Goal: Transaction & Acquisition: Purchase product/service

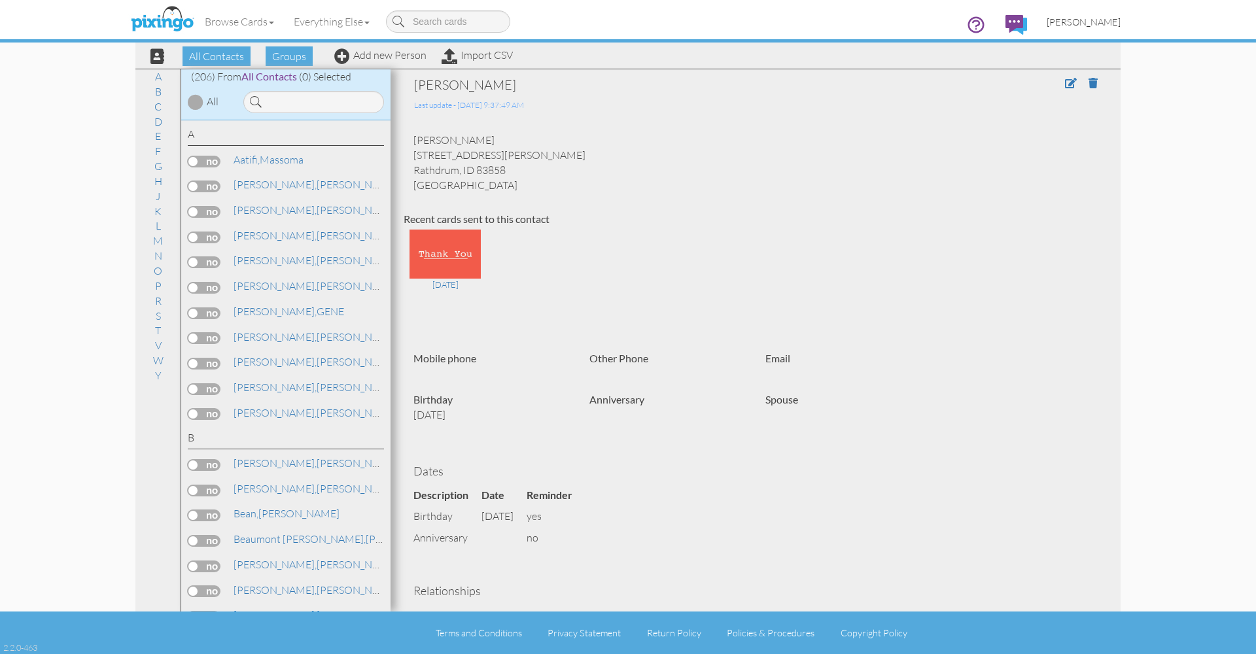
click at [1105, 25] on span "[PERSON_NAME]" at bounding box center [1083, 21] width 74 height 11
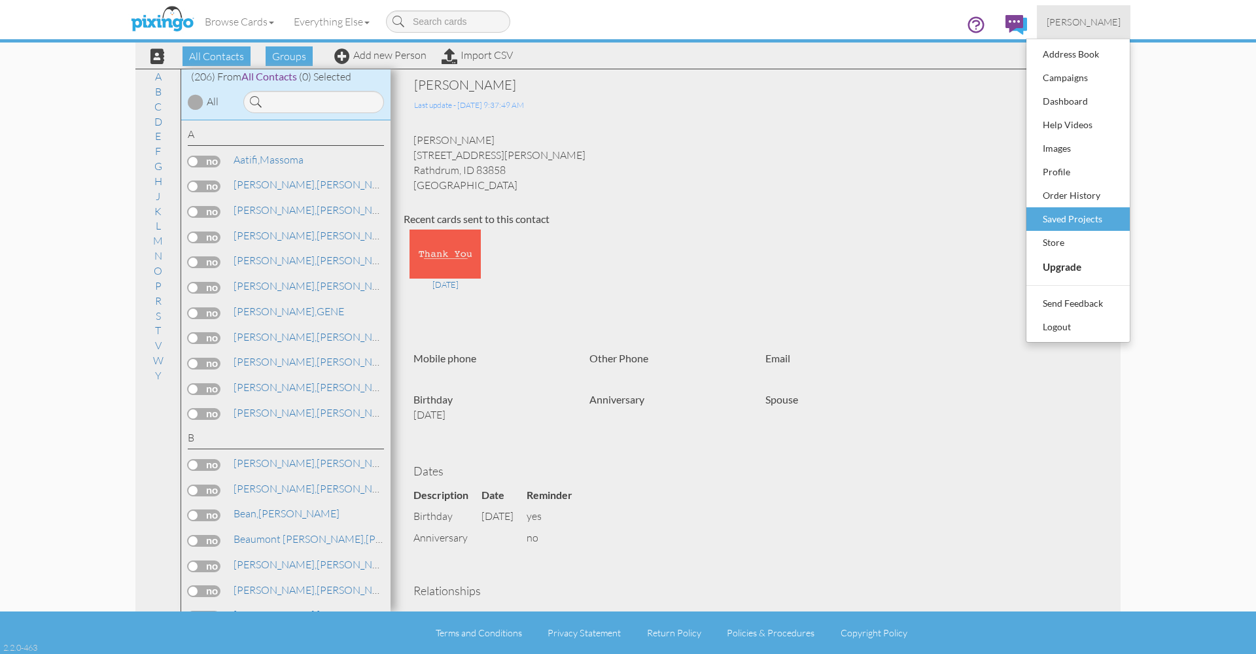
click at [1067, 220] on div "Saved Projects" at bounding box center [1077, 219] width 77 height 20
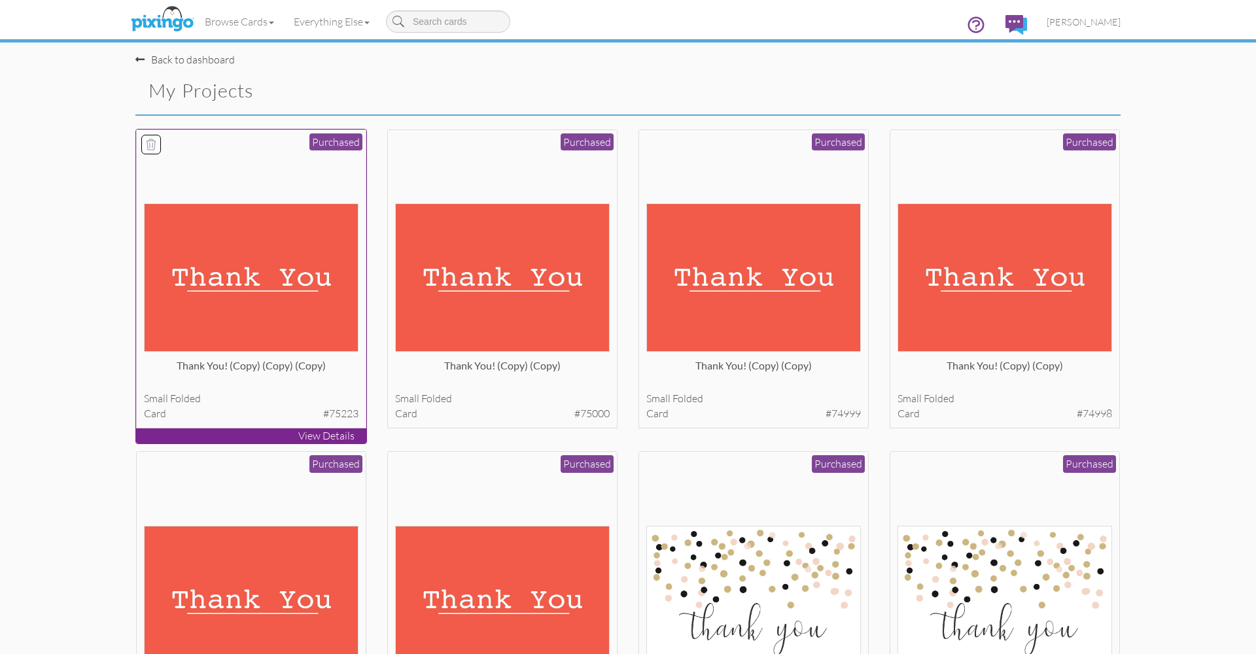
click at [279, 328] on img at bounding box center [251, 277] width 215 height 148
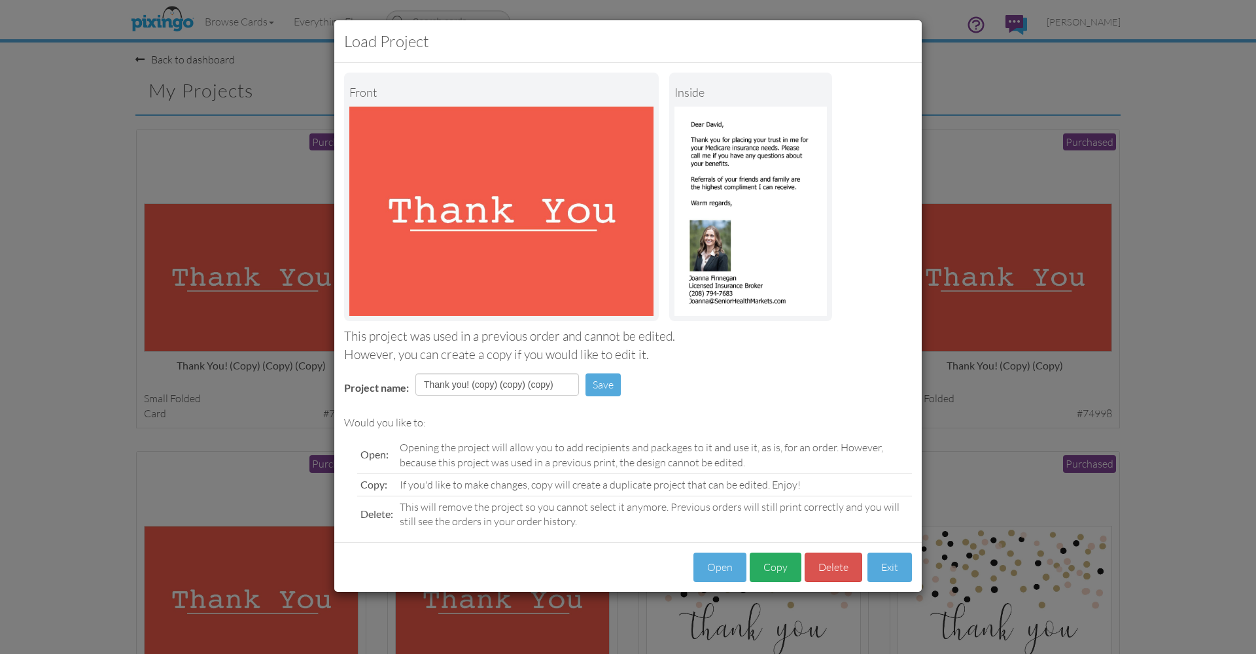
click at [766, 561] on button "Copy" at bounding box center [775, 567] width 52 height 29
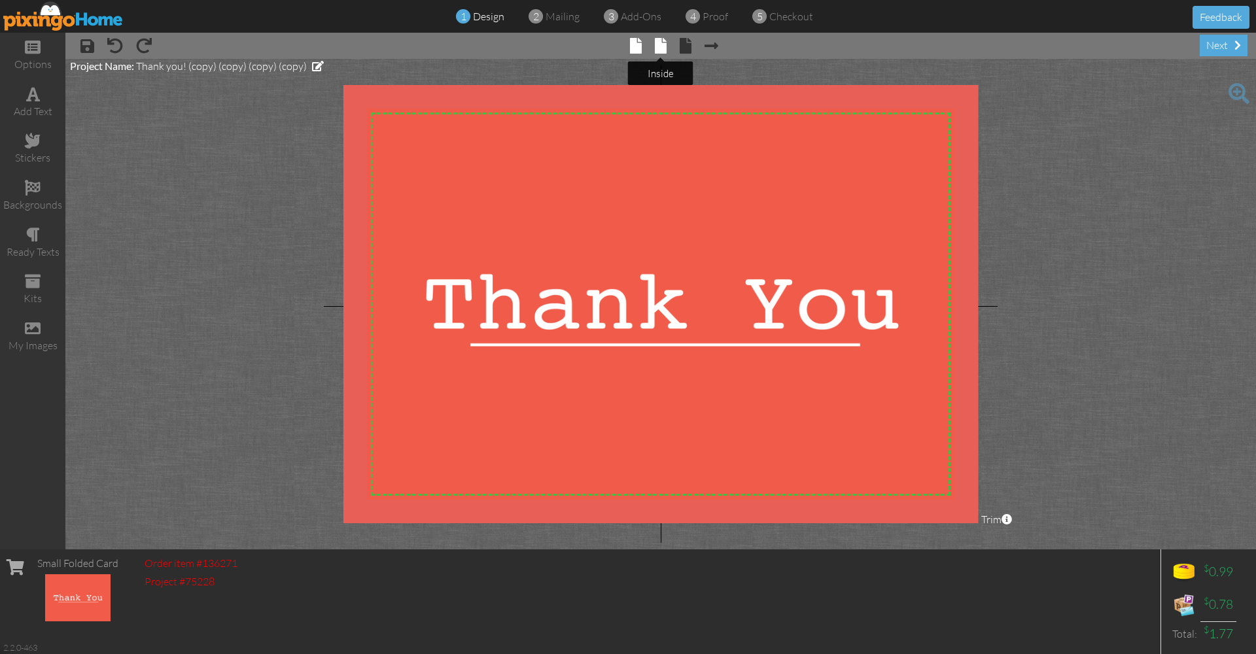
click at [657, 47] on span at bounding box center [661, 46] width 12 height 16
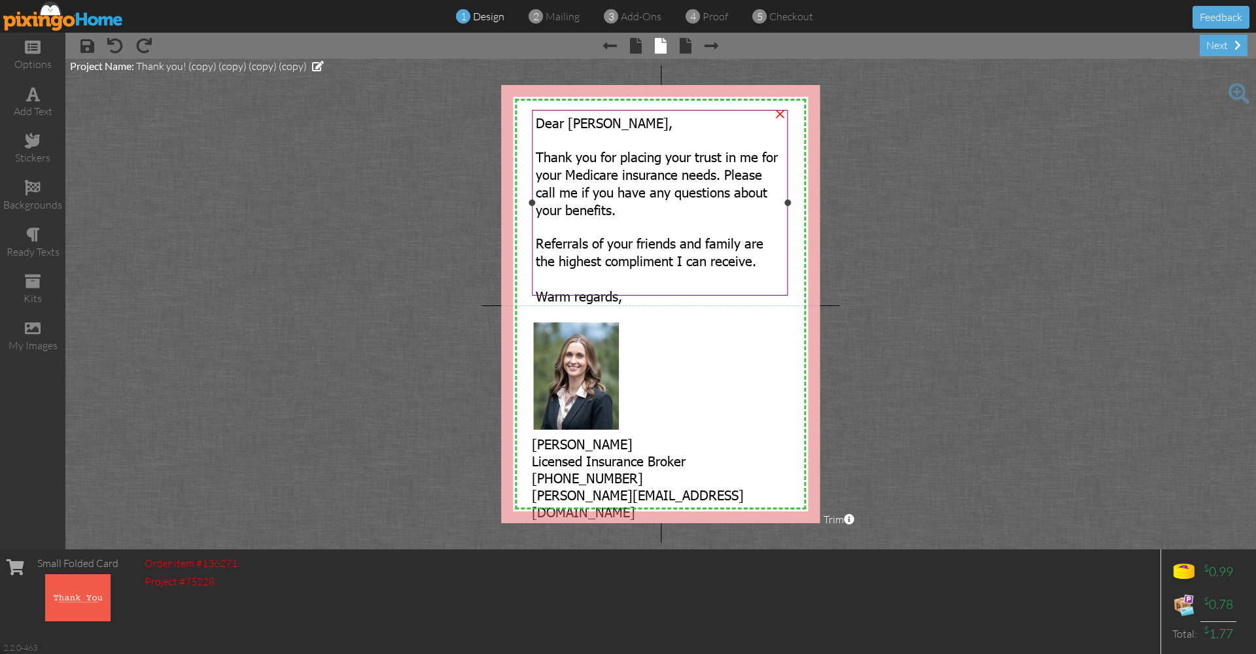
click at [587, 124] on span "Dear David," at bounding box center [604, 122] width 137 height 17
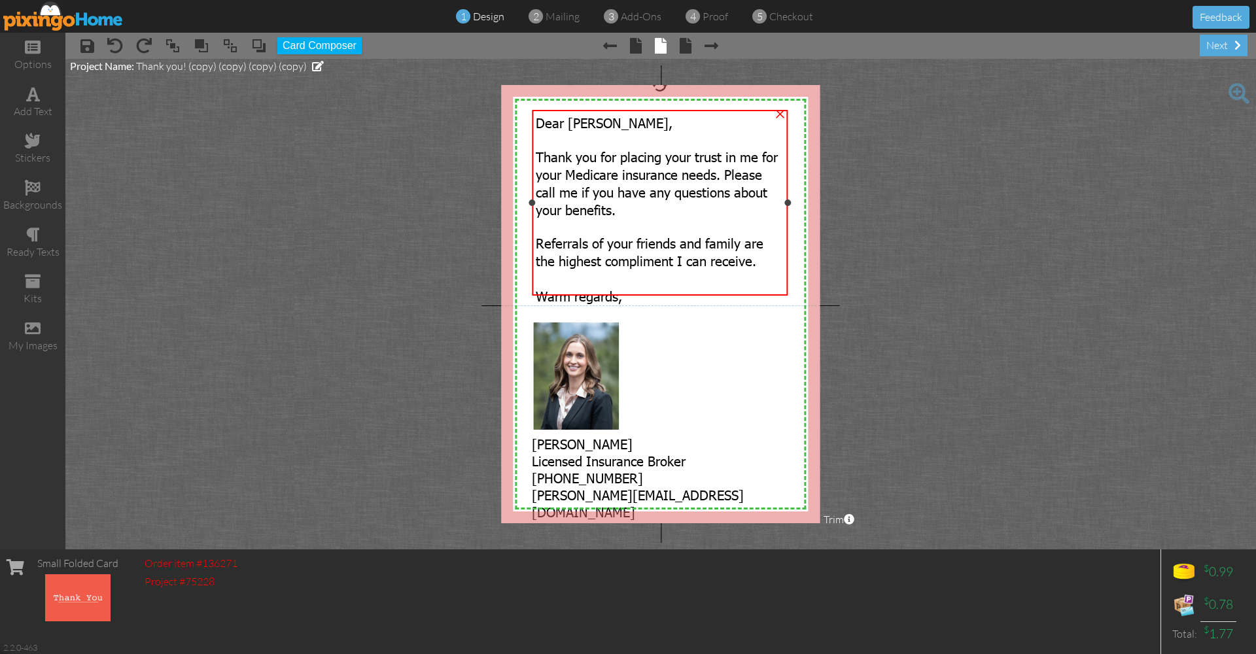
click at [591, 122] on span "Dear David," at bounding box center [604, 122] width 137 height 17
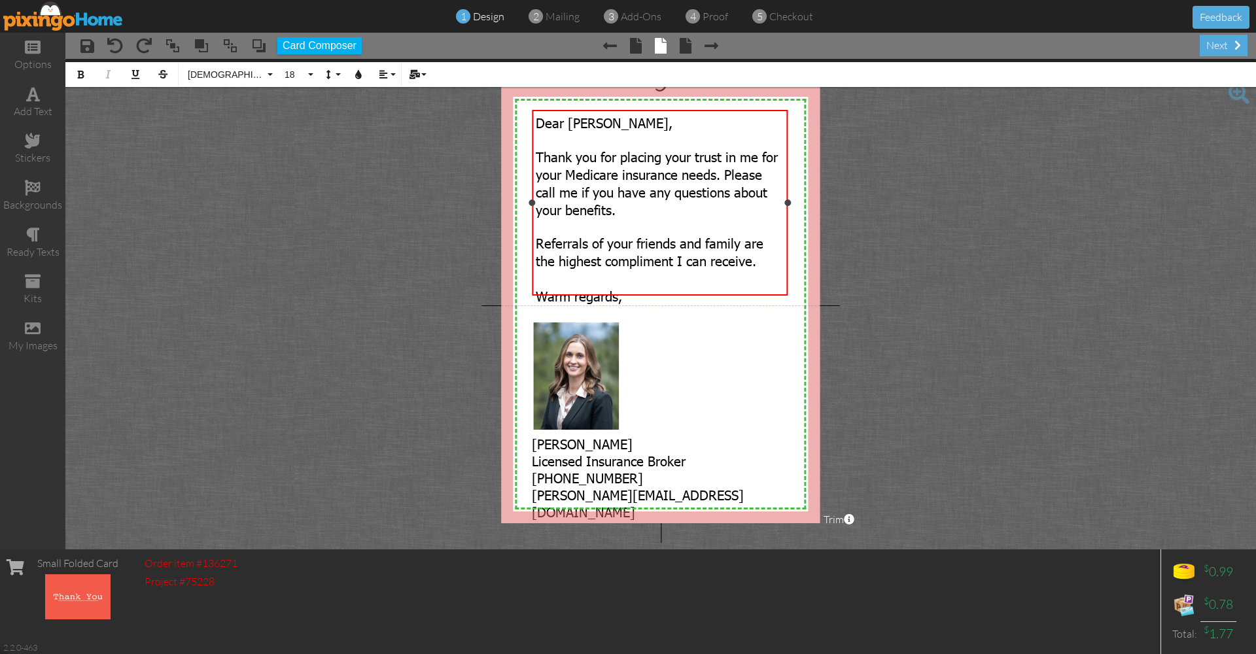
click at [597, 123] on span "Dear David," at bounding box center [604, 122] width 137 height 17
drag, startPoint x: 598, startPoint y: 123, endPoint x: 550, endPoint y: 126, distance: 47.8
click at [567, 124] on span "Dear David," at bounding box center [604, 122] width 137 height 17
click at [1209, 41] on div "next" at bounding box center [1223, 46] width 48 height 22
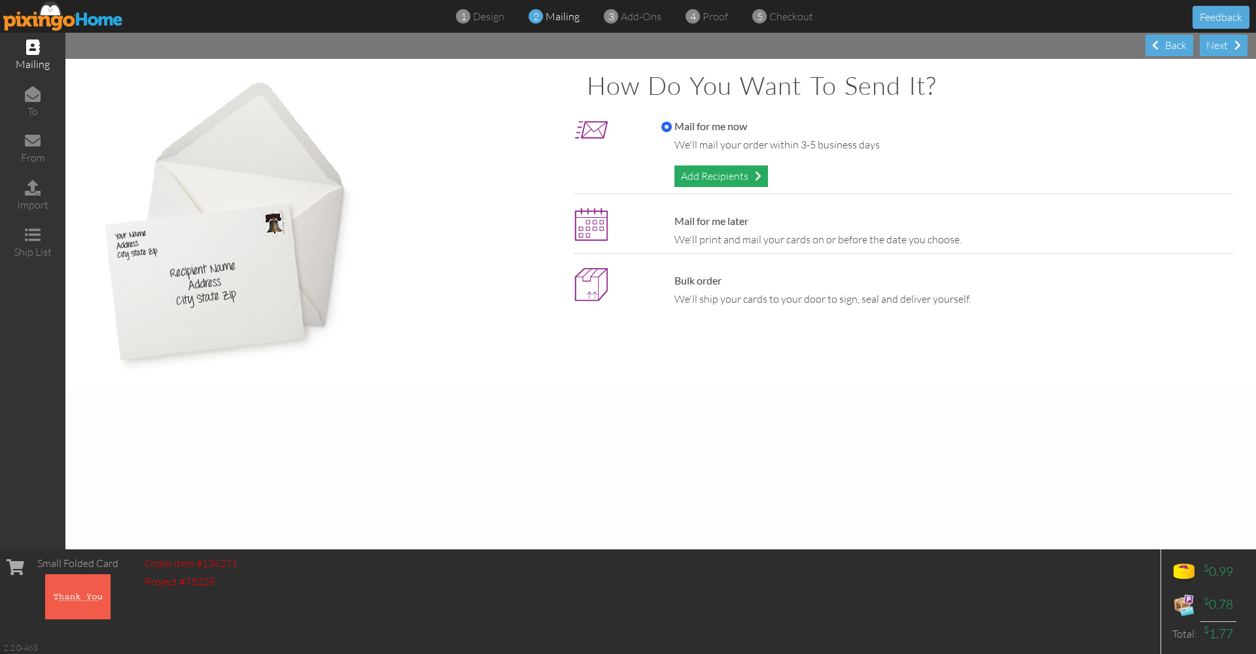
click at [734, 175] on div "Add Recipients" at bounding box center [721, 176] width 94 height 22
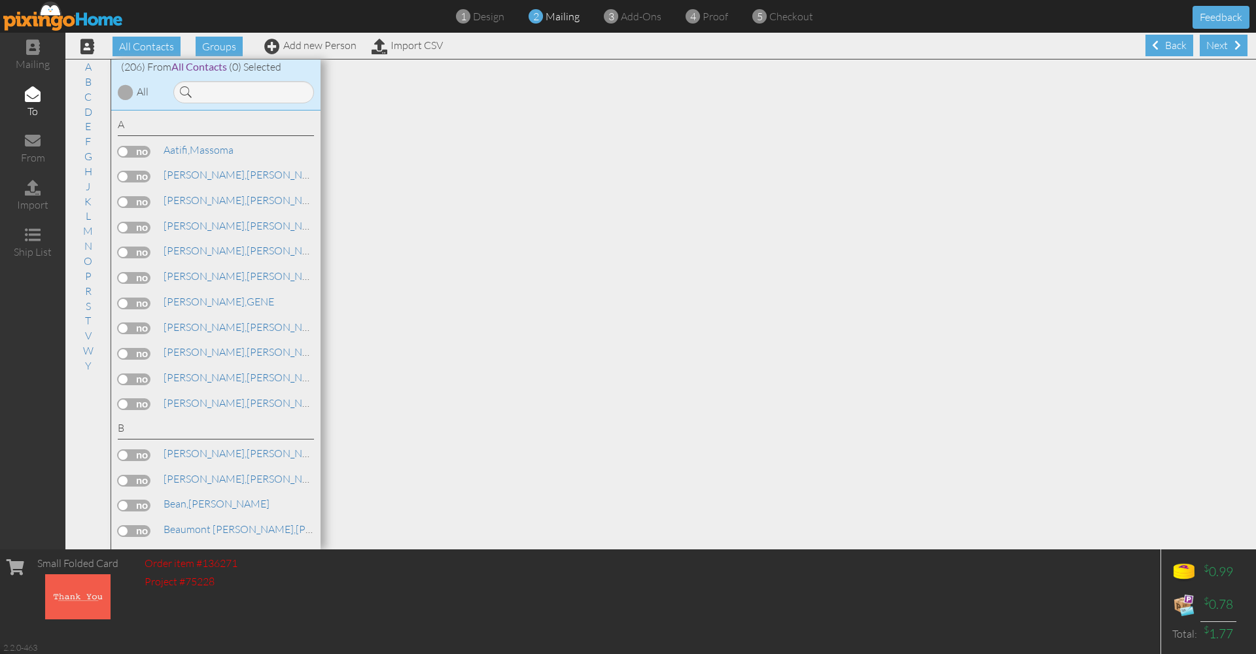
drag, startPoint x: 315, startPoint y: 47, endPoint x: 345, endPoint y: 53, distance: 31.3
click at [315, 47] on link "Add new Person" at bounding box center [310, 45] width 92 height 13
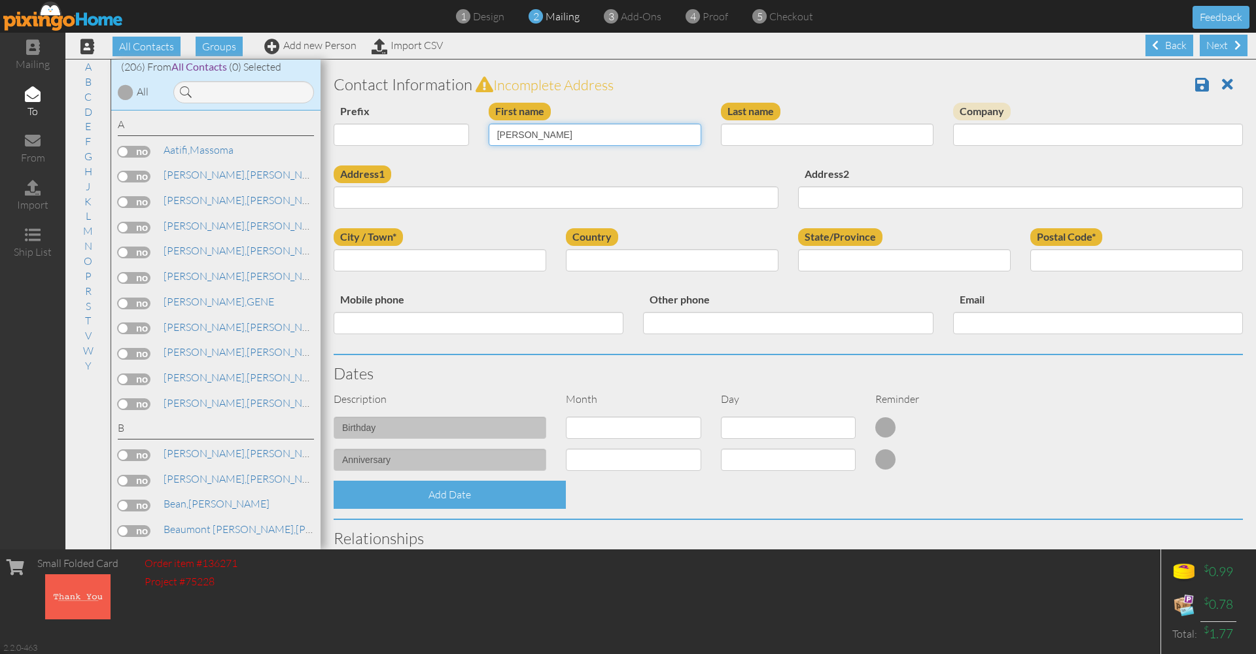
type input "[PERSON_NAME]"
type input "Perfect"
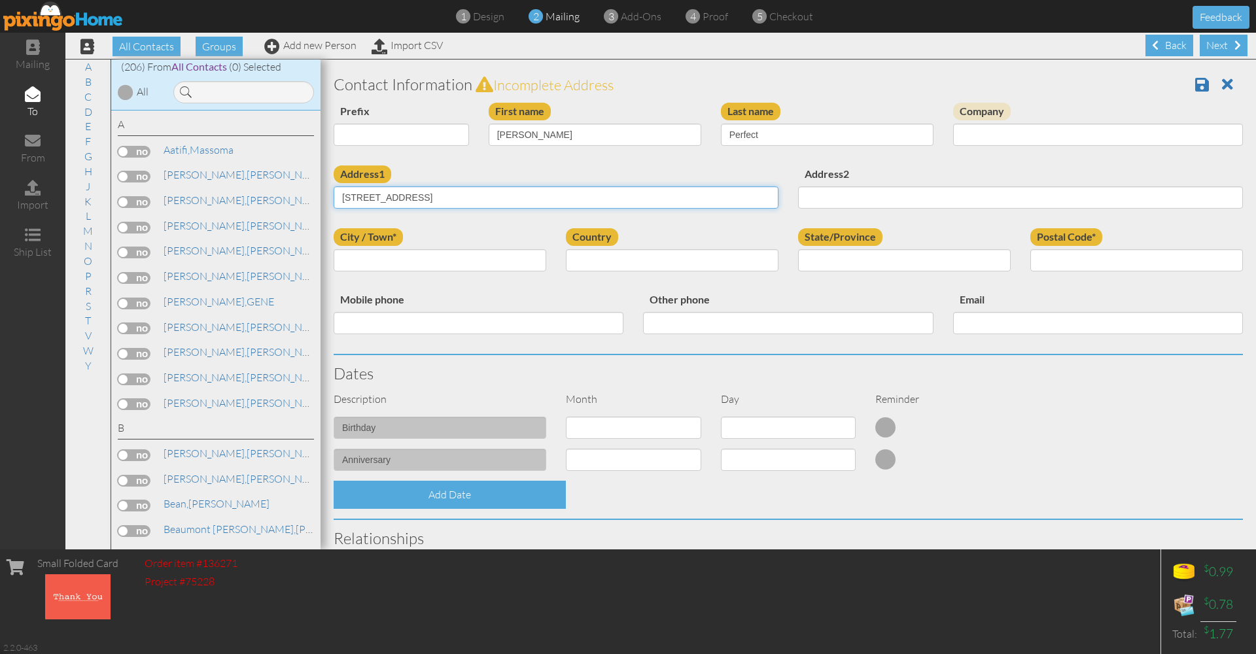
type input "[STREET_ADDRESS]"
type input "Coeur D Alene"
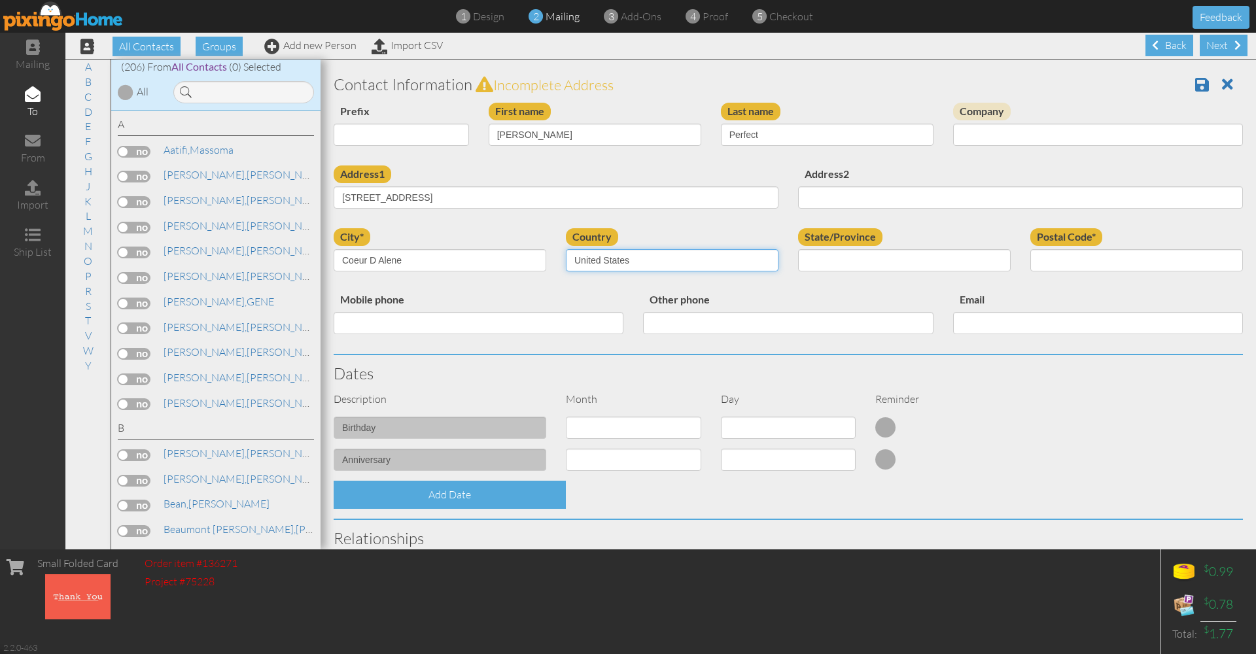
select select "object:1810"
select select "object:2073"
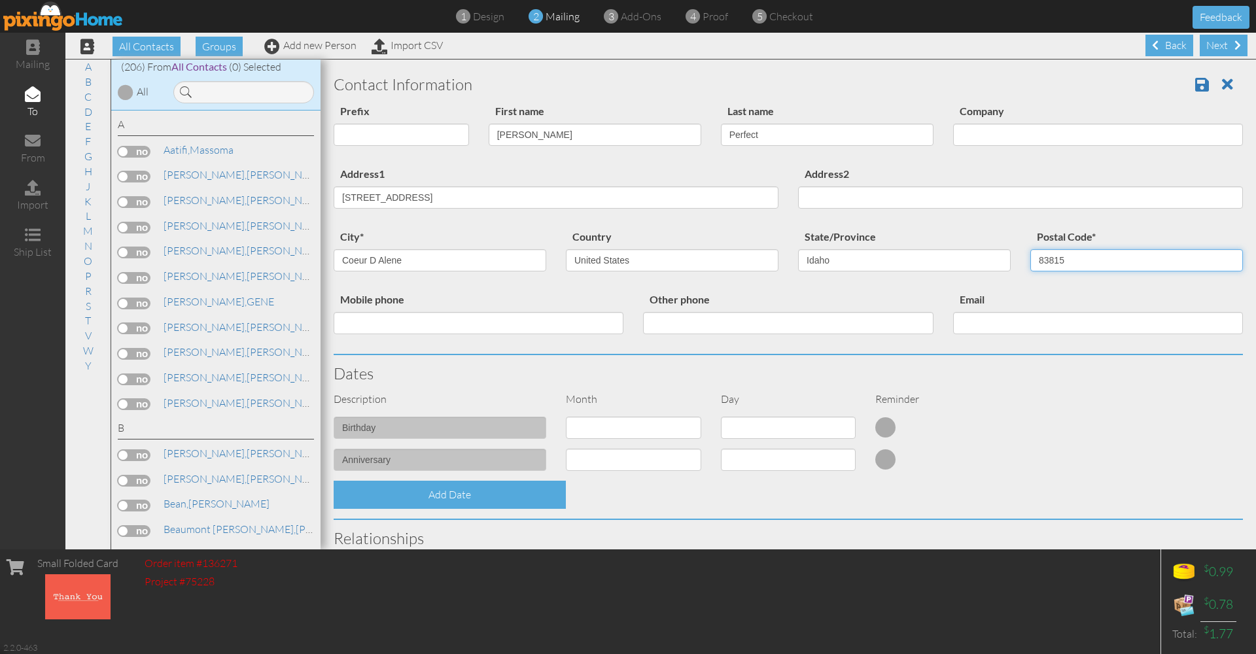
type input "83815"
select select "object:1809"
select select "number:4"
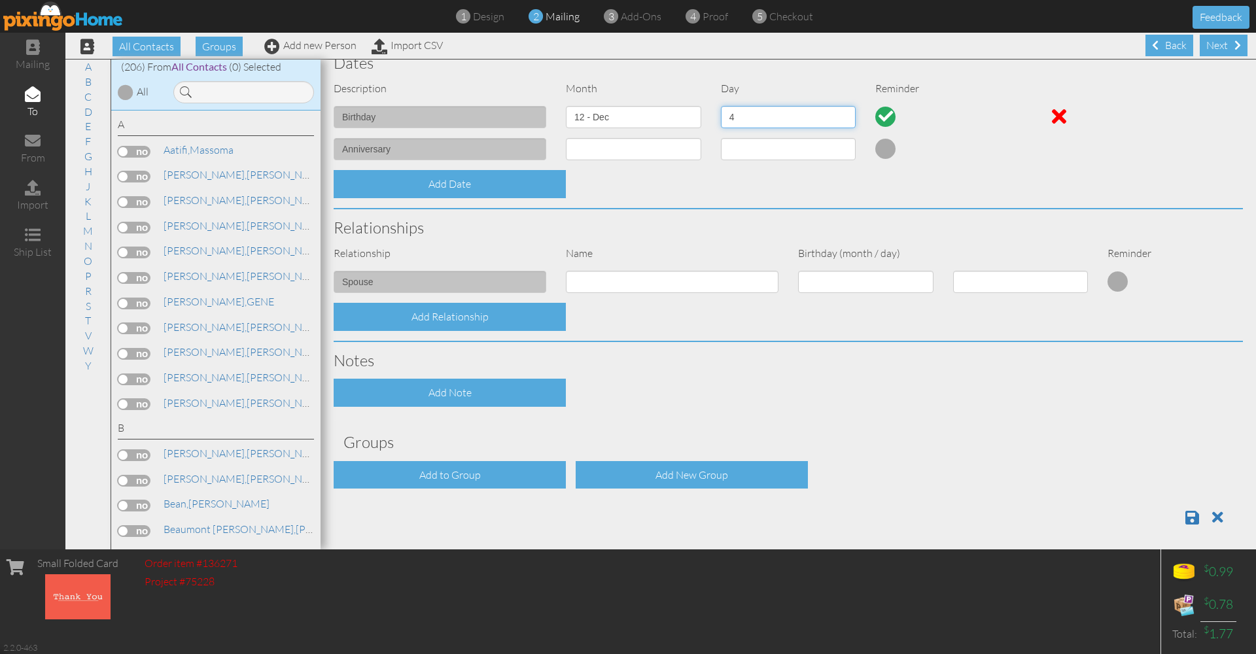
scroll to position [310, 0]
click at [480, 472] on div "Add to Group" at bounding box center [450, 476] width 232 height 28
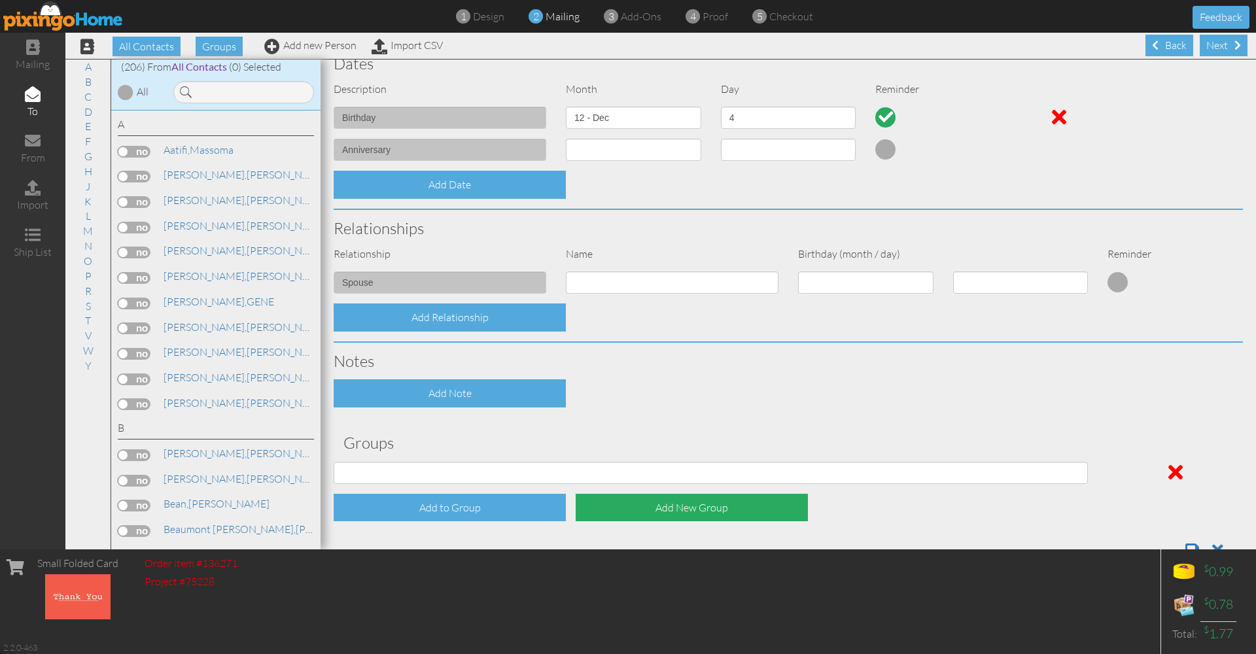
click at [685, 500] on div "Add New Group" at bounding box center [692, 508] width 232 height 28
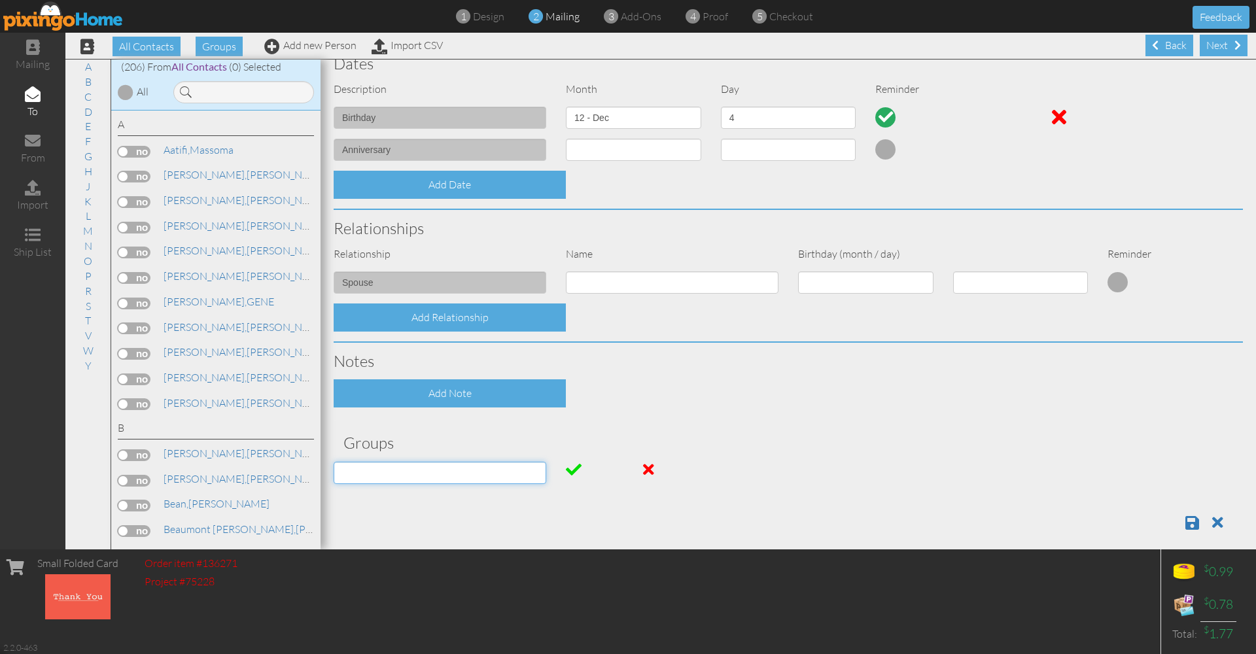
click at [383, 468] on input at bounding box center [440, 473] width 213 height 22
type input "Aflac Med Sup"
click at [574, 464] on span at bounding box center [574, 470] width 16 height 16
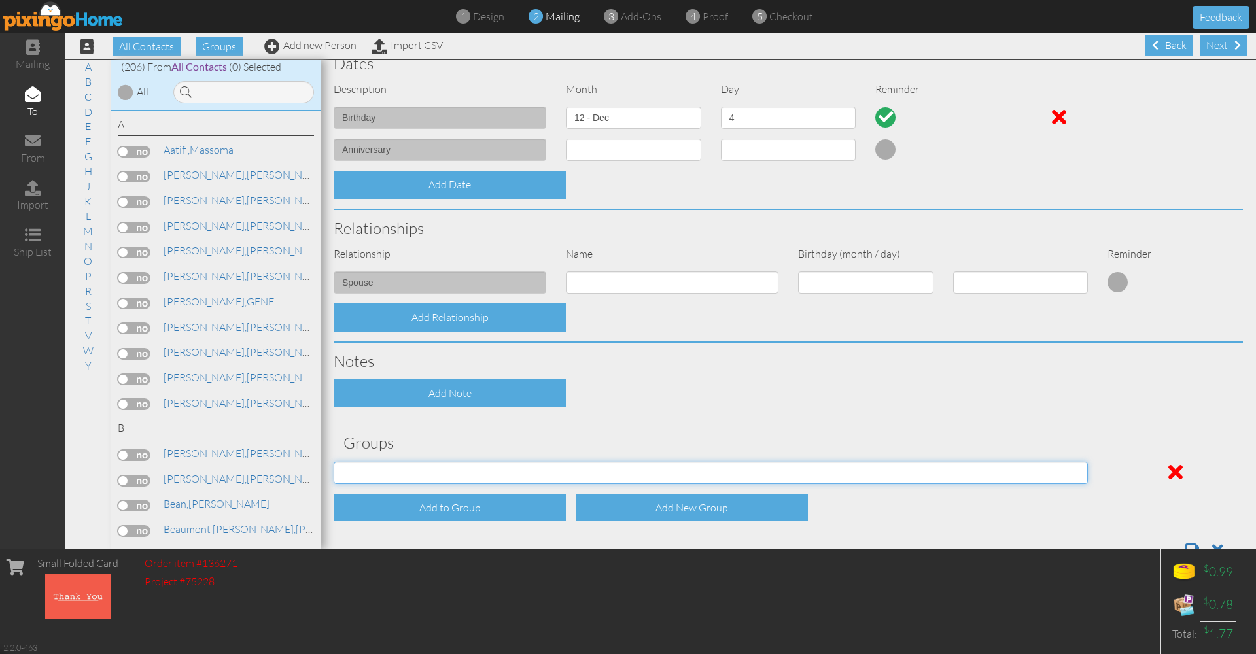
select select "object:2137"
click at [1190, 542] on span at bounding box center [1192, 550] width 14 height 16
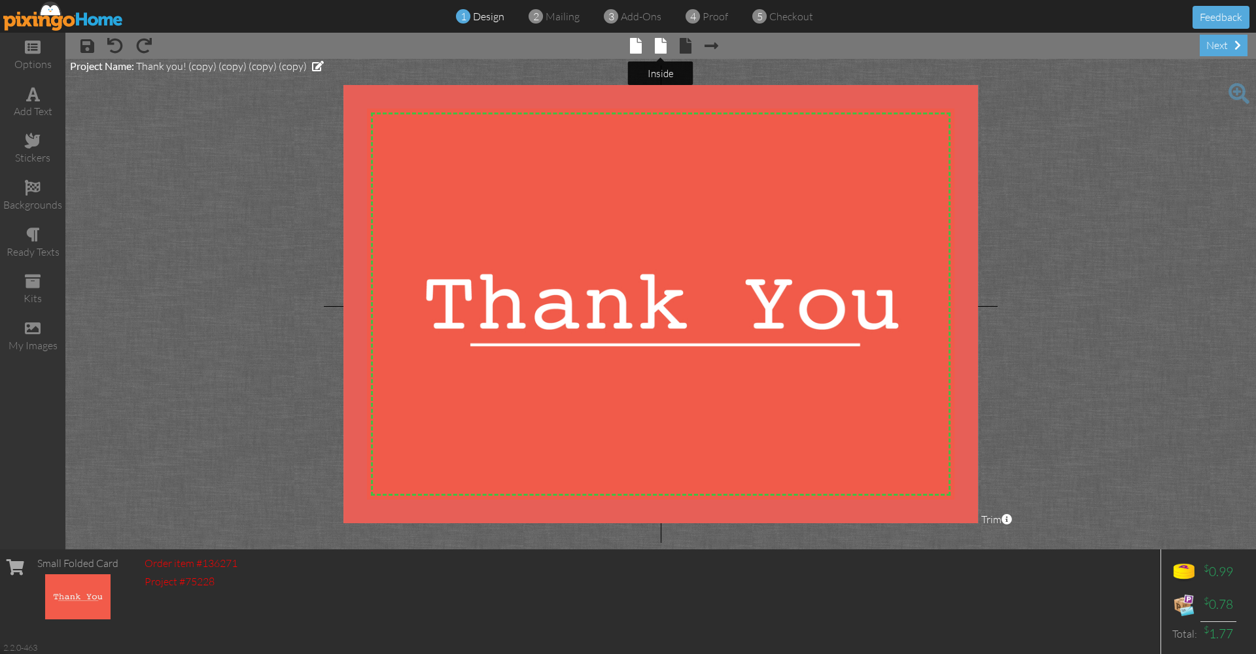
click at [662, 44] on span at bounding box center [661, 46] width 12 height 16
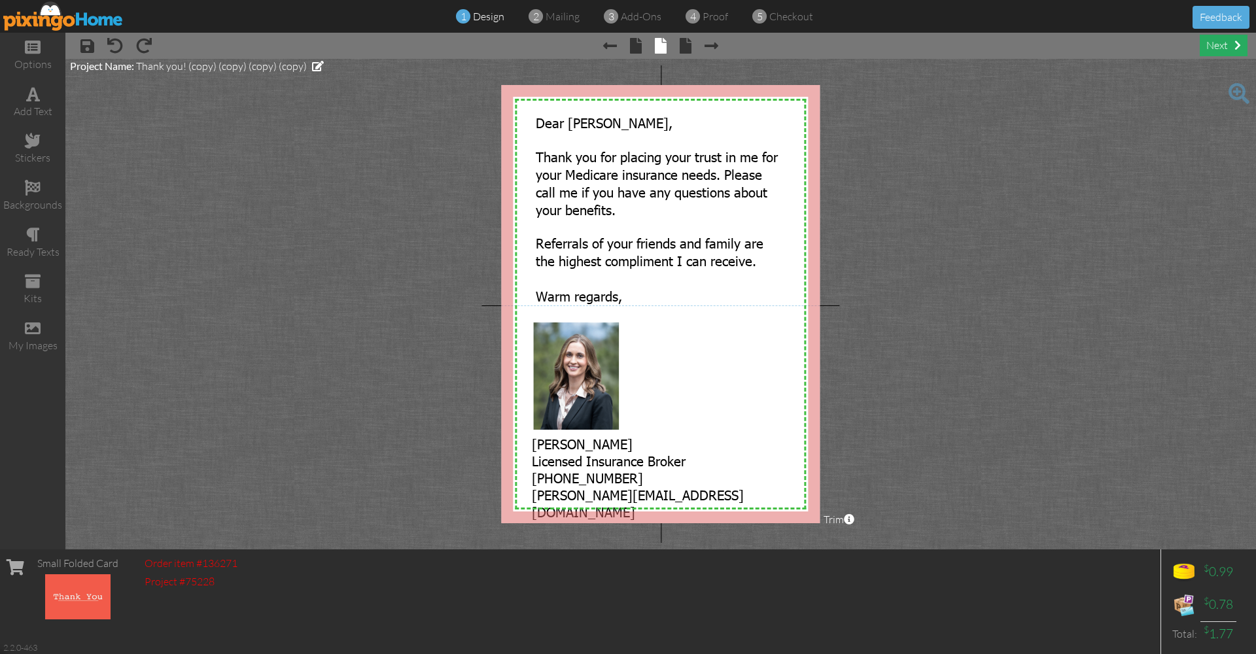
click at [1219, 43] on div "next" at bounding box center [1223, 46] width 48 height 22
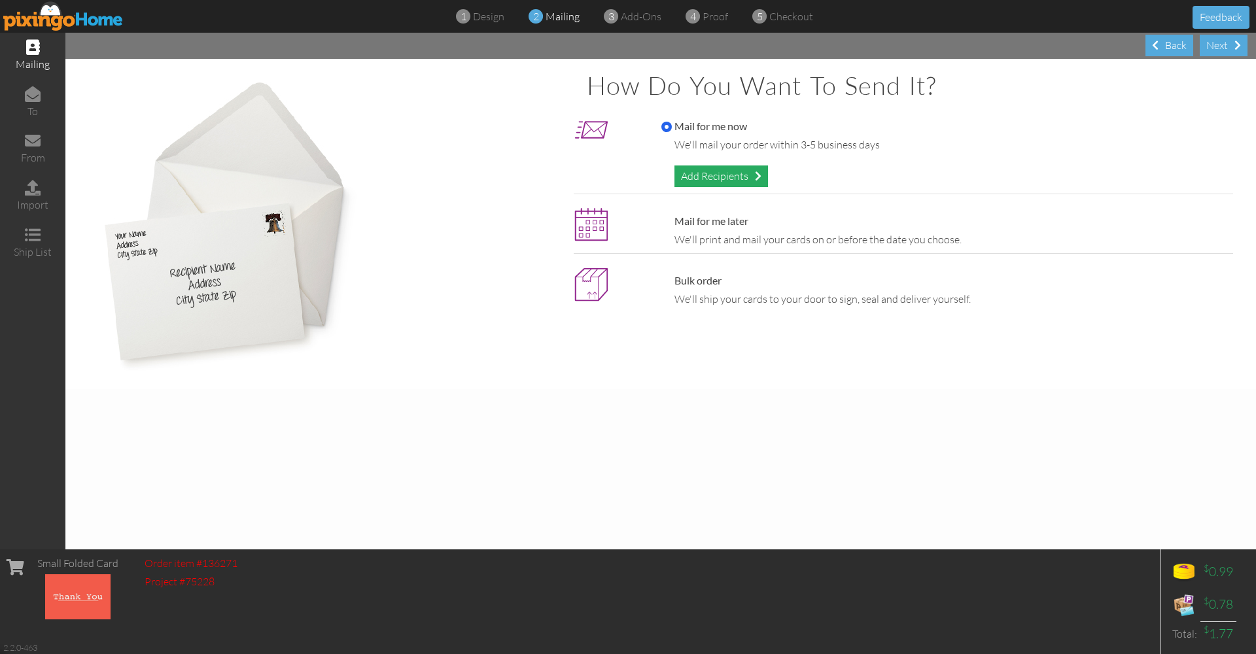
click at [720, 180] on div "Add Recipients" at bounding box center [721, 176] width 94 height 22
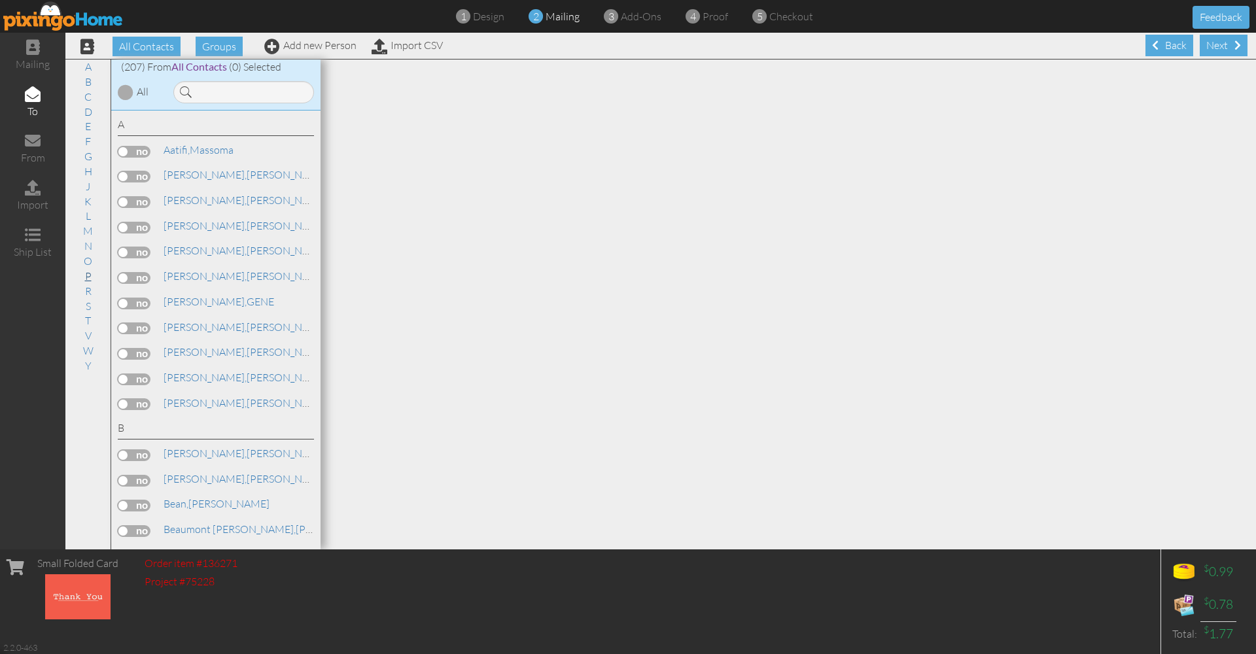
click at [84, 268] on link "P" at bounding box center [88, 276] width 20 height 16
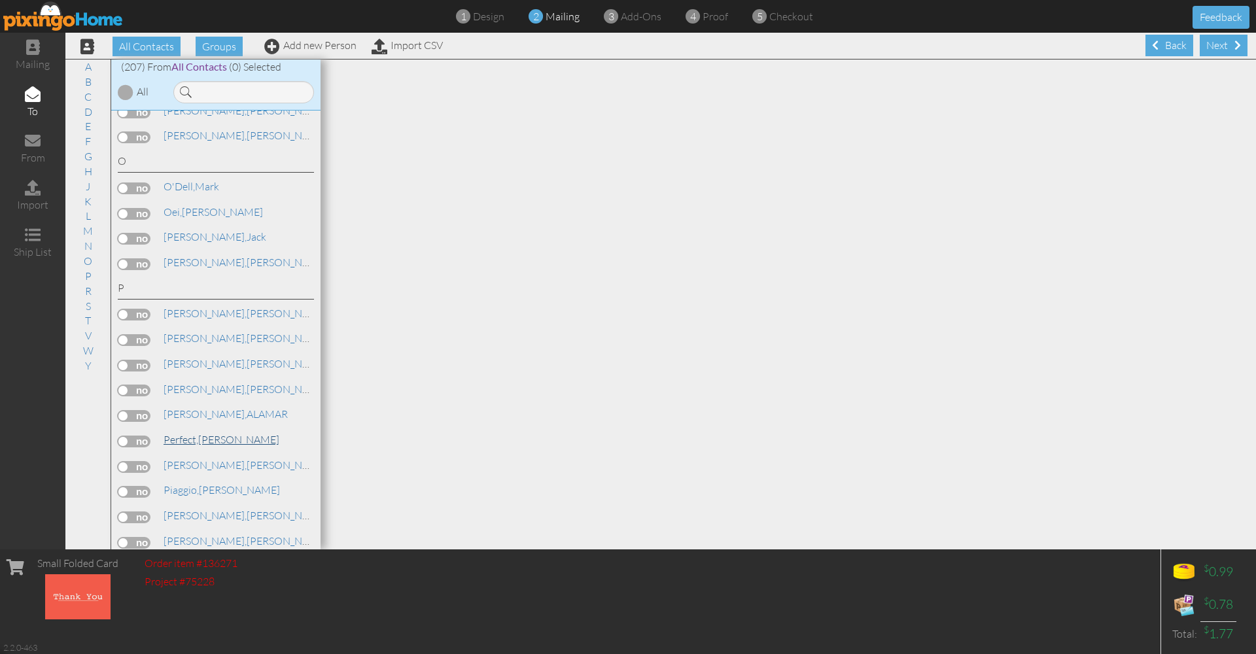
click at [200, 432] on link "Perfect, [PERSON_NAME]" at bounding box center [221, 440] width 118 height 16
click at [141, 436] on label at bounding box center [134, 442] width 33 height 12
click at [0, 0] on input "checkbox" at bounding box center [0, 0] width 0 height 0
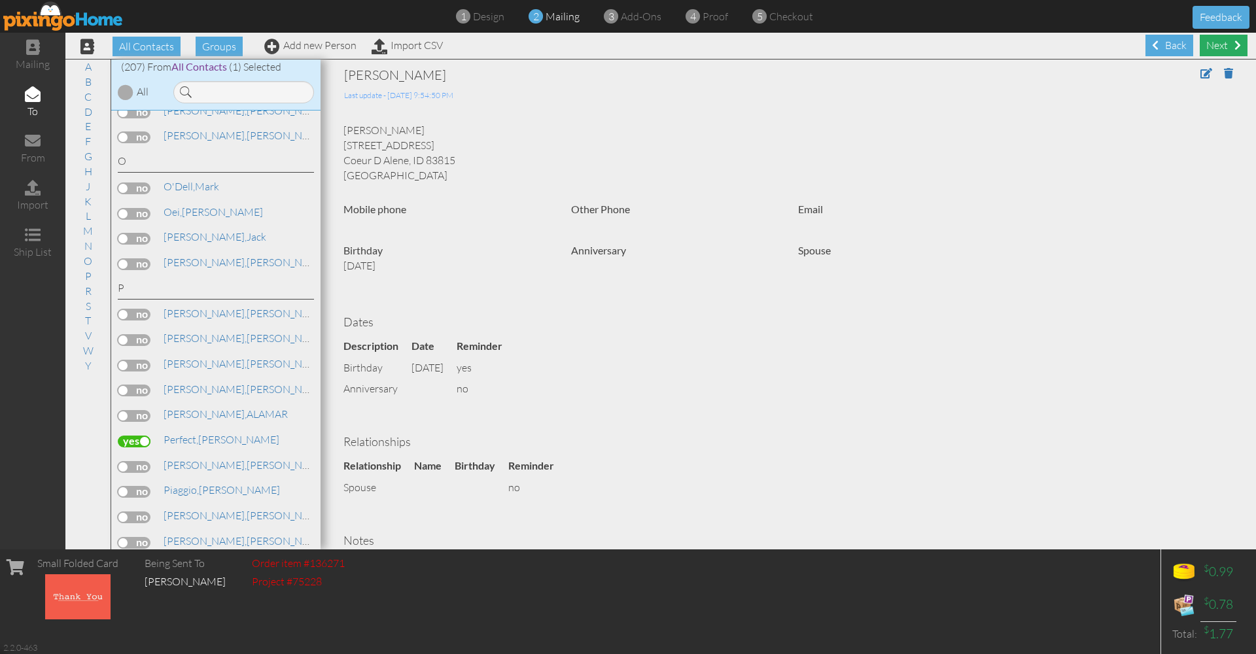
click at [1222, 47] on div "Next" at bounding box center [1223, 46] width 48 height 22
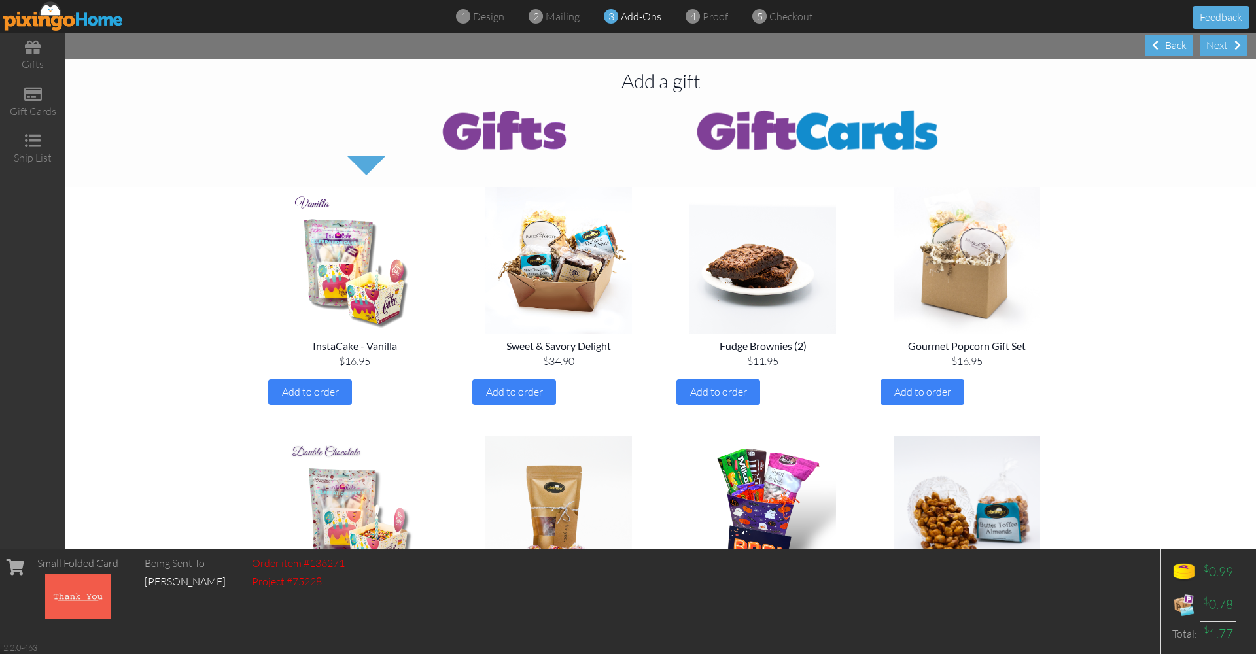
click at [1222, 47] on div "Next" at bounding box center [1223, 46] width 48 height 22
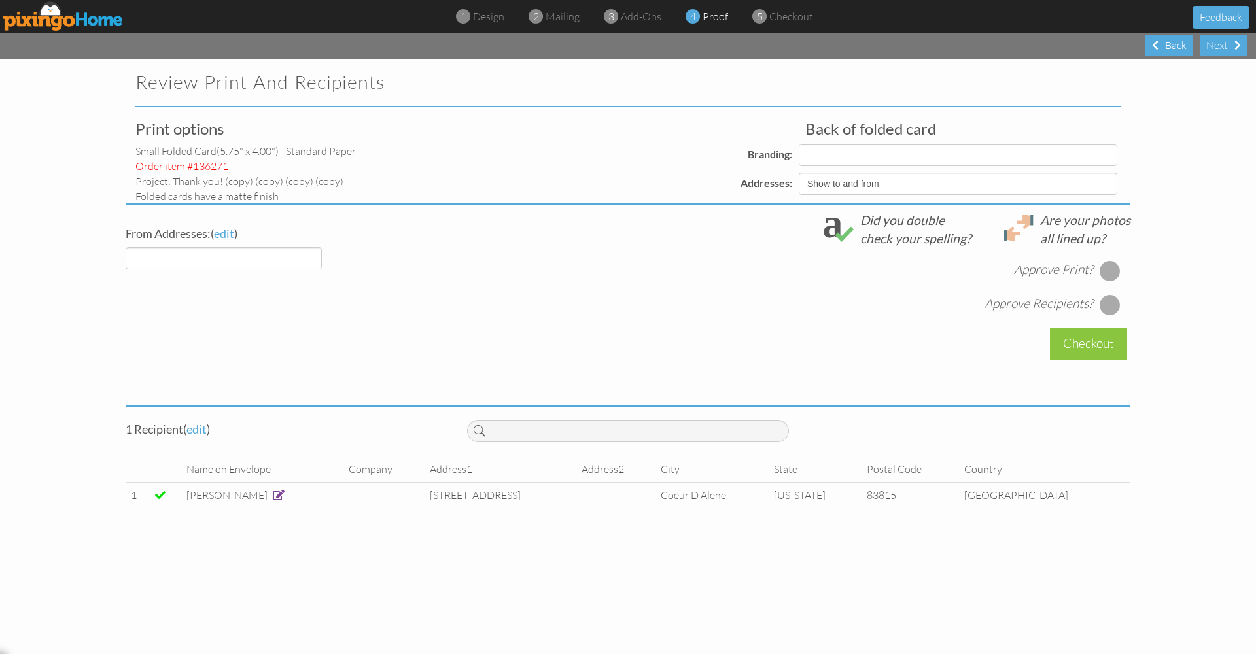
select select "object:1007"
select select "object:1010"
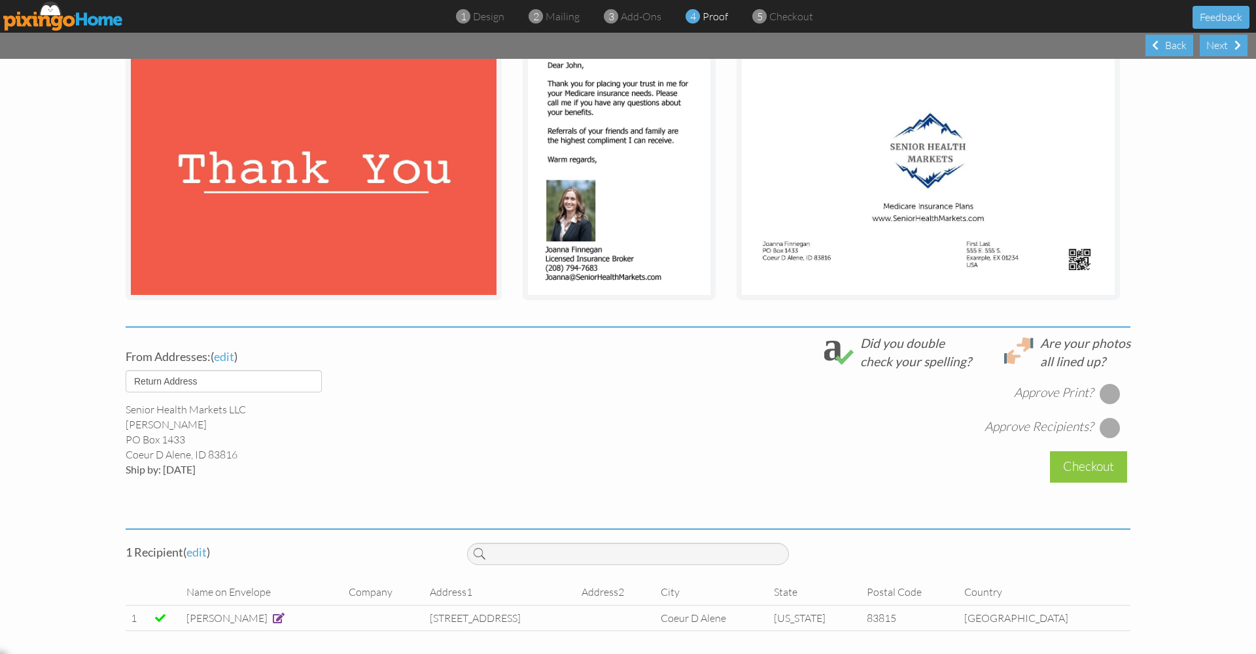
scroll to position [218, 0]
click at [1114, 389] on div at bounding box center [1109, 395] width 21 height 21
click at [1110, 428] on div at bounding box center [1109, 429] width 21 height 21
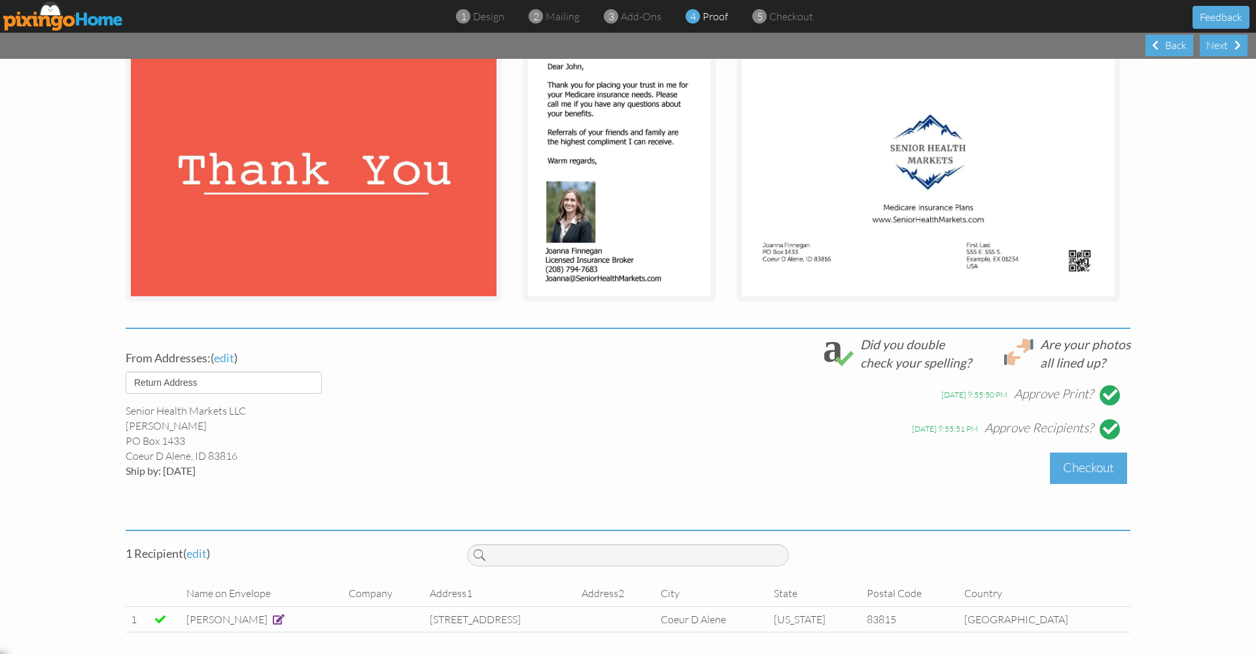
click at [1103, 467] on div "Checkout" at bounding box center [1088, 468] width 77 height 31
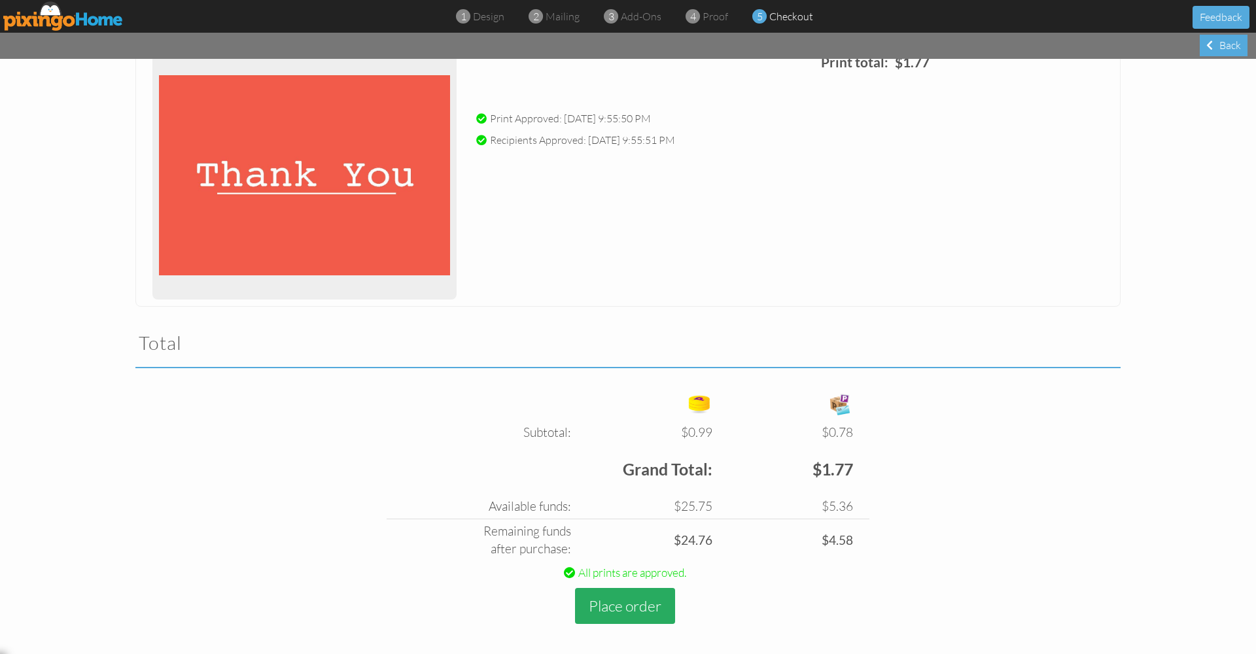
scroll to position [170, 0]
click at [618, 591] on button "Place order" at bounding box center [625, 607] width 100 height 36
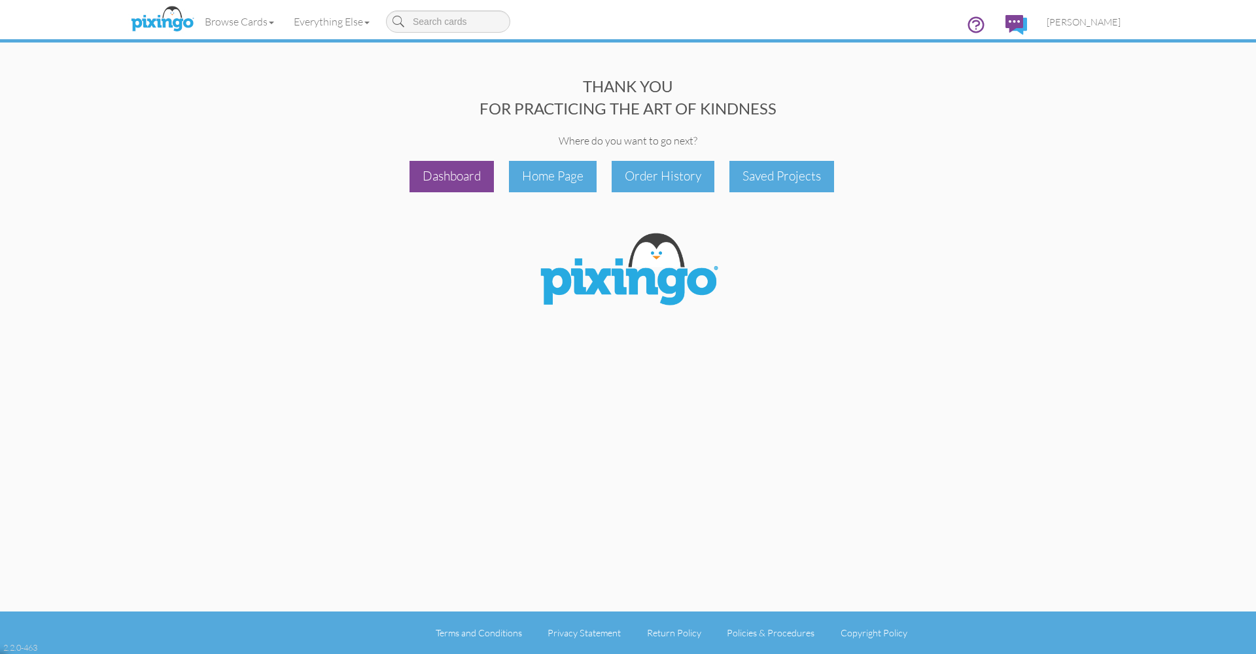
click at [451, 177] on div "Dashboard" at bounding box center [451, 176] width 84 height 31
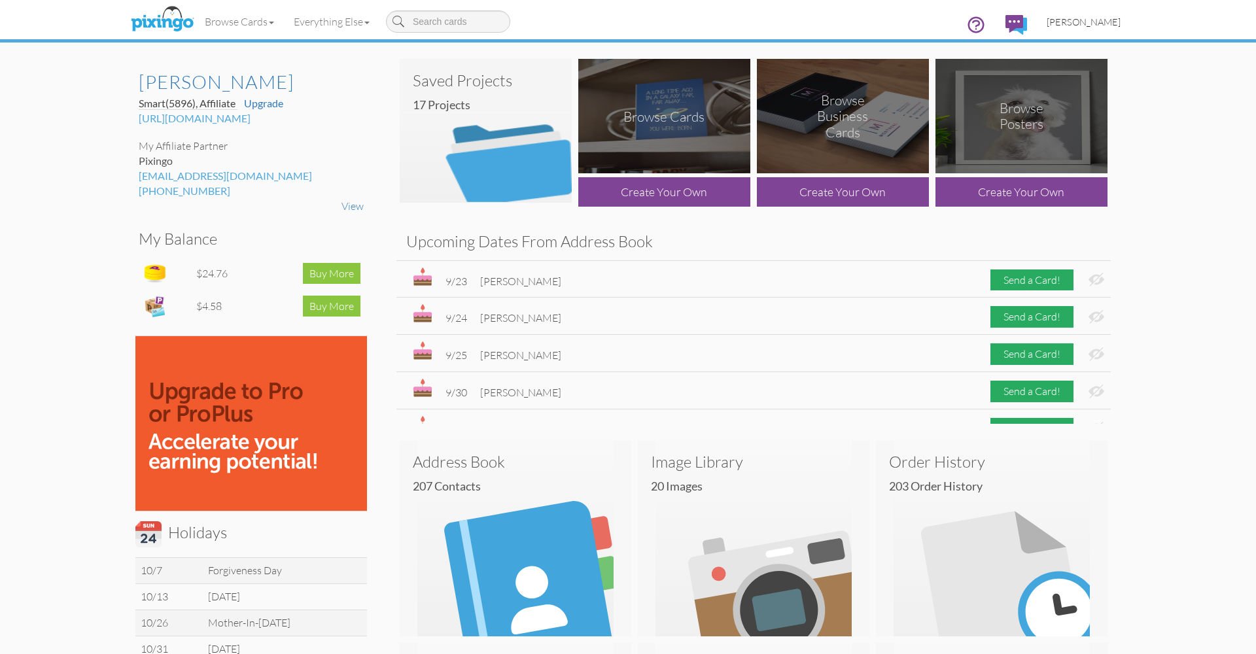
click at [1085, 20] on span "[PERSON_NAME]" at bounding box center [1083, 21] width 74 height 11
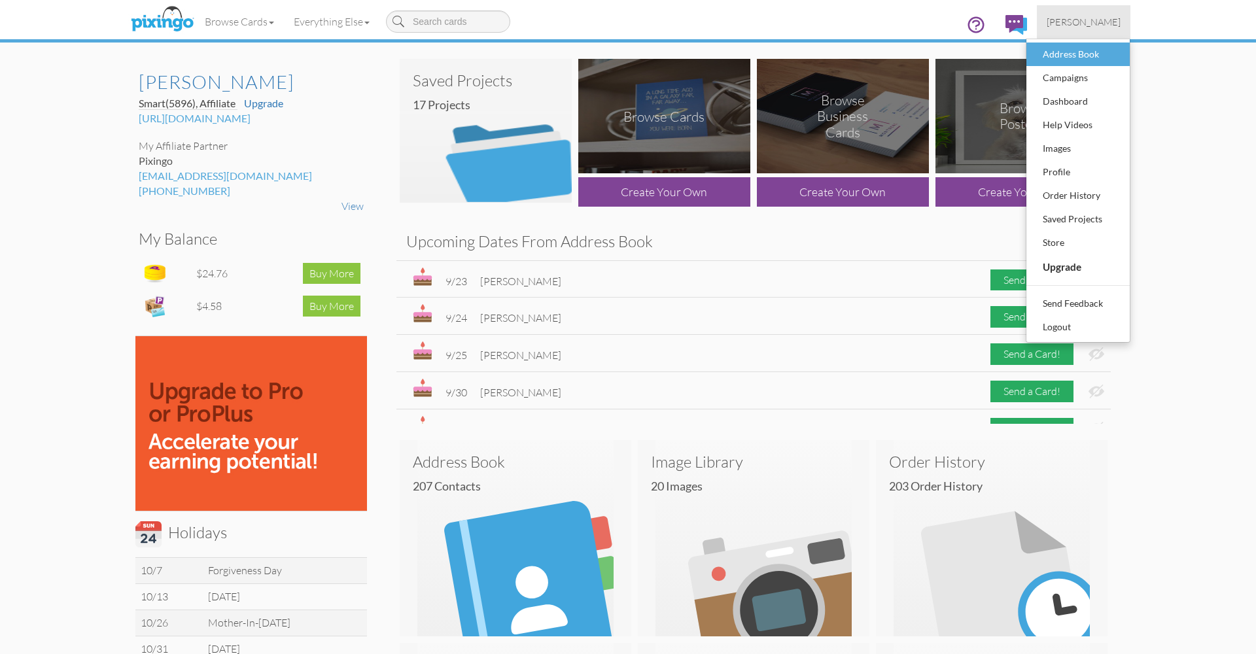
click at [1054, 56] on div "Address Book" at bounding box center [1077, 54] width 77 height 20
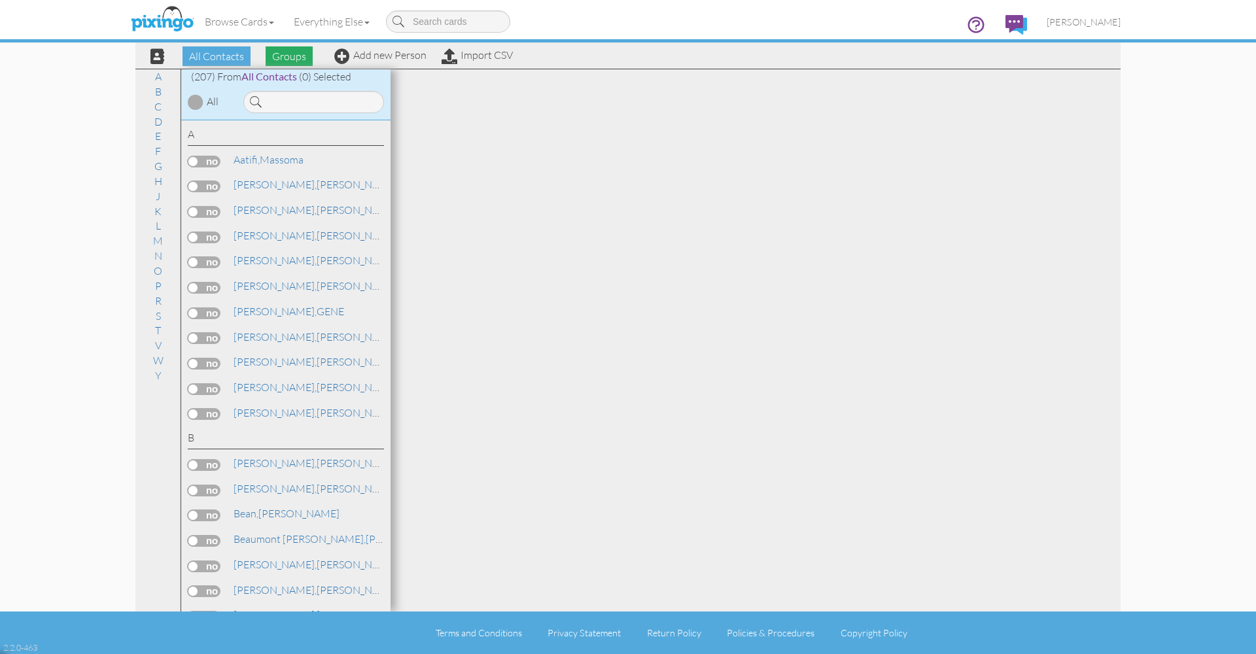
click at [286, 58] on span "Groups" at bounding box center [289, 56] width 47 height 20
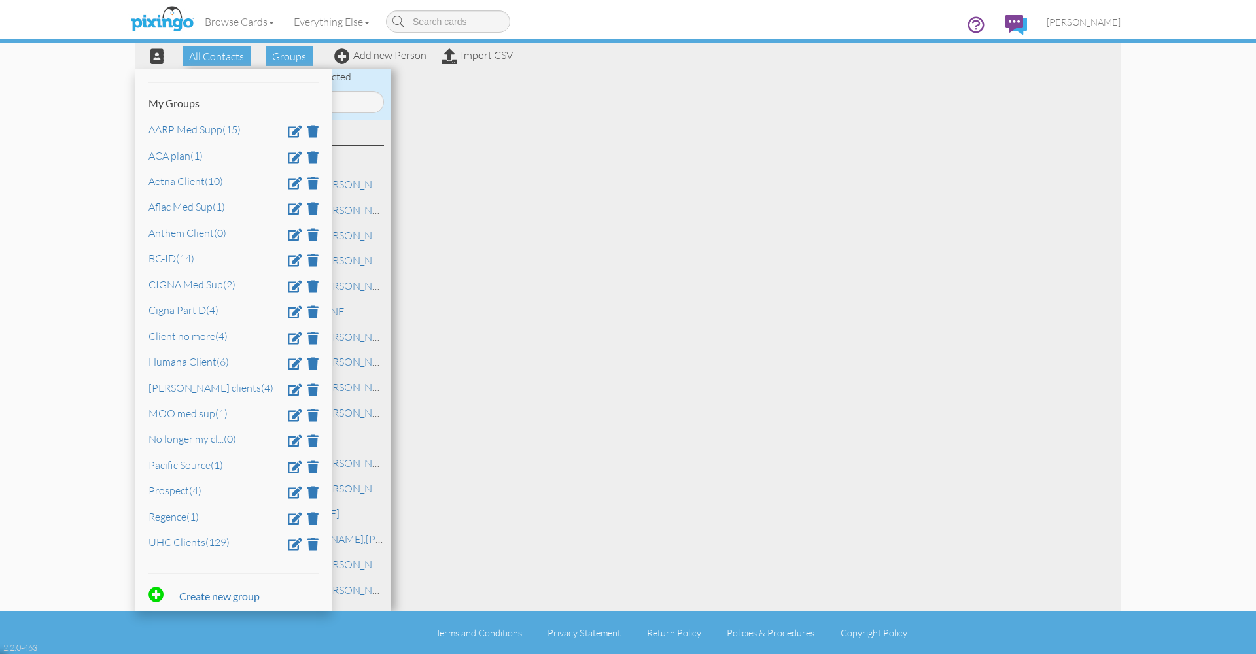
scroll to position [35, 0]
click at [172, 258] on link "BC-ID (14)" at bounding box center [171, 258] width 46 height 13
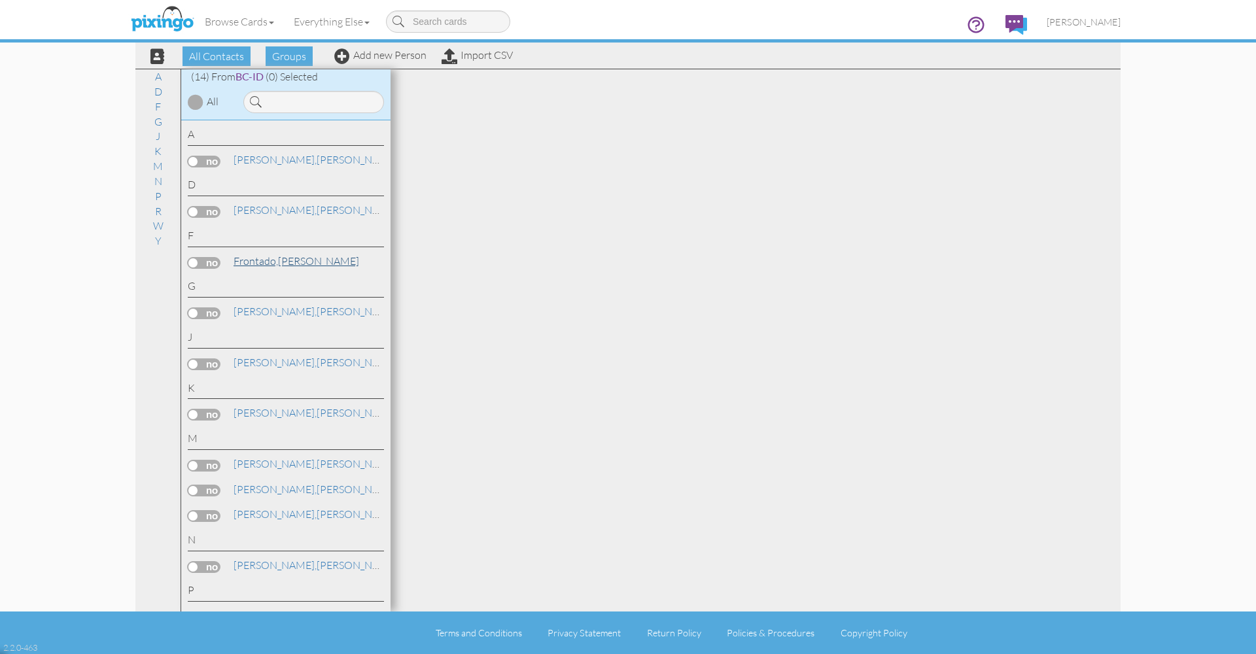
scroll to position [0, 0]
click at [194, 98] on div at bounding box center [196, 102] width 16 height 16
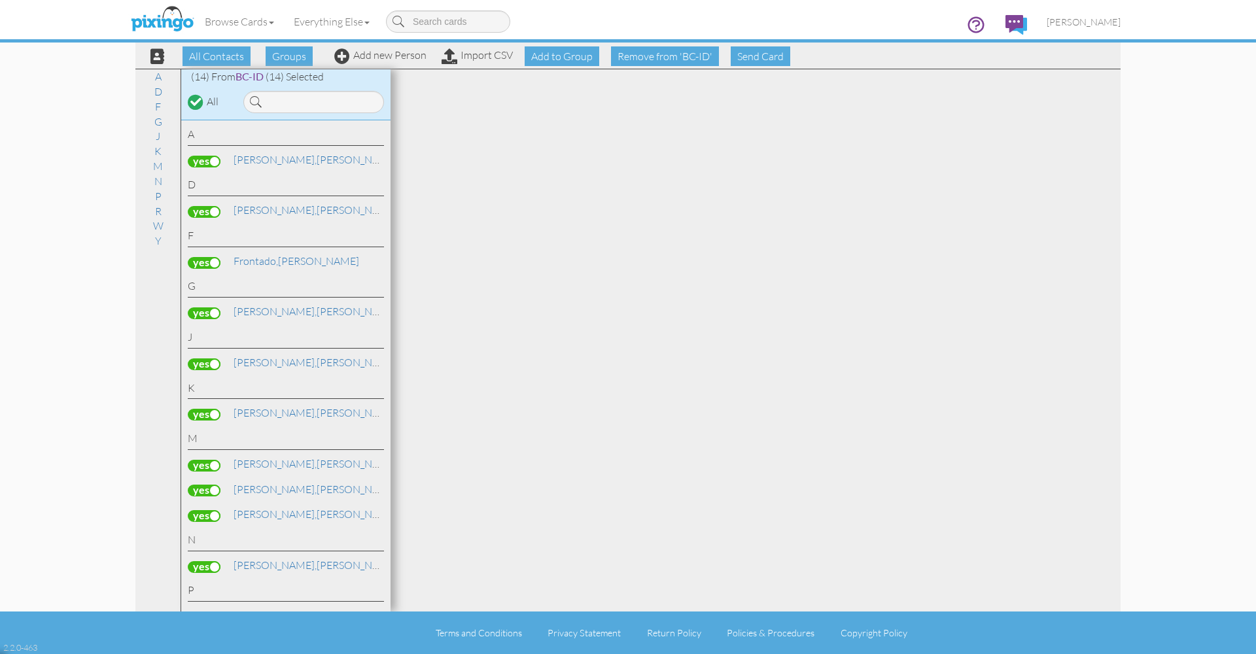
click at [203, 211] on label at bounding box center [204, 212] width 33 height 12
click at [0, 0] on input "checkbox" at bounding box center [0, 0] width 0 height 0
click at [210, 160] on label at bounding box center [204, 162] width 33 height 12
click at [0, 0] on input "checkbox" at bounding box center [0, 0] width 0 height 0
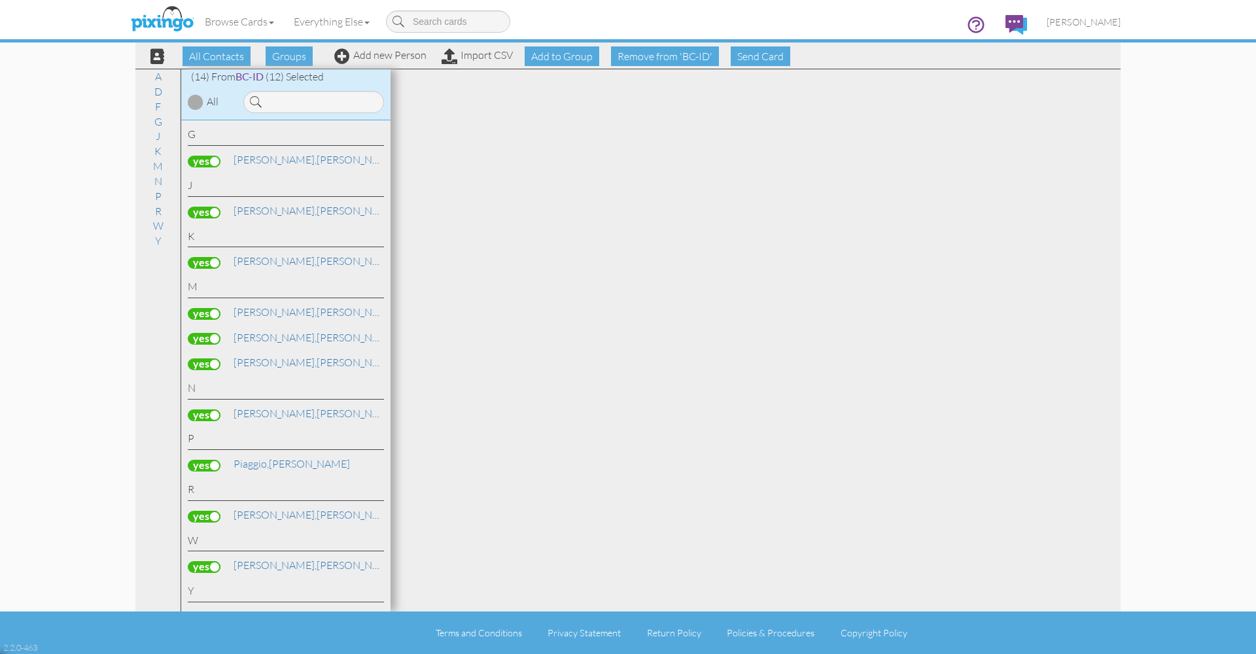
click at [198, 333] on label at bounding box center [204, 339] width 33 height 12
click at [0, 0] on input "checkbox" at bounding box center [0, 0] width 0 height 0
click at [764, 59] on span "Send Card" at bounding box center [761, 56] width 60 height 20
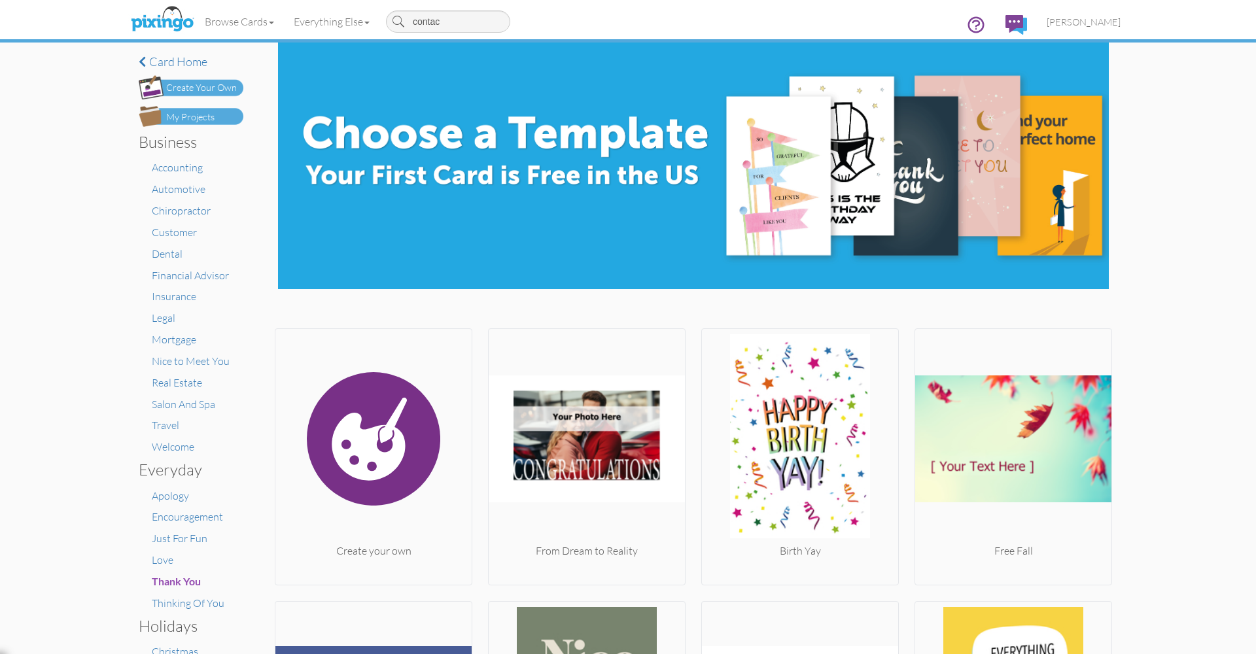
type input "contact"
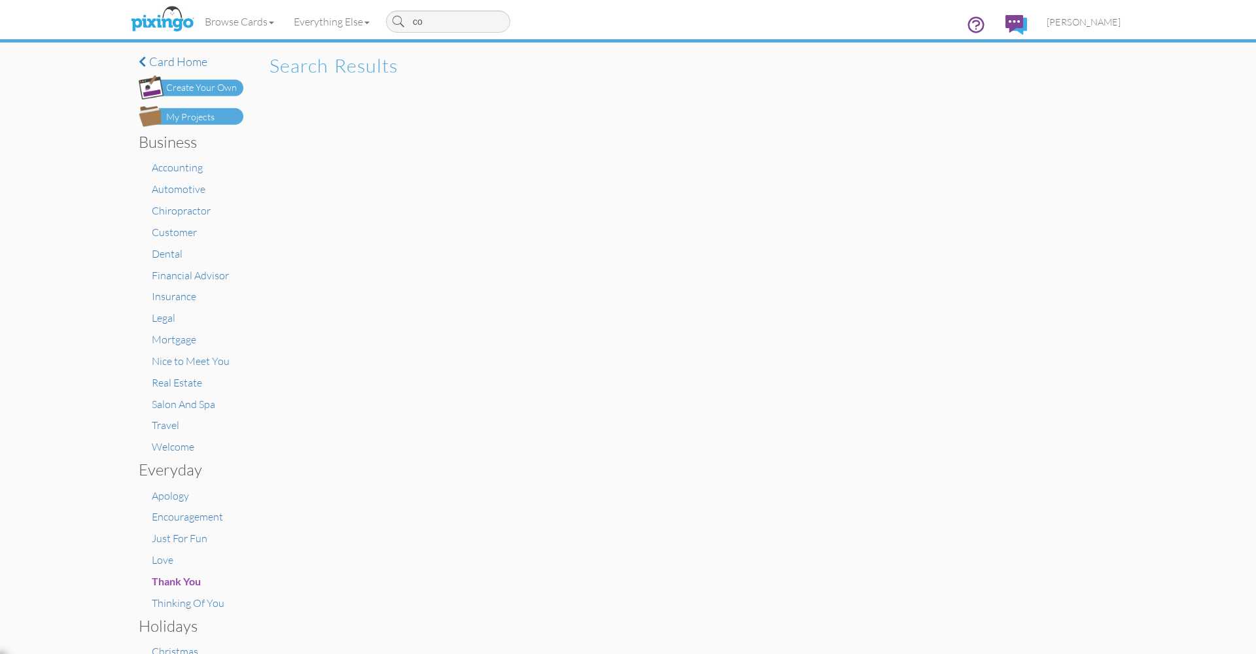
type input "c"
type input "connecr"
type input "connect"
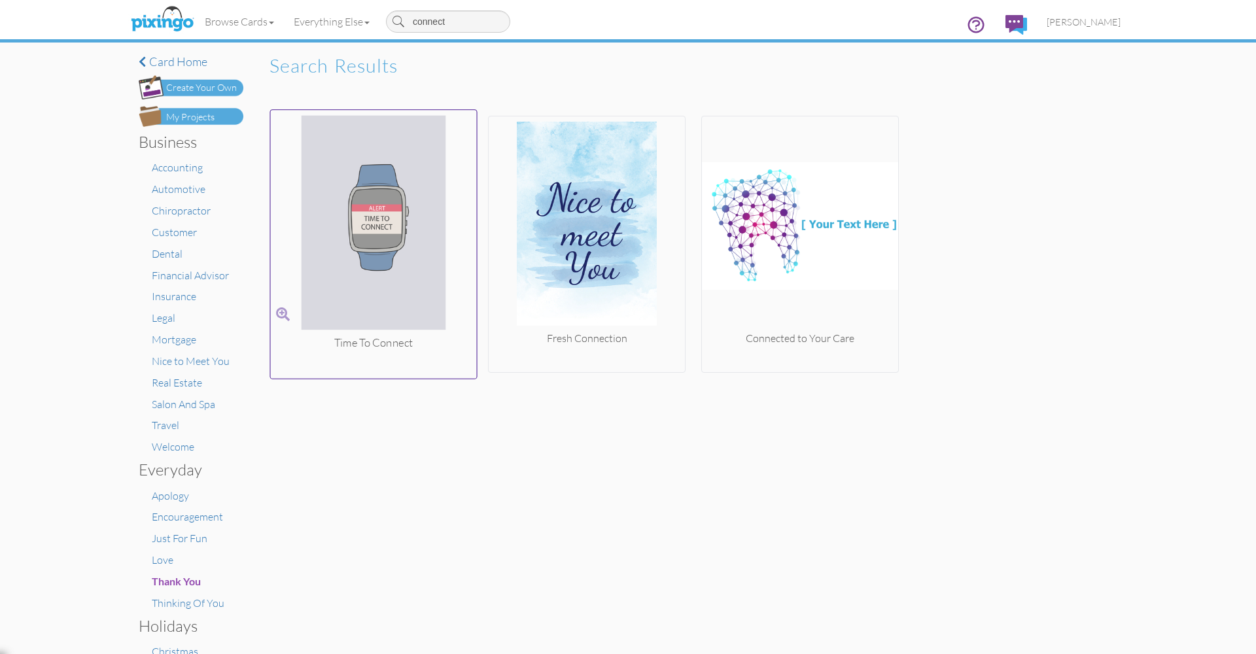
click at [394, 245] on img at bounding box center [374, 225] width 206 height 220
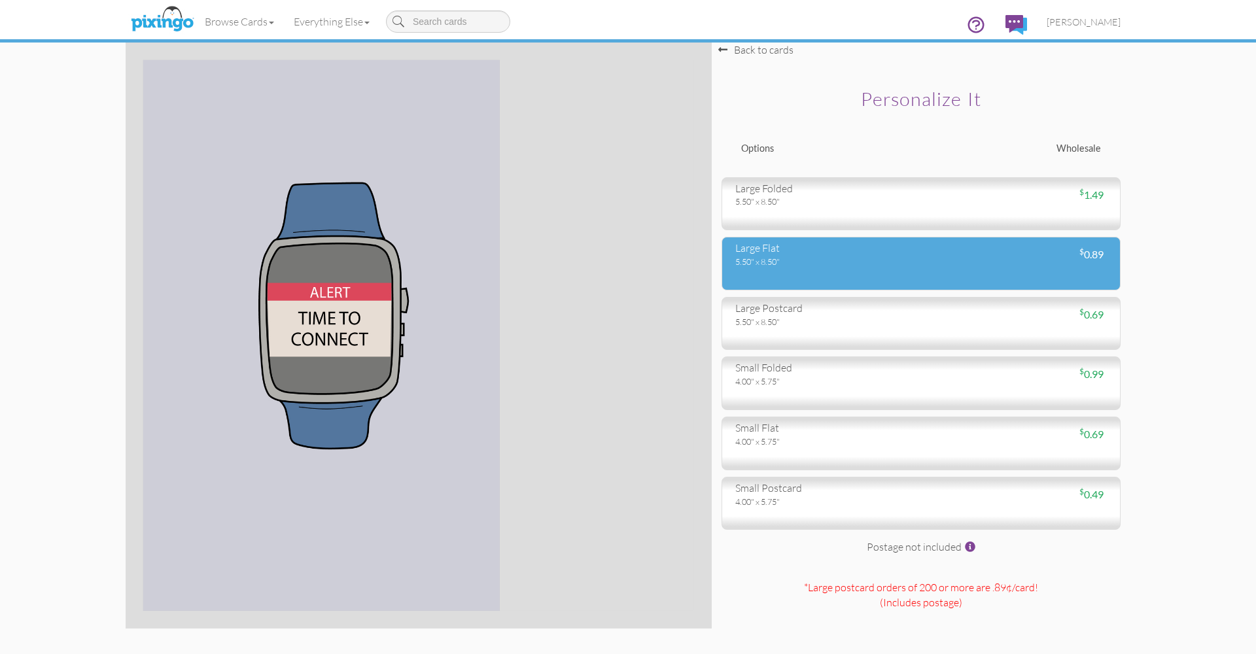
click at [783, 268] on div "large flat 5.50" x 8.50" $ 0.89" at bounding box center [920, 264] width 399 height 54
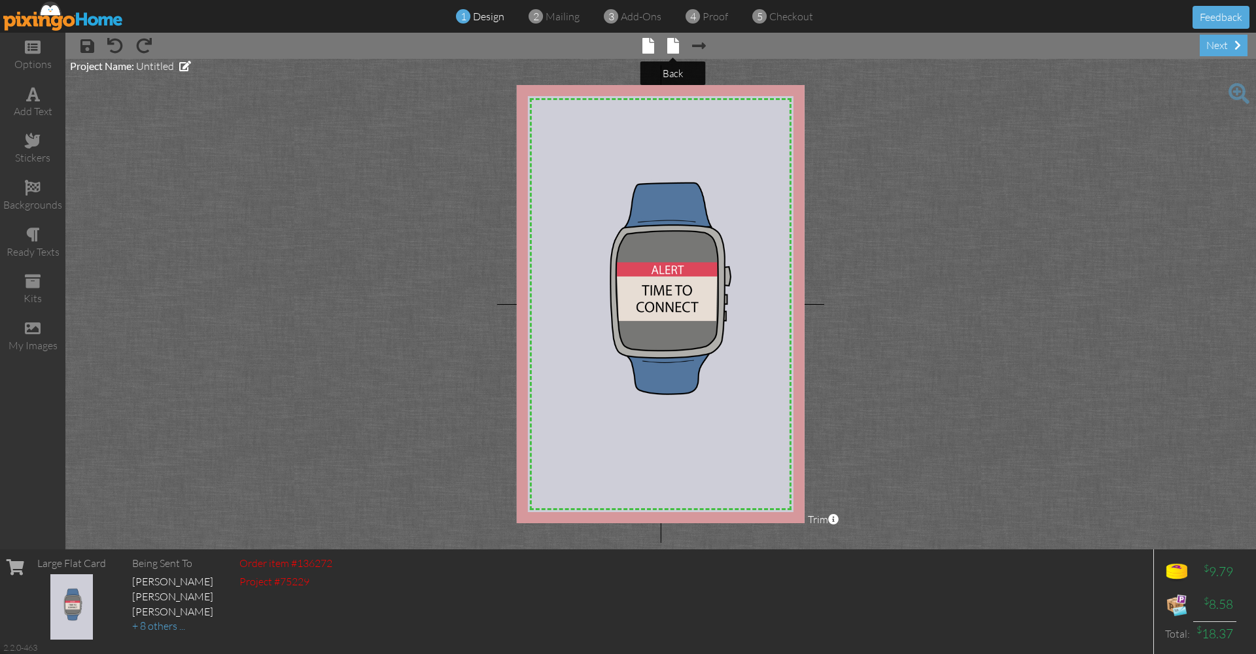
click at [674, 45] on span at bounding box center [673, 46] width 12 height 16
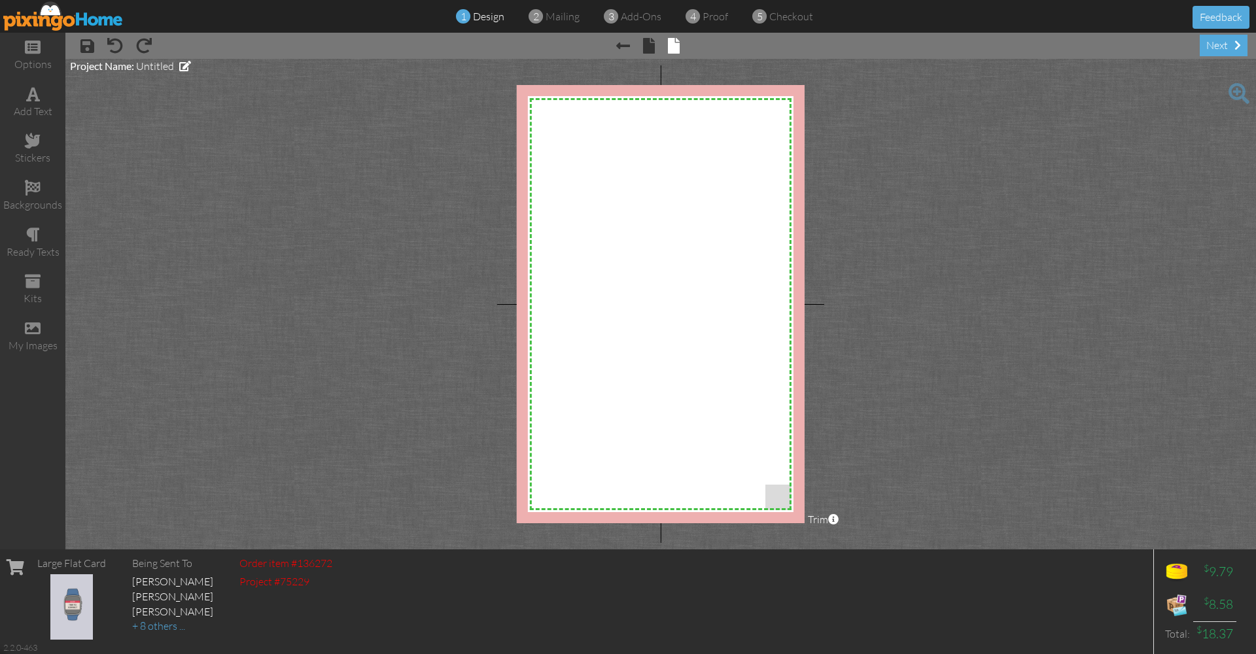
click at [32, 21] on img at bounding box center [63, 15] width 120 height 29
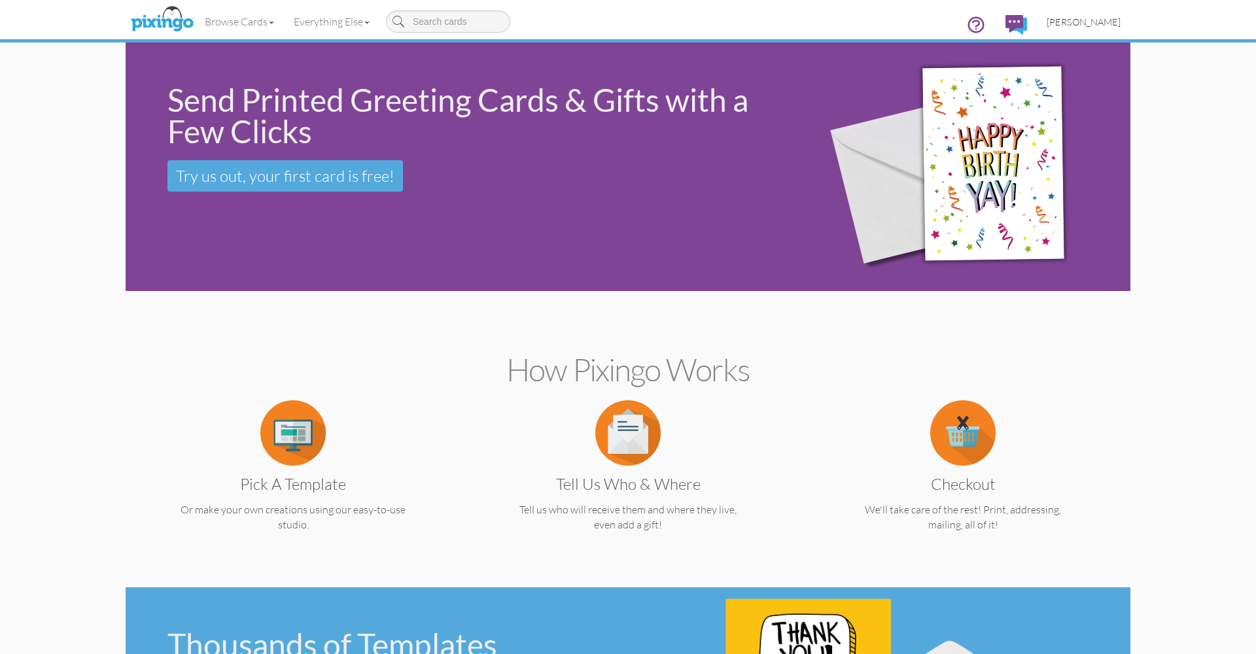
click at [1100, 24] on span "[PERSON_NAME]" at bounding box center [1083, 21] width 74 height 11
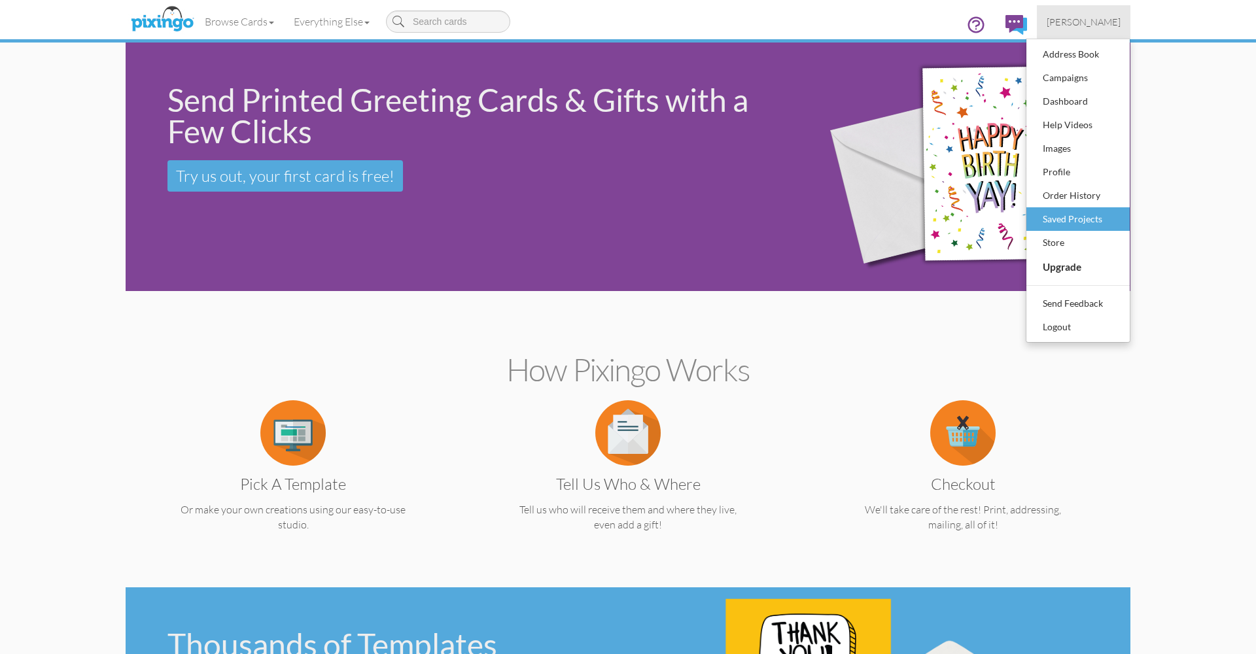
click at [1061, 215] on div "Saved Projects" at bounding box center [1077, 219] width 77 height 20
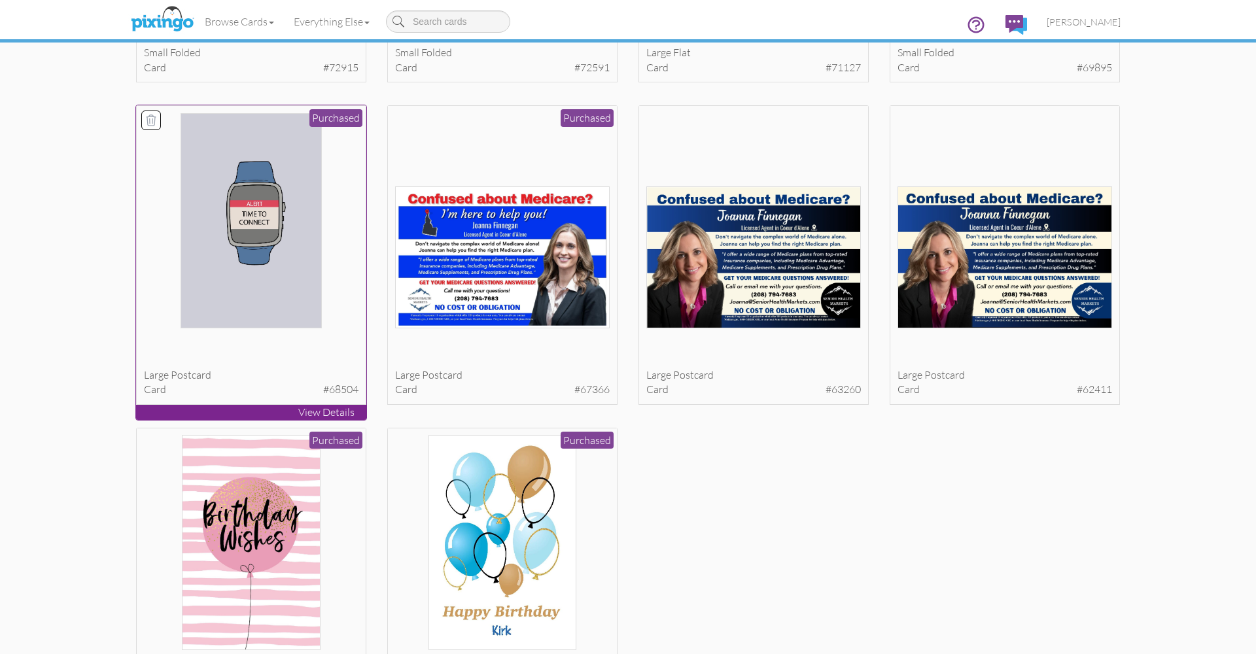
scroll to position [986, 0]
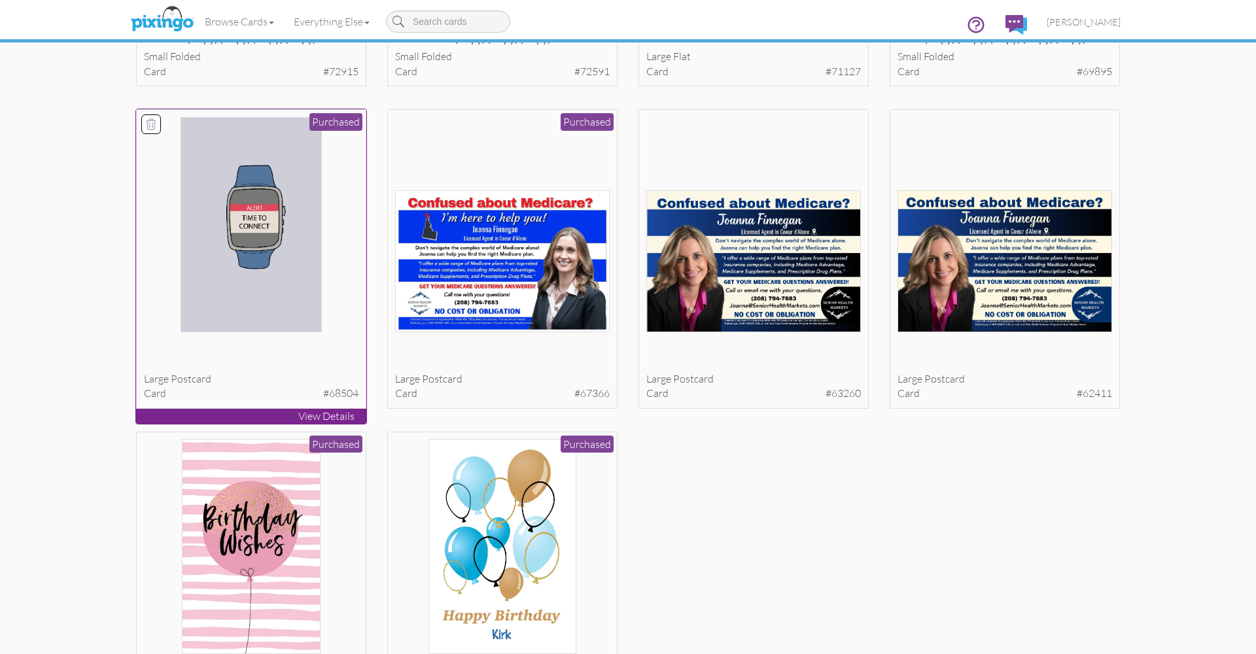
click at [254, 216] on img at bounding box center [252, 224] width 142 height 215
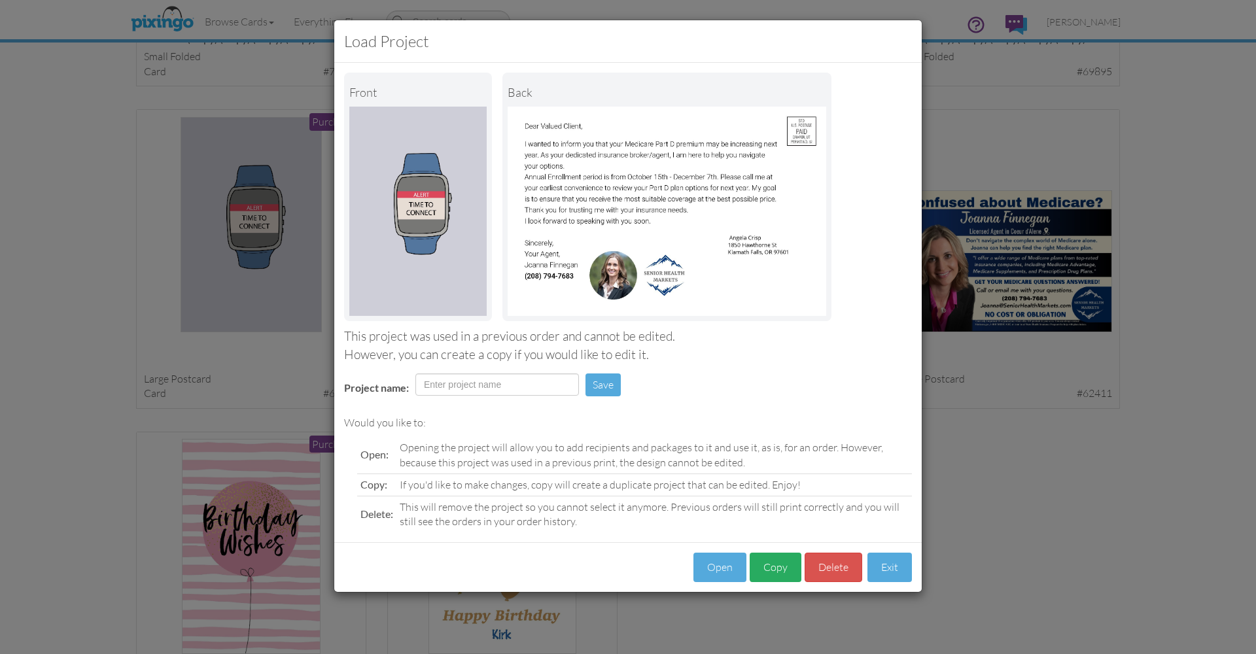
click at [778, 562] on button "Copy" at bounding box center [775, 567] width 52 height 29
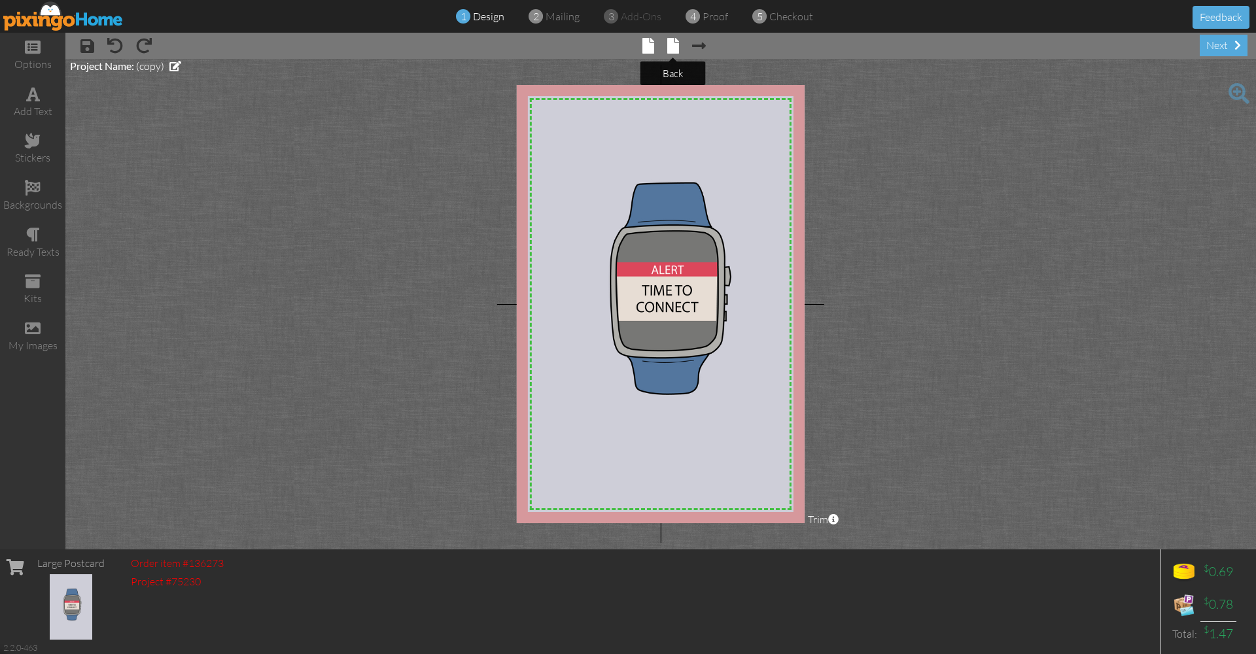
click at [674, 49] on span at bounding box center [673, 46] width 12 height 16
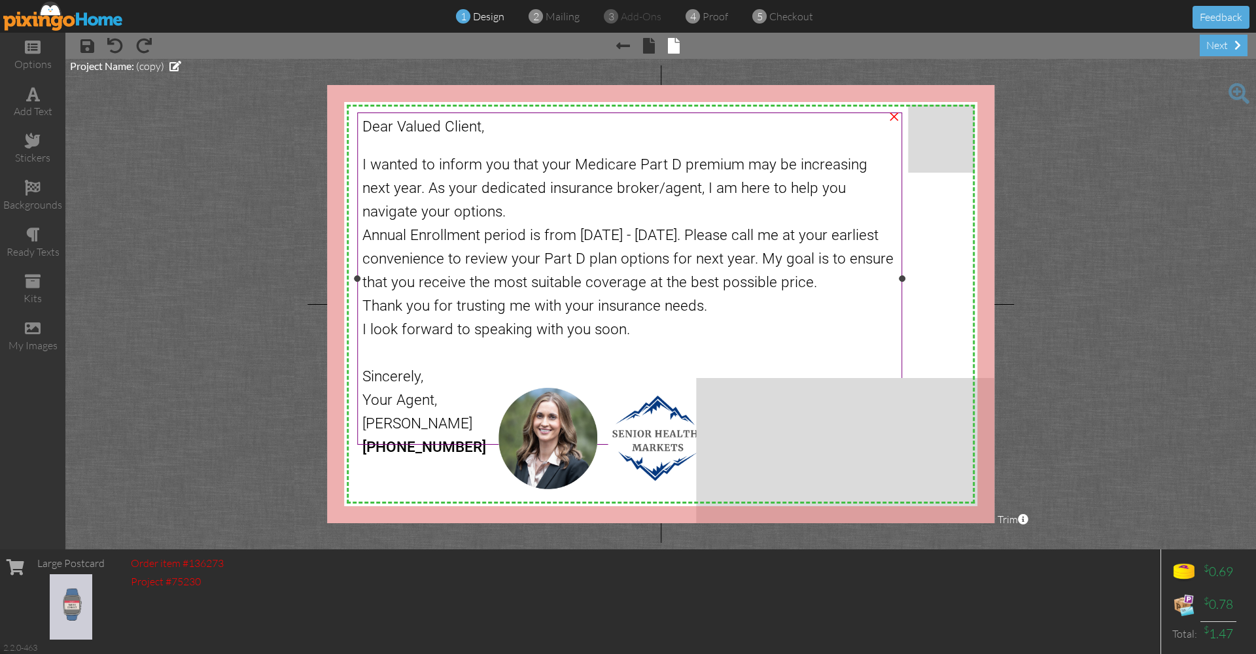
click at [547, 167] on span "I wanted to inform you that your Medicare Part D premium may be increasing next…" at bounding box center [614, 188] width 505 height 65
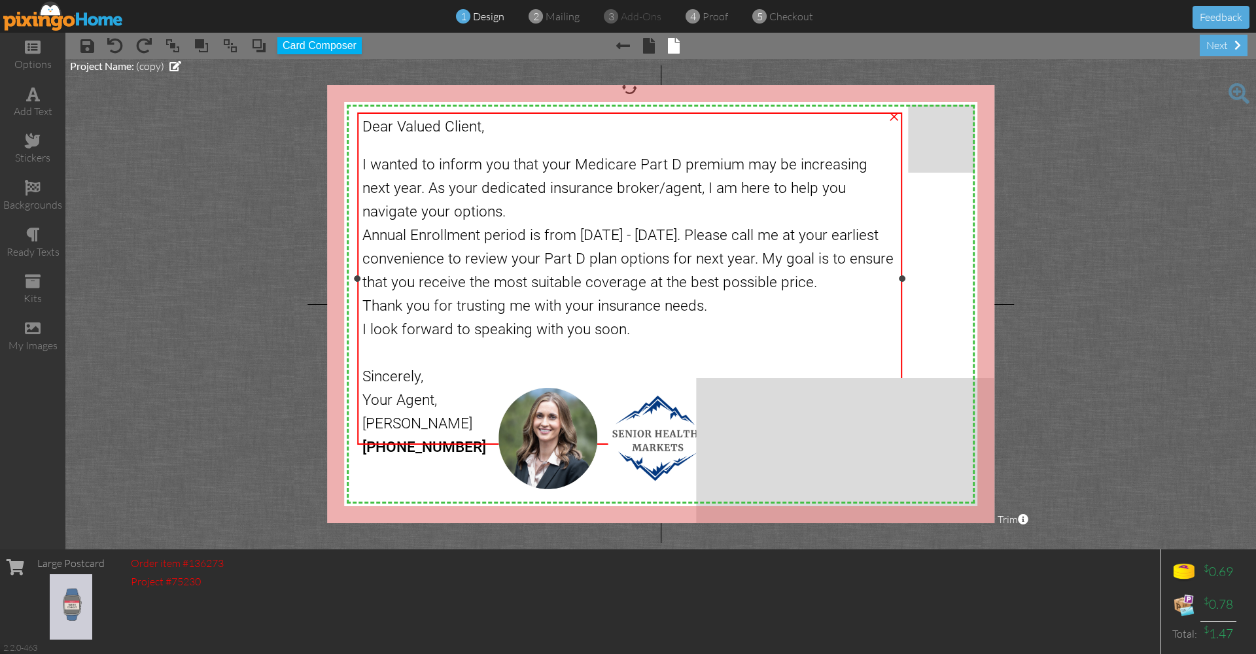
click at [551, 163] on span "I wanted to inform you that your Medicare Part D premium may be increasing next…" at bounding box center [614, 188] width 505 height 65
click at [439, 164] on span "I wanted to inform you that your Medicare Part D premium may be increasing next…" at bounding box center [614, 188] width 505 height 65
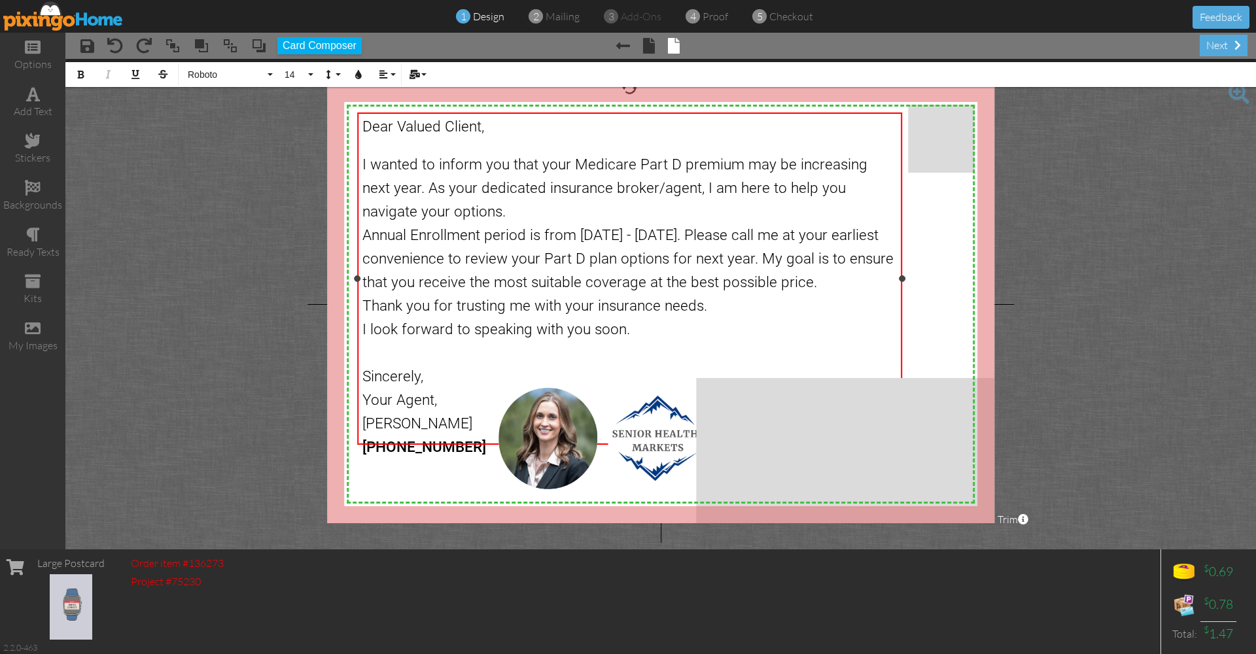
click at [636, 163] on span "I wanted to inform you that your Medicare Part D premium may be increasing next…" at bounding box center [614, 188] width 505 height 65
drag, startPoint x: 636, startPoint y: 163, endPoint x: 389, endPoint y: 182, distance: 247.9
click at [389, 182] on span "I wanted to inform you that your Medicare Part D premium may be increasing next…" at bounding box center [614, 188] width 505 height 65
click at [876, 186] on div "I wanted to inform you that your Medicare Advantage Plan is not renewing. As yo…" at bounding box center [629, 185] width 534 height 71
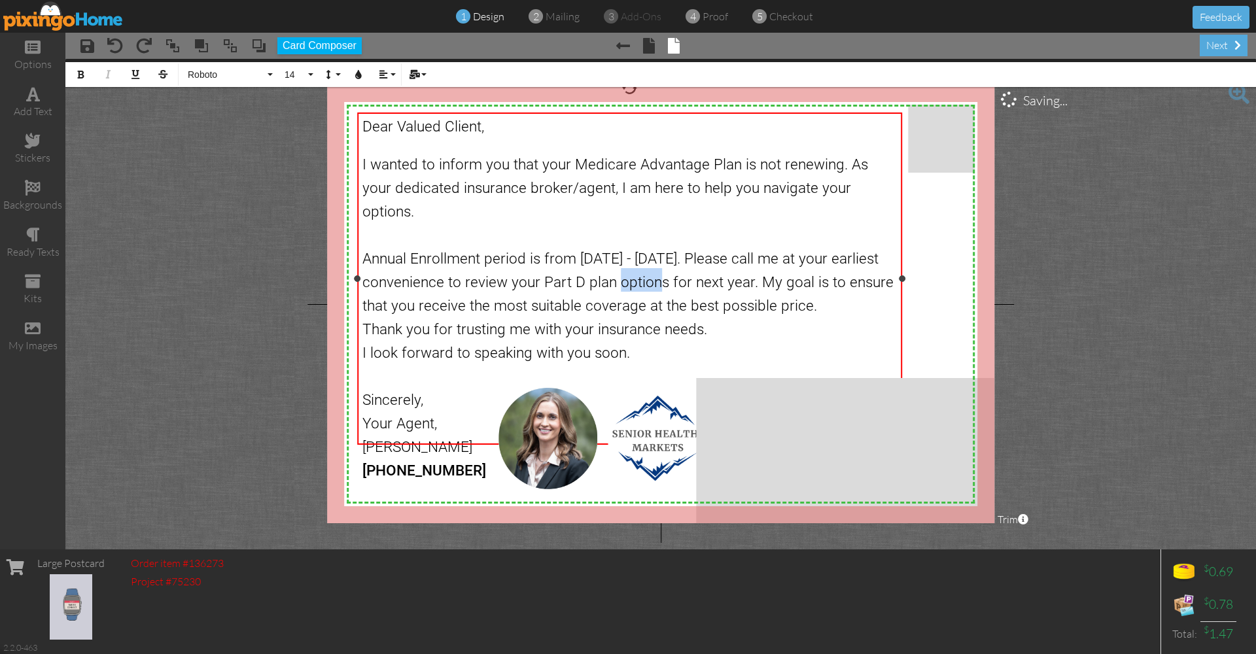
drag, startPoint x: 624, startPoint y: 254, endPoint x: 664, endPoint y: 253, distance: 39.9
click at [664, 253] on span "Annual Enrollment period is from [DATE] - [DATE]. Please call me at your earlie…" at bounding box center [627, 282] width 531 height 65
click at [865, 275] on div "Annual Enrollment period is from [DATE] - [DATE]. Please call me at your earlie…" at bounding box center [629, 280] width 534 height 71
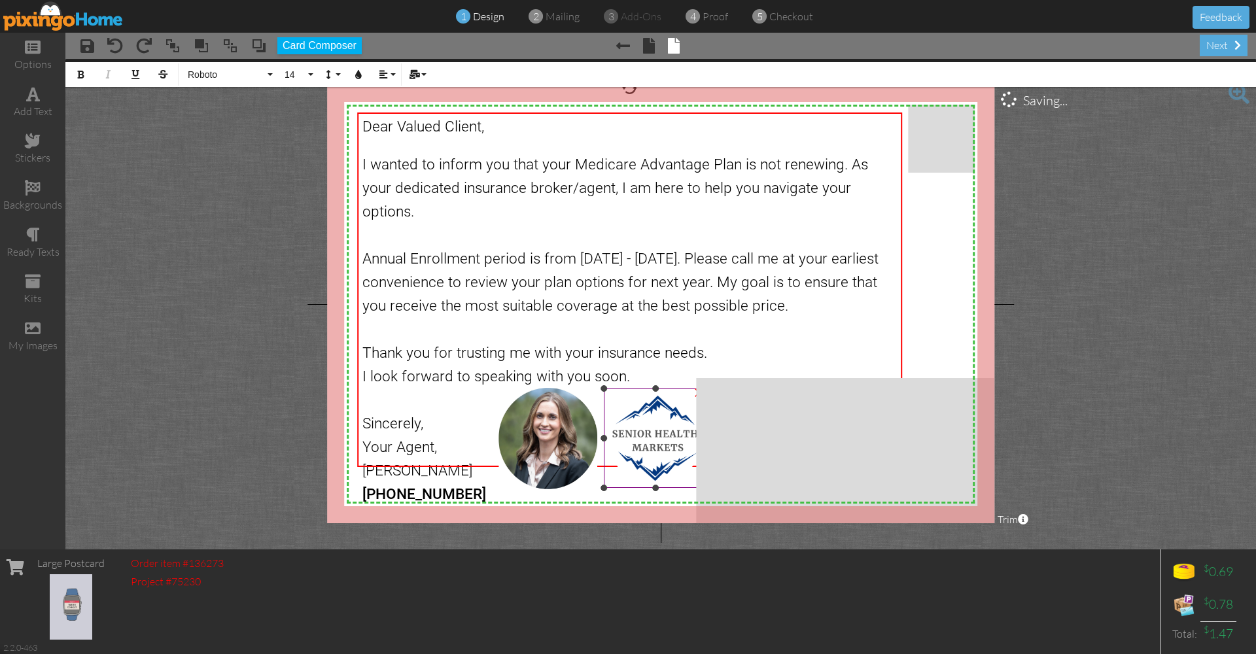
click at [662, 445] on img at bounding box center [655, 437] width 103 height 99
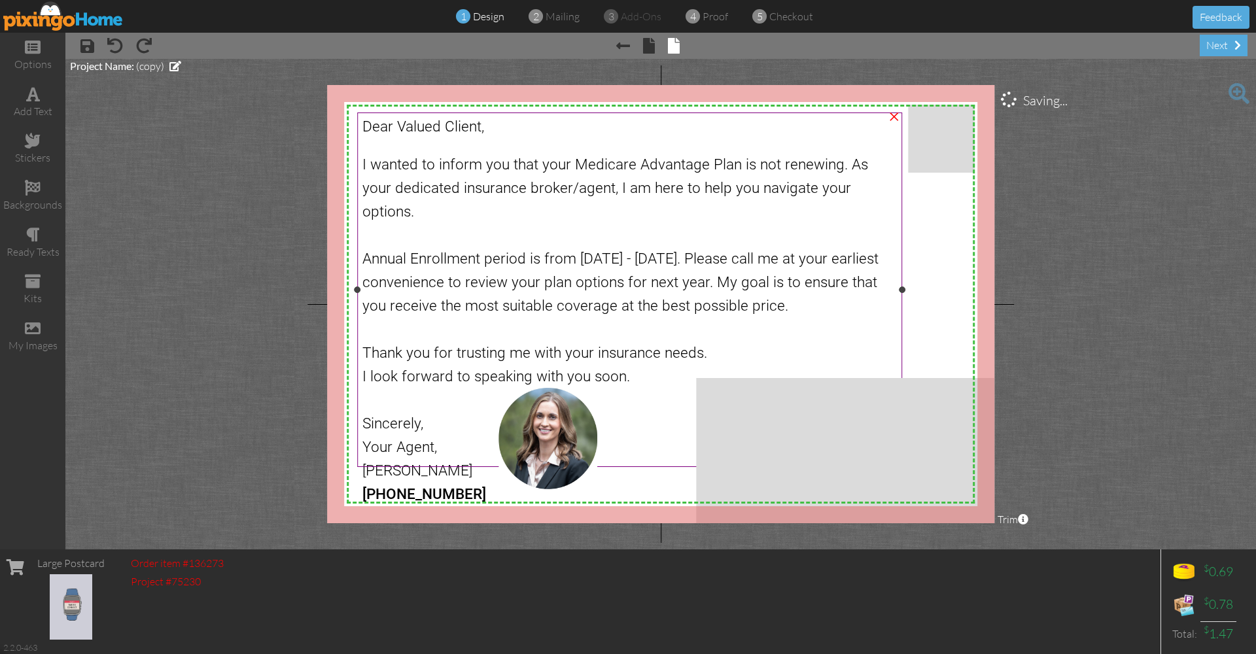
click at [506, 386] on div at bounding box center [629, 398] width 534 height 24
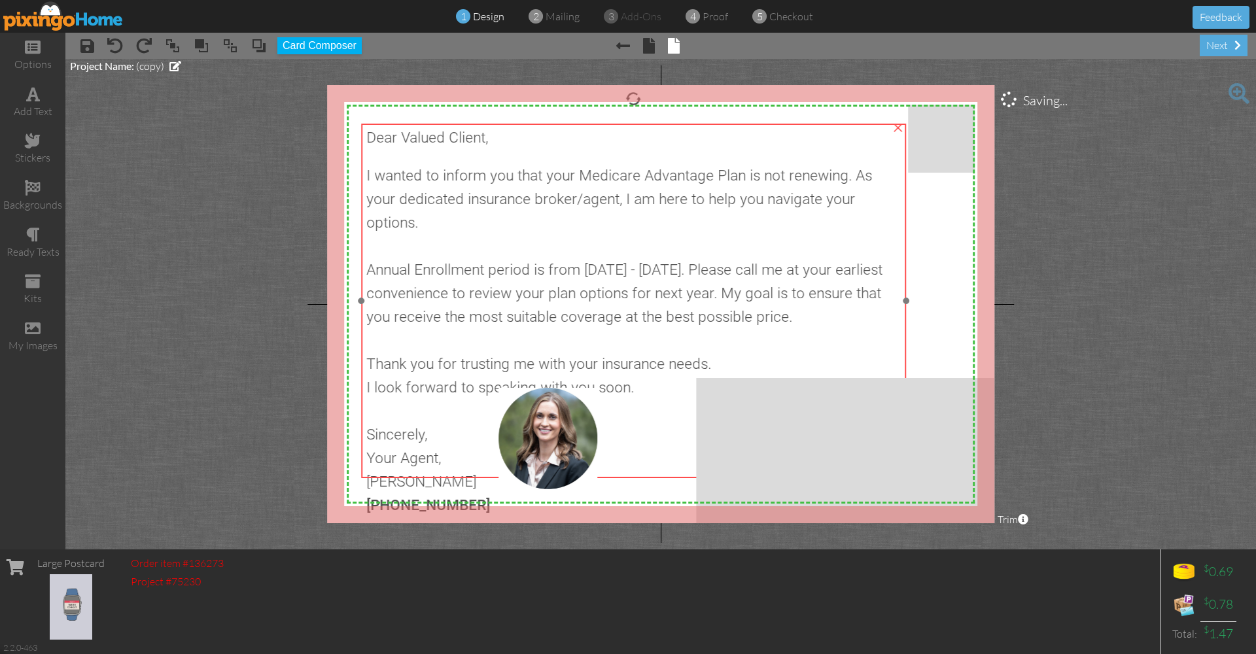
drag, startPoint x: 506, startPoint y: 360, endPoint x: 510, endPoint y: 371, distance: 11.8
click at [510, 397] on div at bounding box center [633, 409] width 534 height 24
click at [535, 380] on span "I look forward to speaking with you soon." at bounding box center [493, 389] width 267 height 18
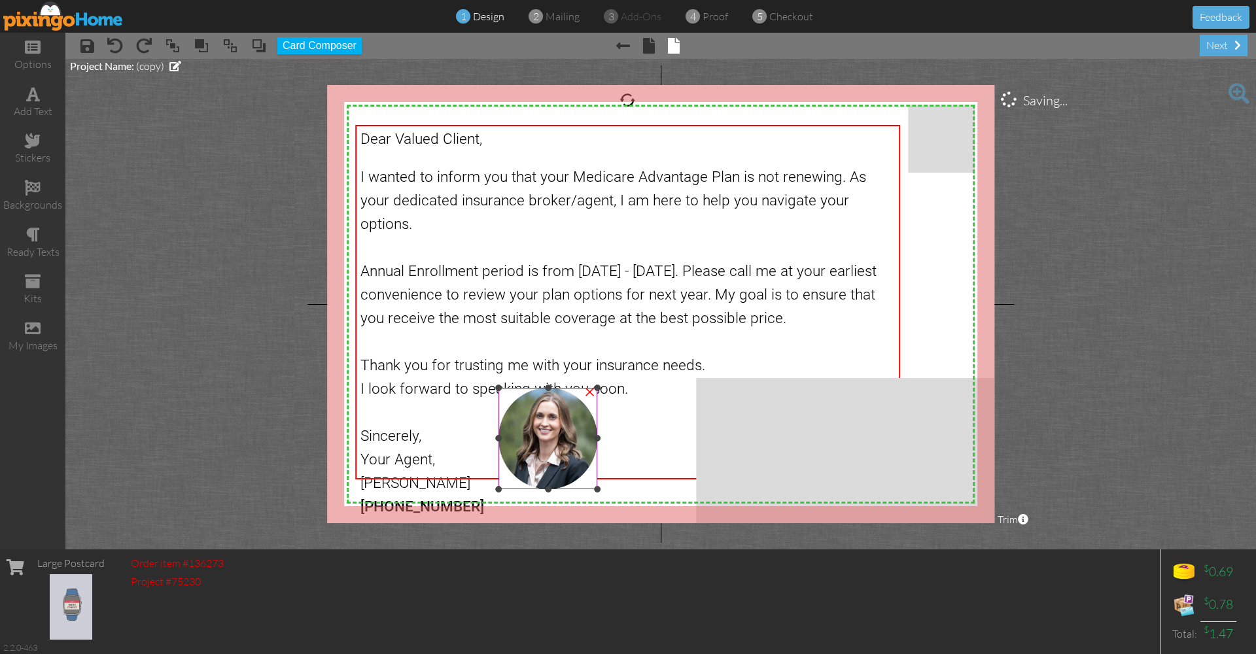
click at [554, 441] on img at bounding box center [547, 438] width 99 height 101
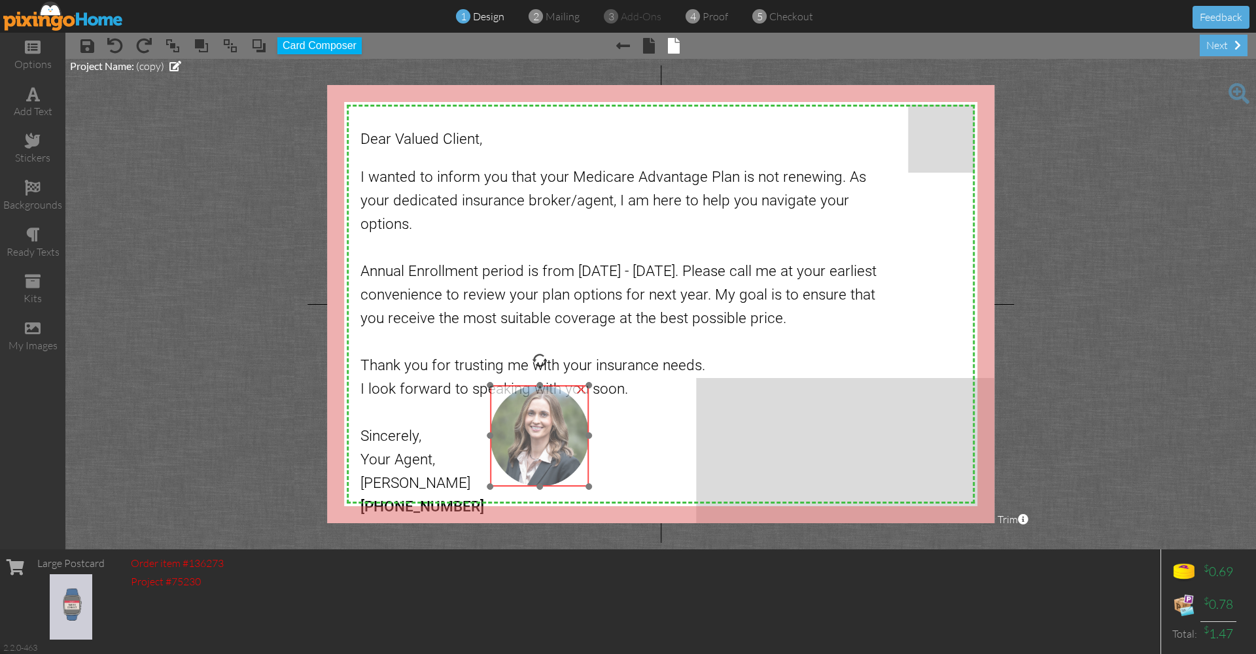
drag, startPoint x: 554, startPoint y: 441, endPoint x: 545, endPoint y: 438, distance: 8.9
click at [545, 438] on img at bounding box center [539, 435] width 99 height 101
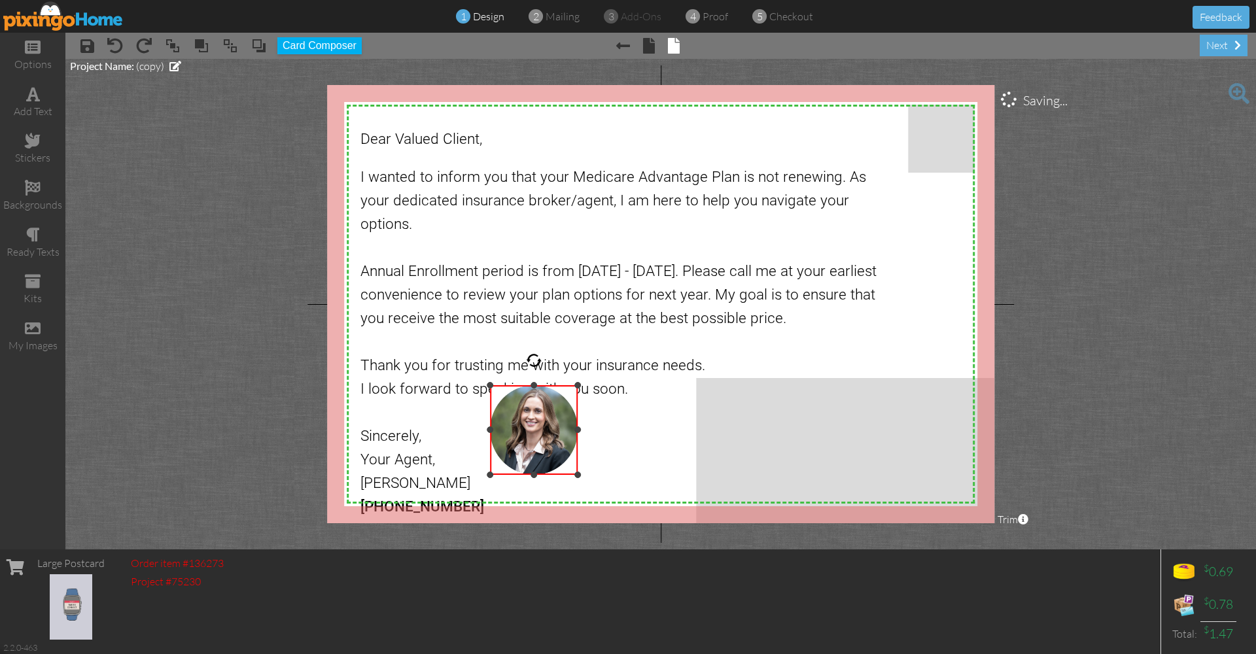
drag, startPoint x: 587, startPoint y: 487, endPoint x: 566, endPoint y: 475, distance: 23.8
click at [567, 475] on div "×" at bounding box center [534, 430] width 88 height 90
click at [536, 438] on img at bounding box center [534, 433] width 88 height 90
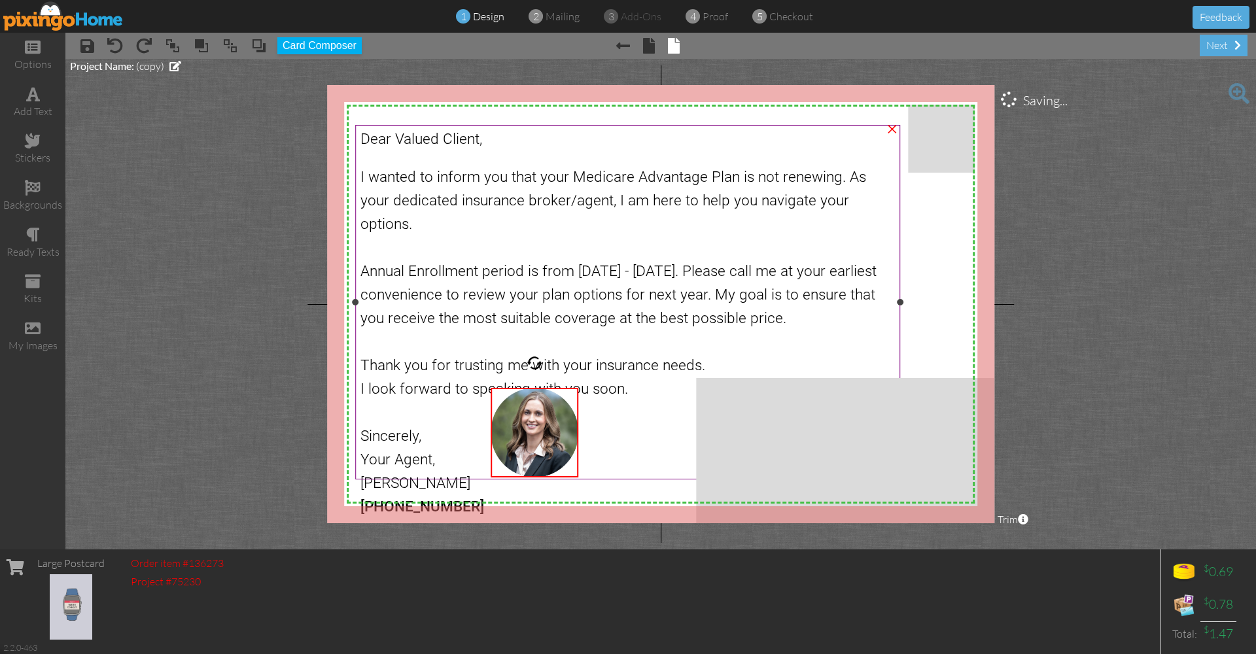
click at [635, 422] on div "Sincerely," at bounding box center [627, 434] width 534 height 24
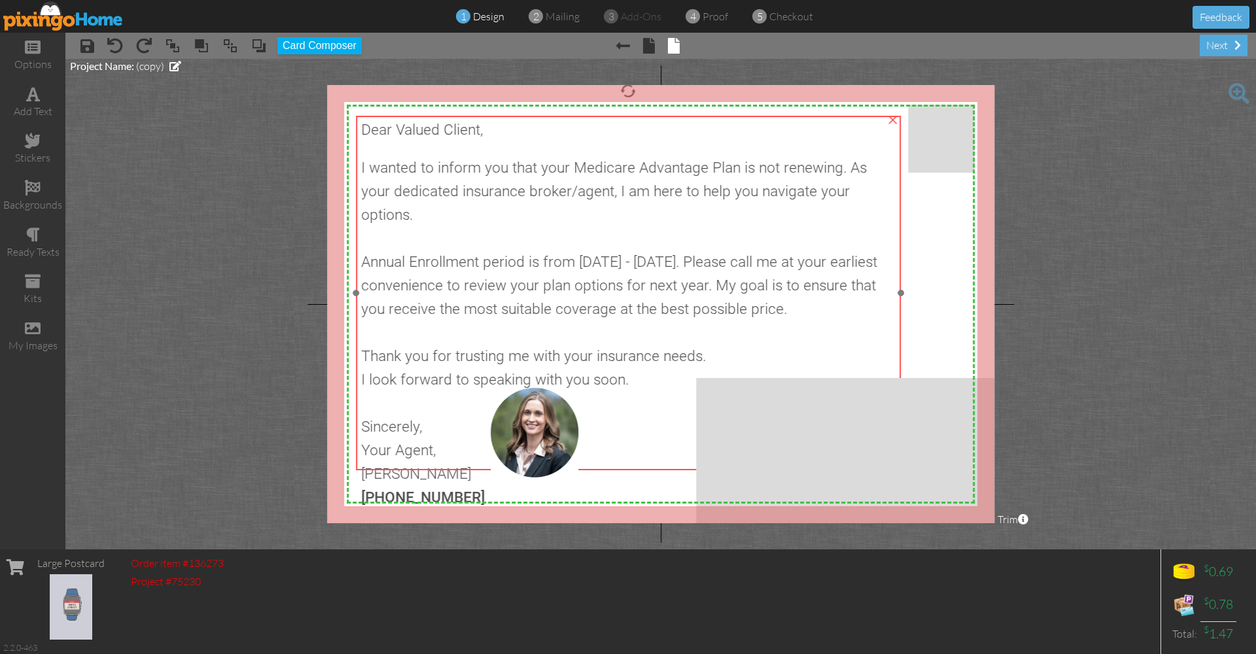
drag, startPoint x: 635, startPoint y: 408, endPoint x: 636, endPoint y: 399, distance: 9.2
click at [636, 436] on div "Your Agent," at bounding box center [628, 448] width 534 height 24
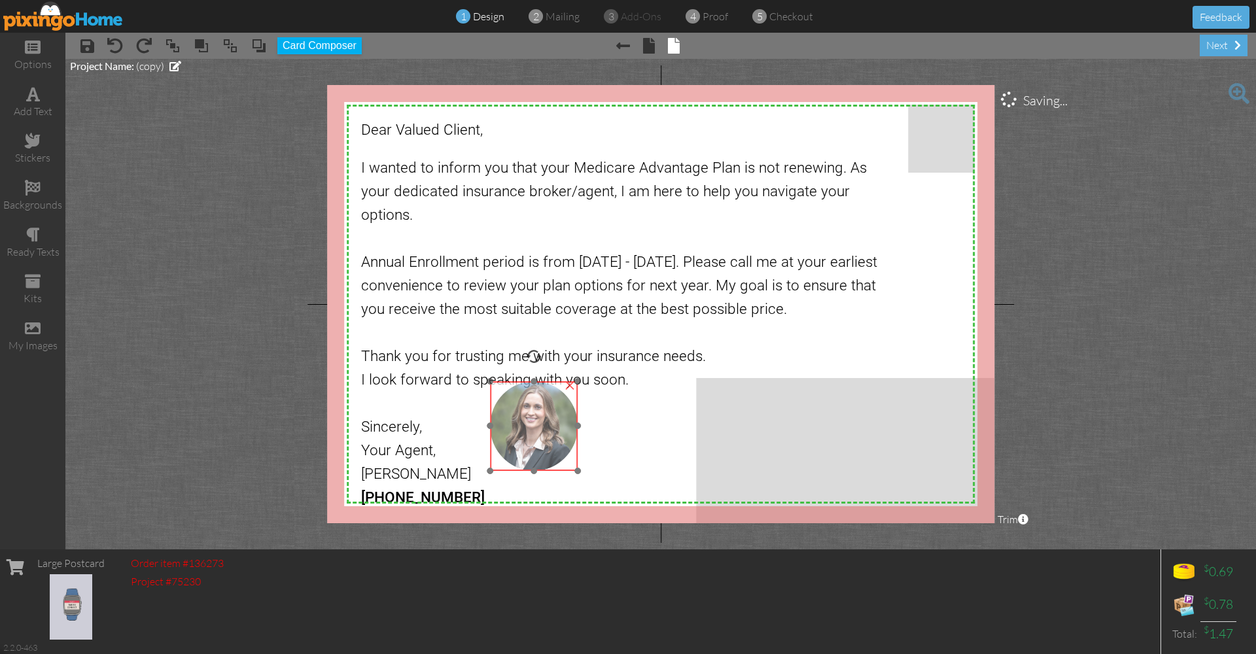
drag, startPoint x: 549, startPoint y: 438, endPoint x: 549, endPoint y: 432, distance: 6.6
click at [549, 432] on img at bounding box center [534, 426] width 88 height 90
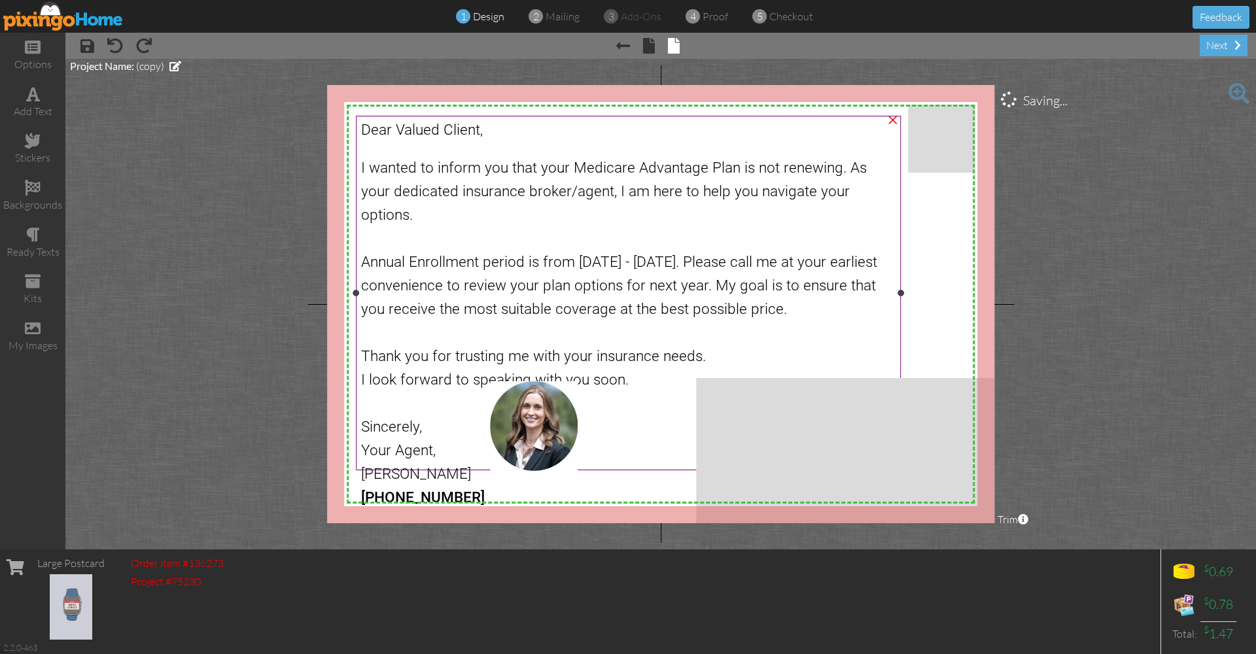
click at [745, 167] on span "I wanted to inform you that your Medicare Advantage Plan is not renewing. As yo…" at bounding box center [614, 191] width 506 height 65
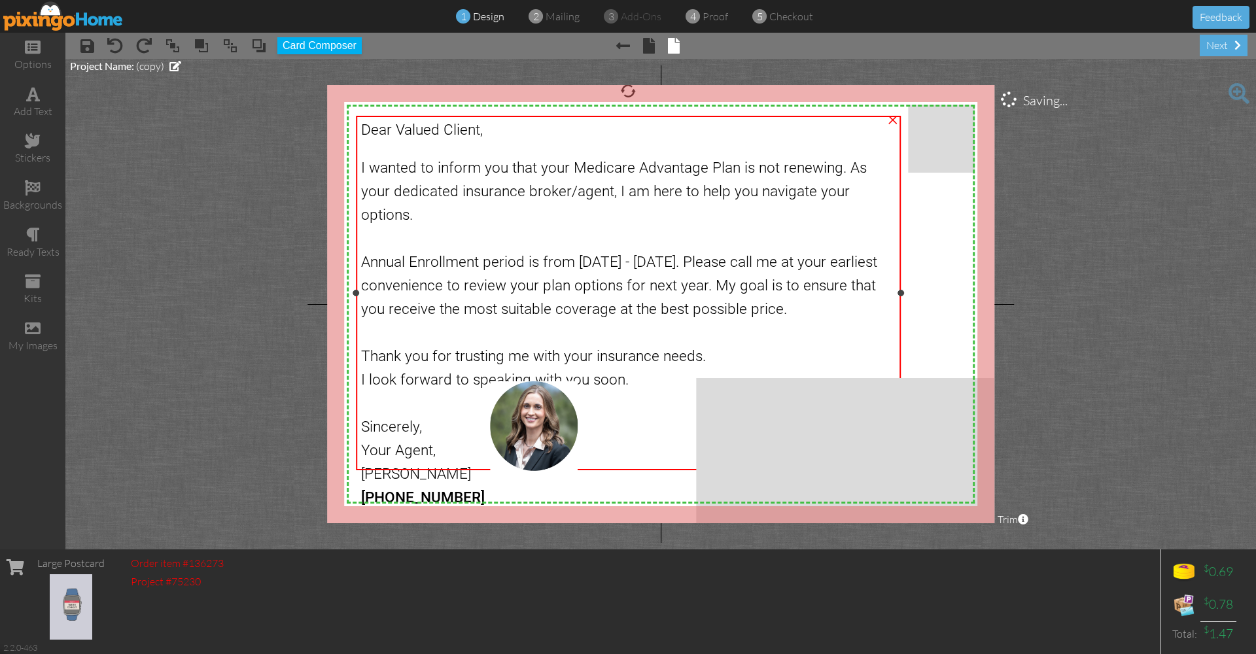
click at [776, 165] on span "I wanted to inform you that your Medicare Advantage Plan is not renewing. As yo…" at bounding box center [614, 191] width 506 height 65
click at [751, 165] on span "I wanted to inform you that your Medicare Advantage Plan is not renewing. As yo…" at bounding box center [614, 191] width 506 height 65
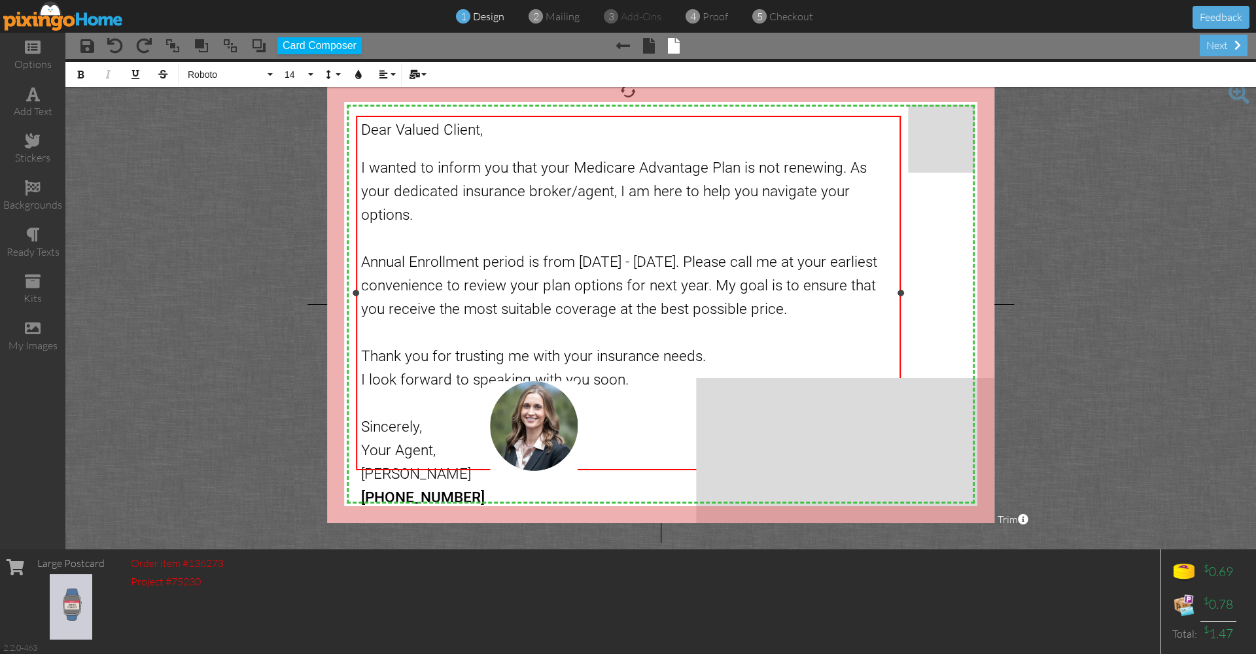
click at [751, 166] on span "I wanted to inform you that your Medicare Advantage Plan is not renewing. As yo…" at bounding box center [614, 191] width 506 height 65
click at [629, 190] on span "I wanted to inform you that your Medicare Advantage Plan may not be renewing. A…" at bounding box center [622, 191] width 523 height 65
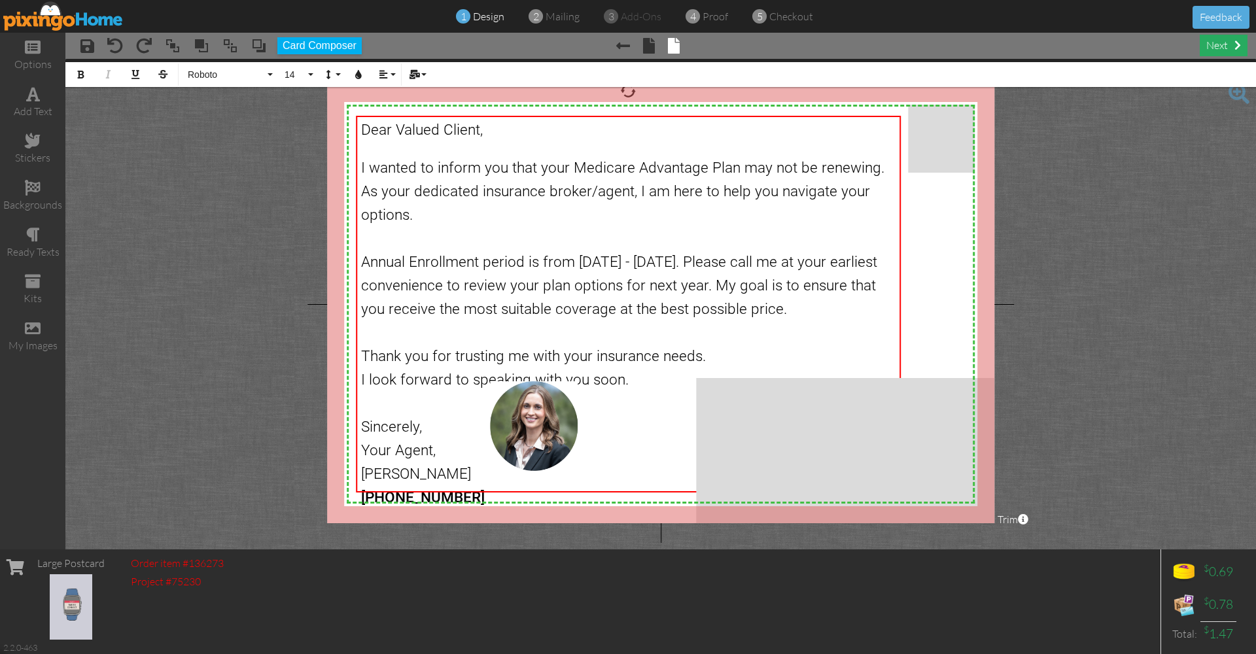
click at [1224, 44] on div "next" at bounding box center [1223, 46] width 48 height 22
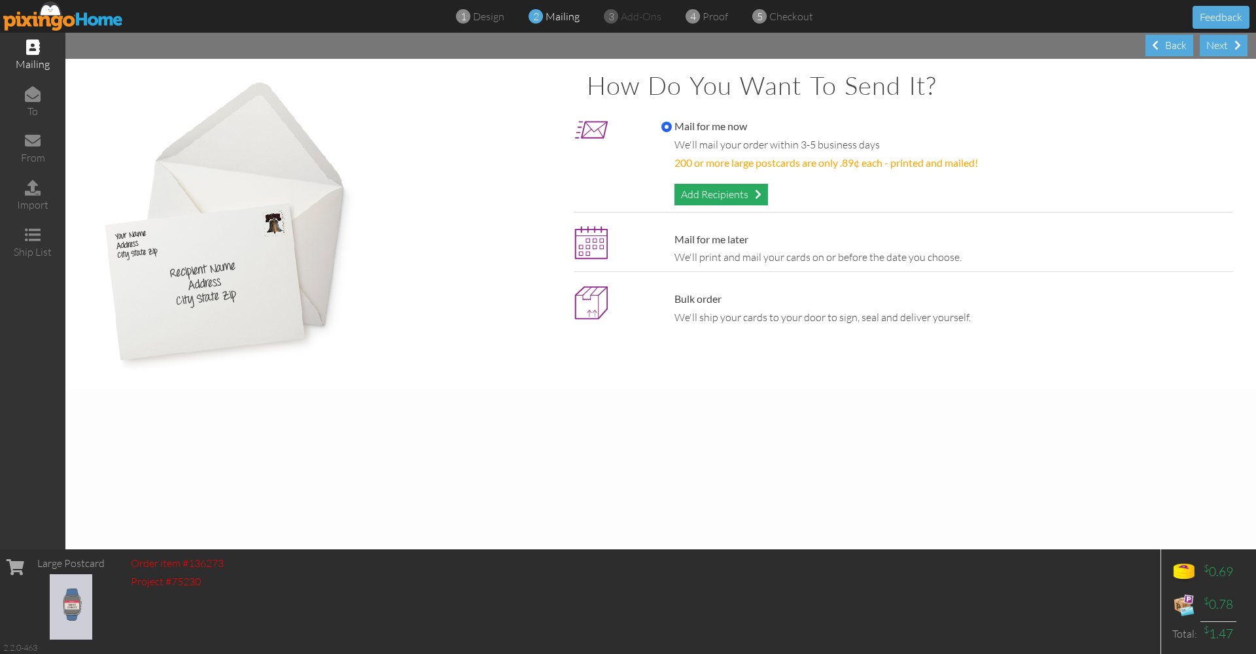
click at [696, 192] on div "Add Recipients" at bounding box center [721, 195] width 94 height 22
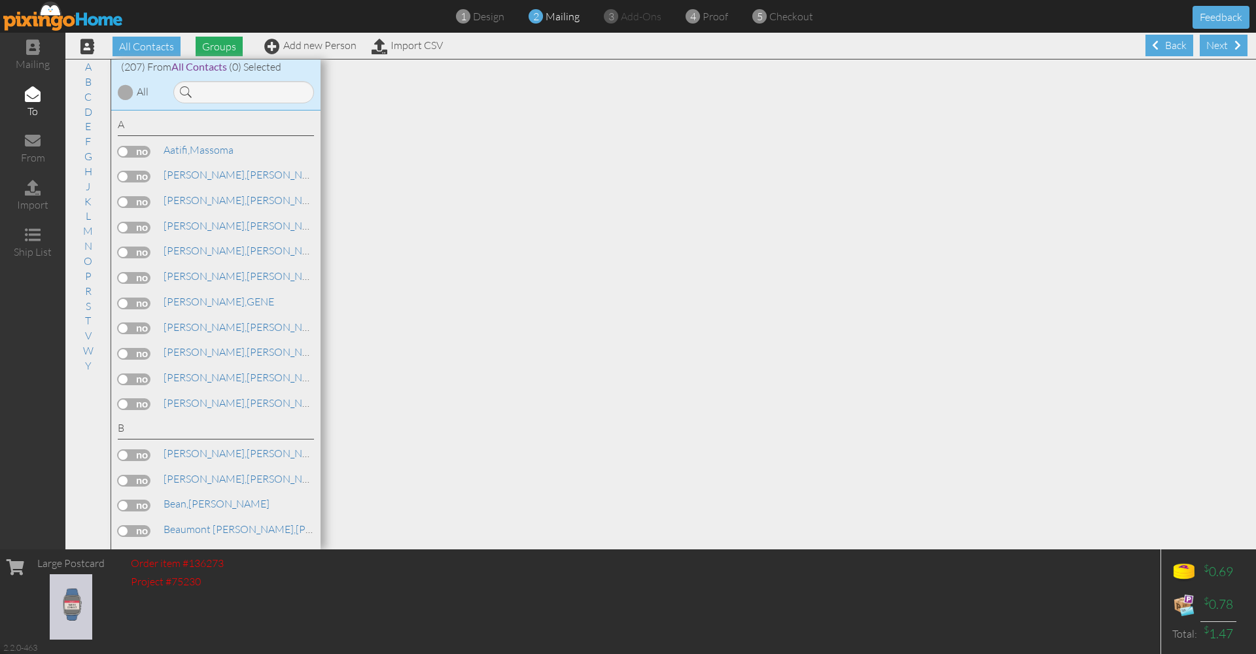
click at [217, 44] on span "Groups" at bounding box center [219, 47] width 47 height 20
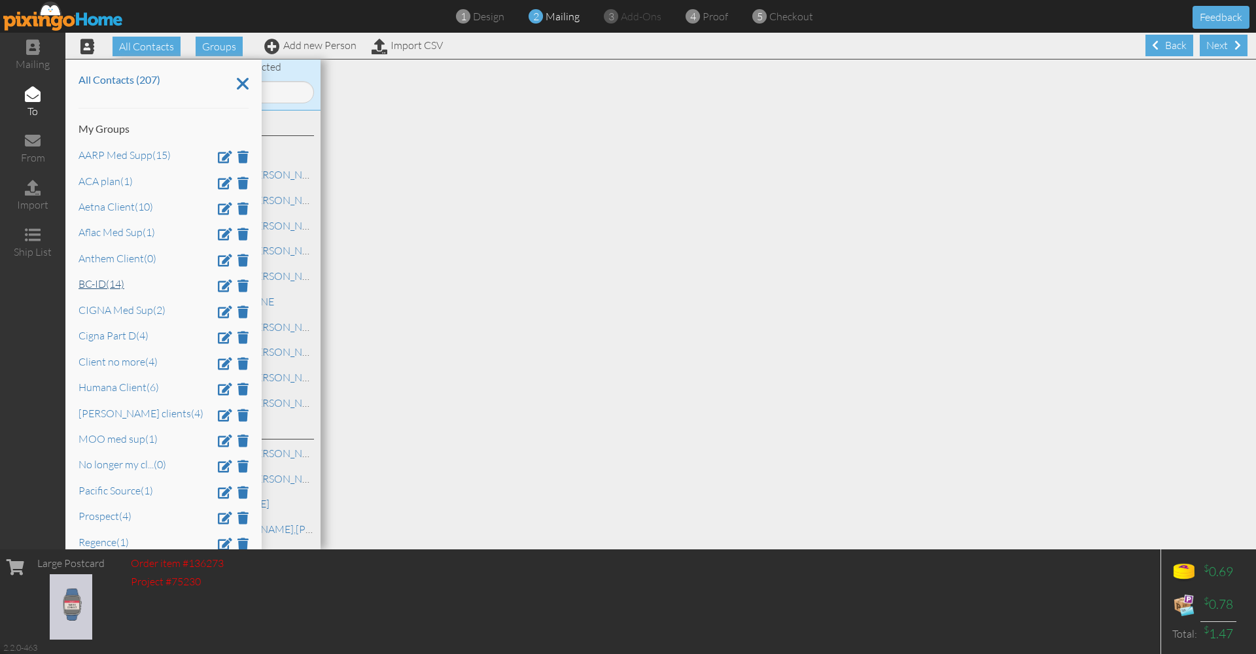
click at [100, 282] on link "BC-ID (14)" at bounding box center [101, 283] width 46 height 13
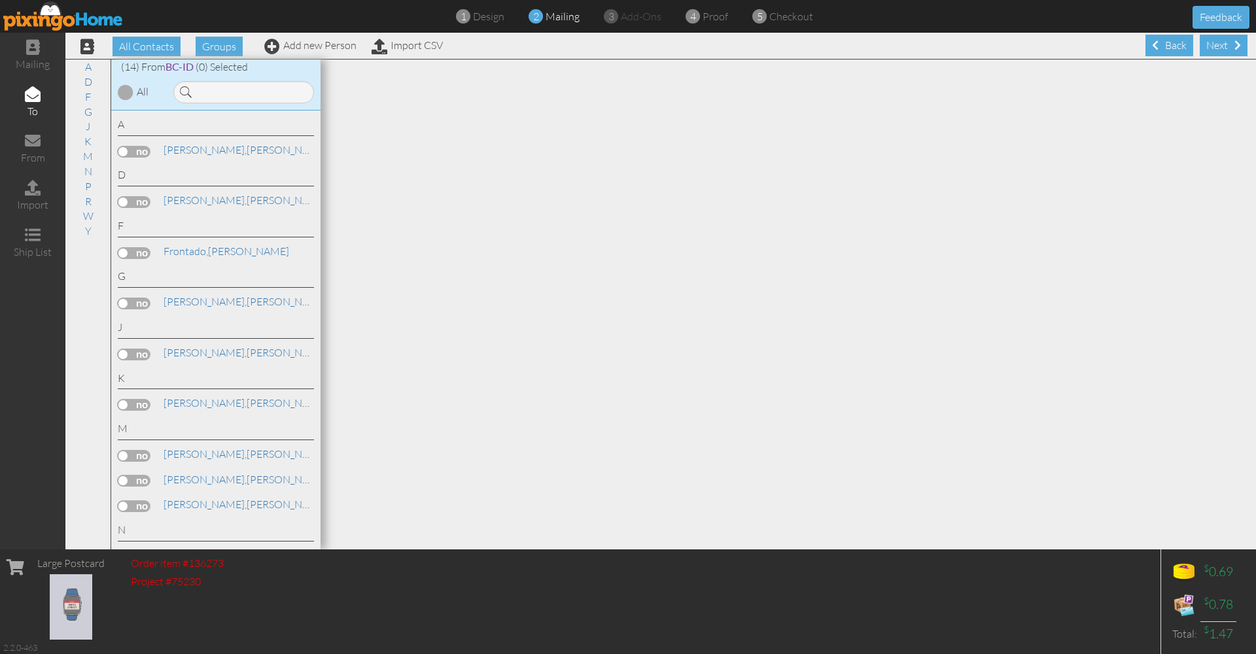
click at [126, 90] on div at bounding box center [126, 92] width 16 height 16
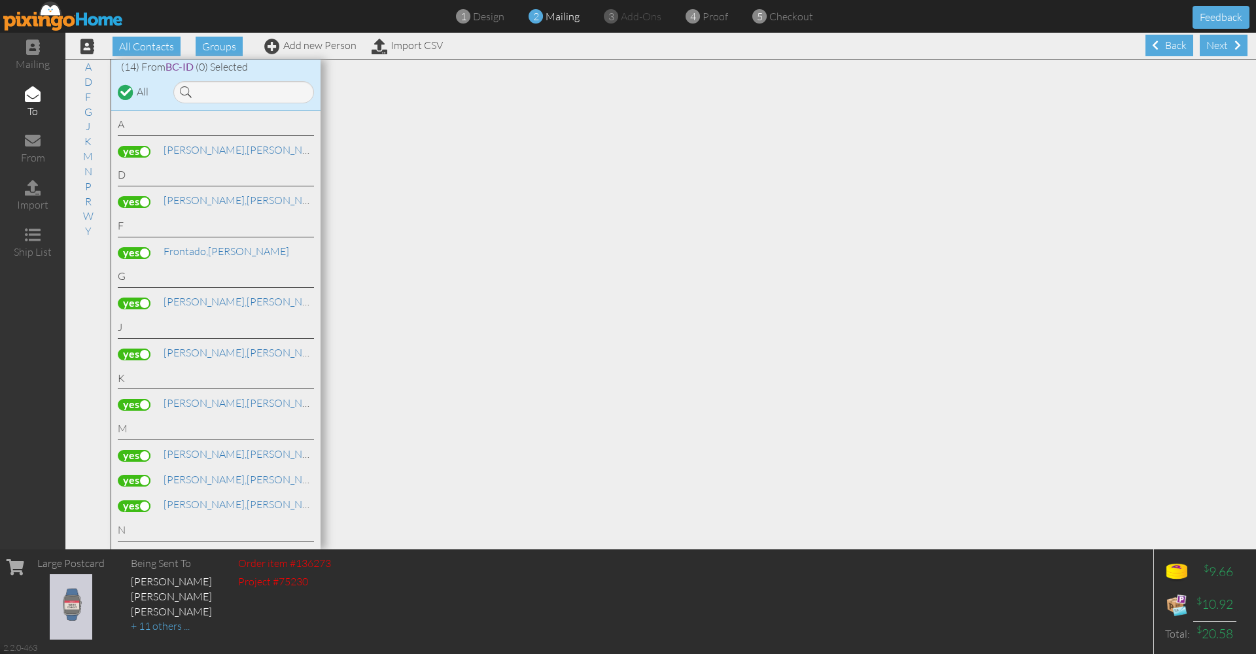
click at [135, 149] on label at bounding box center [134, 152] width 33 height 12
click at [0, 0] on input "checkbox" at bounding box center [0, 0] width 0 height 0
click at [134, 199] on label at bounding box center [134, 202] width 33 height 12
click at [0, 0] on input "checkbox" at bounding box center [0, 0] width 0 height 0
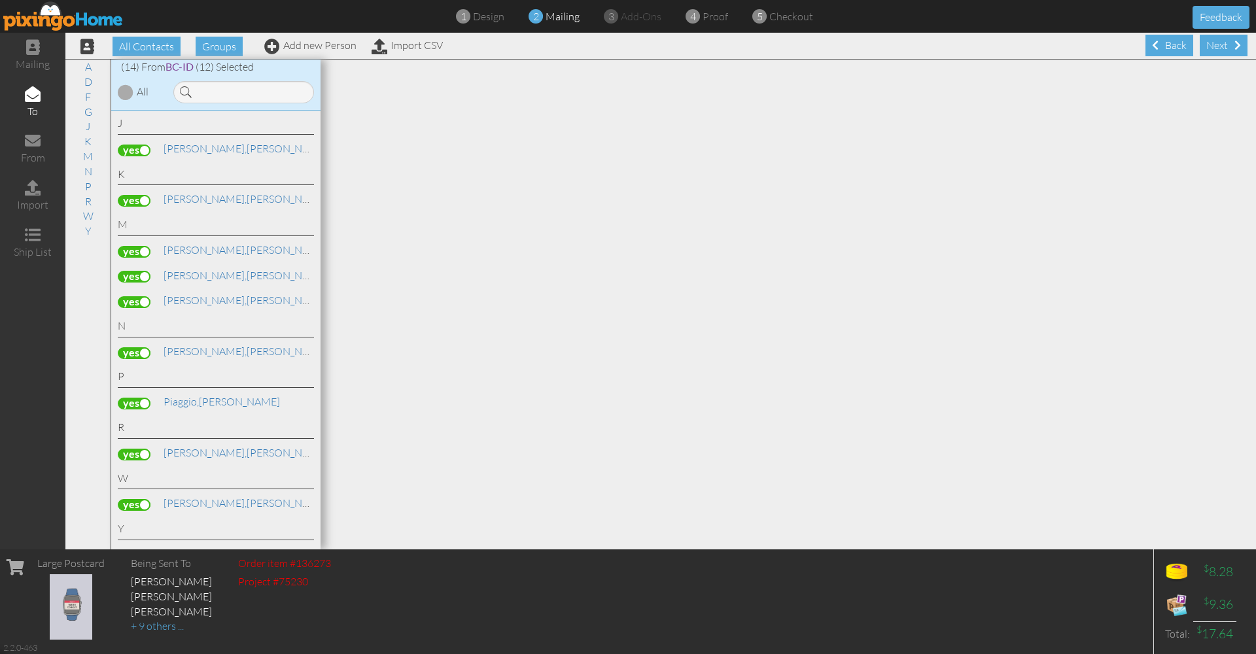
click at [131, 271] on label at bounding box center [134, 277] width 33 height 12
click at [0, 0] on input "checkbox" at bounding box center [0, 0] width 0 height 0
click at [183, 395] on span "Piaggio," at bounding box center [180, 401] width 35 height 13
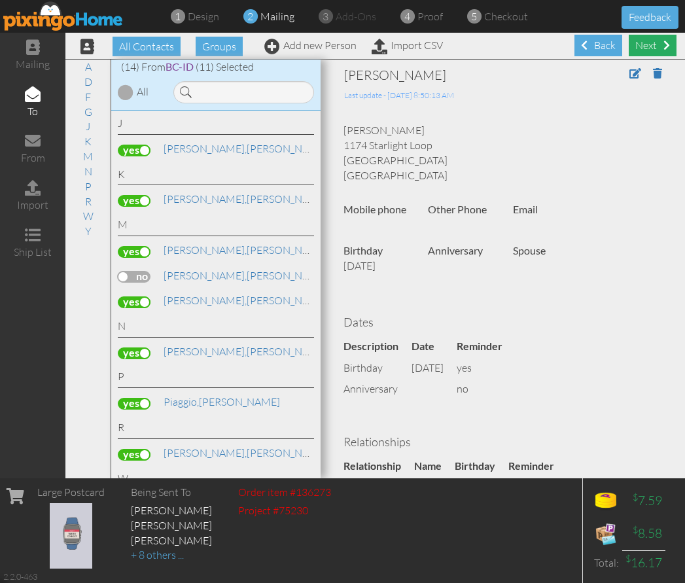
click at [645, 44] on div "Next" at bounding box center [652, 46] width 48 height 22
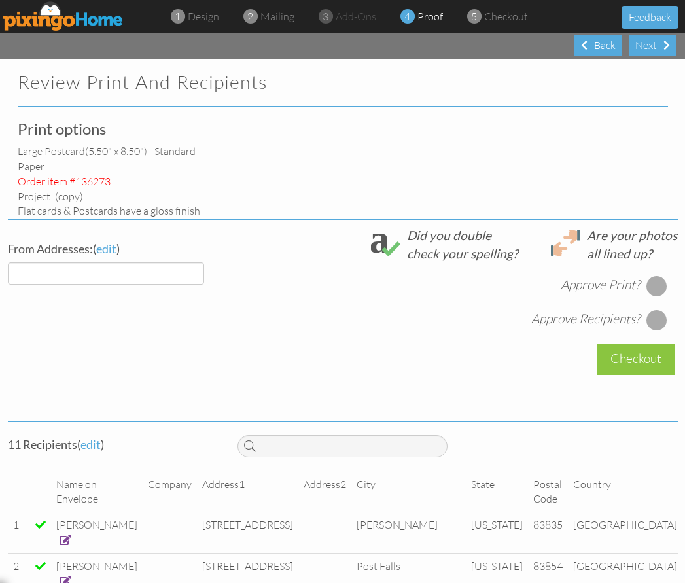
select select "object:5111"
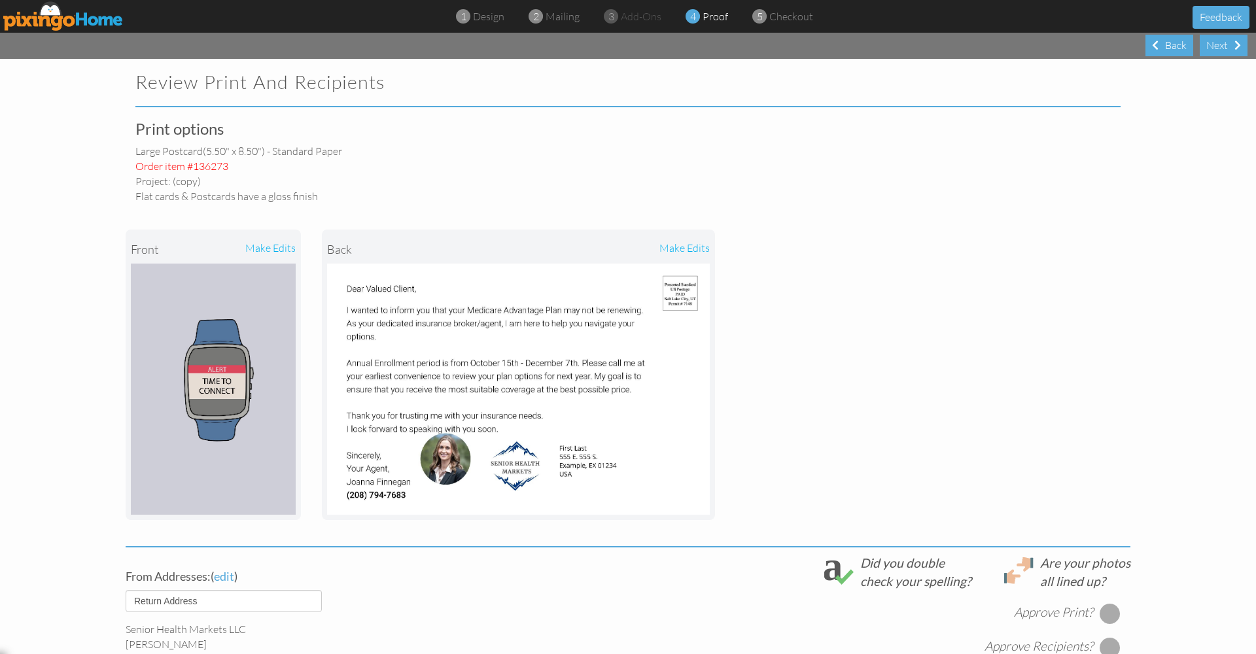
click at [683, 245] on div "make edits" at bounding box center [614, 249] width 191 height 29
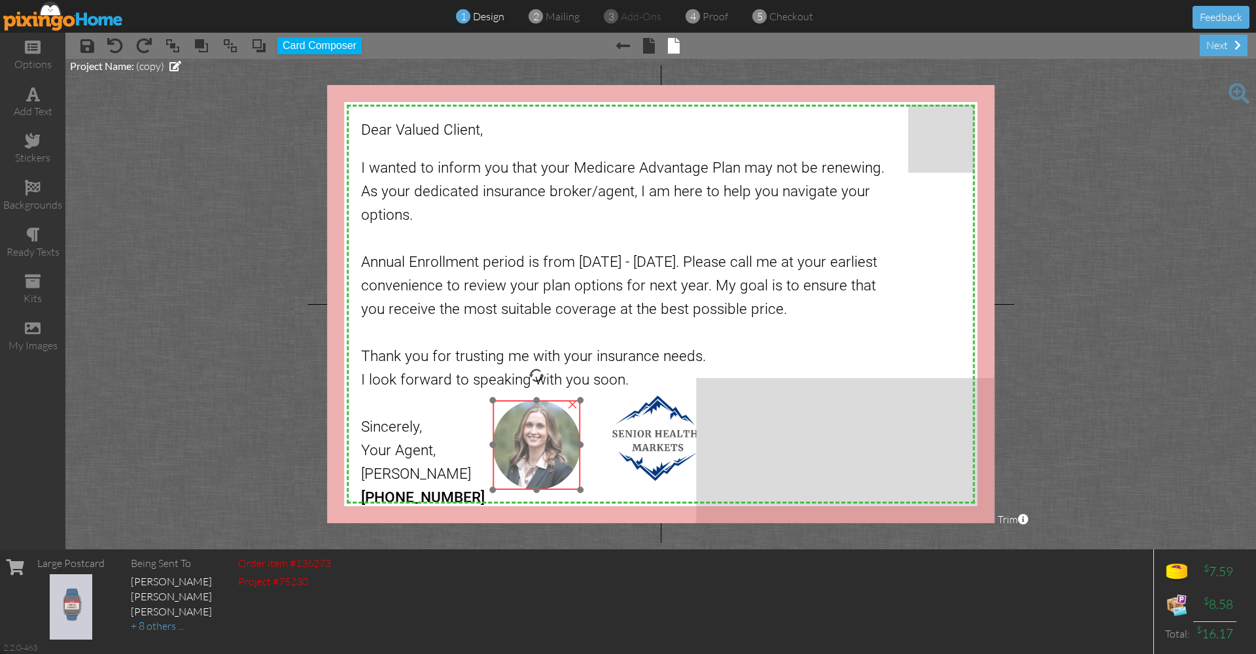
drag, startPoint x: 542, startPoint y: 410, endPoint x: 544, endPoint y: 430, distance: 19.8
click at [544, 430] on img at bounding box center [536, 445] width 88 height 90
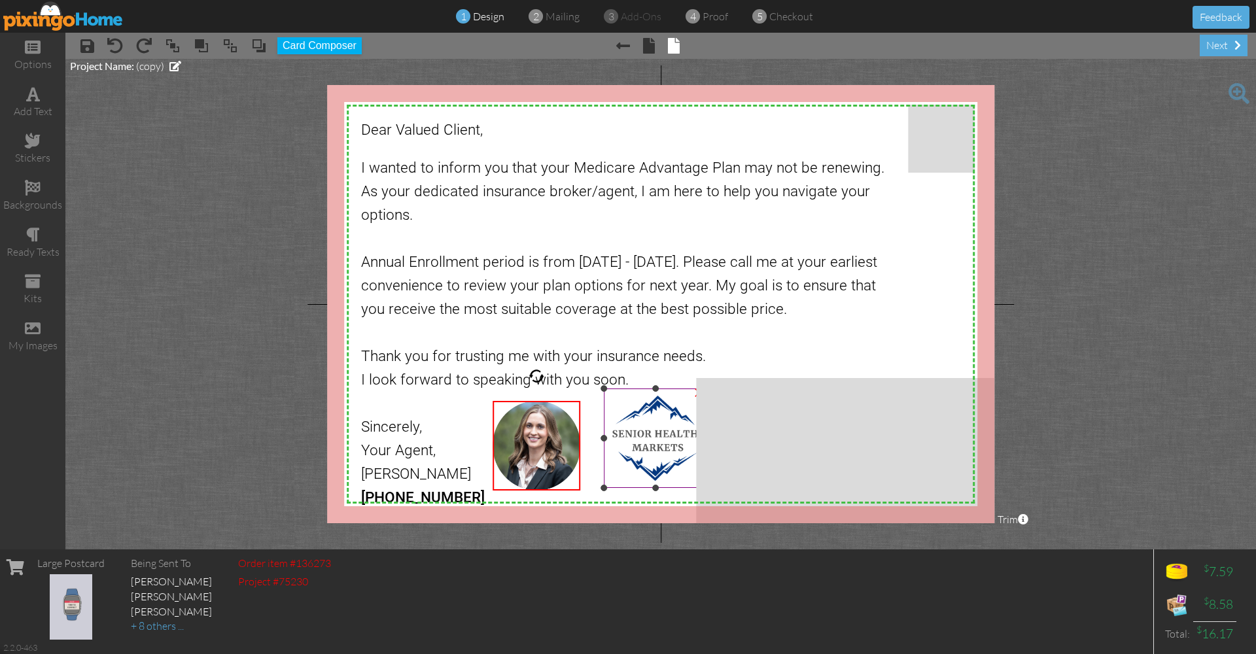
click at [640, 443] on img at bounding box center [655, 437] width 103 height 99
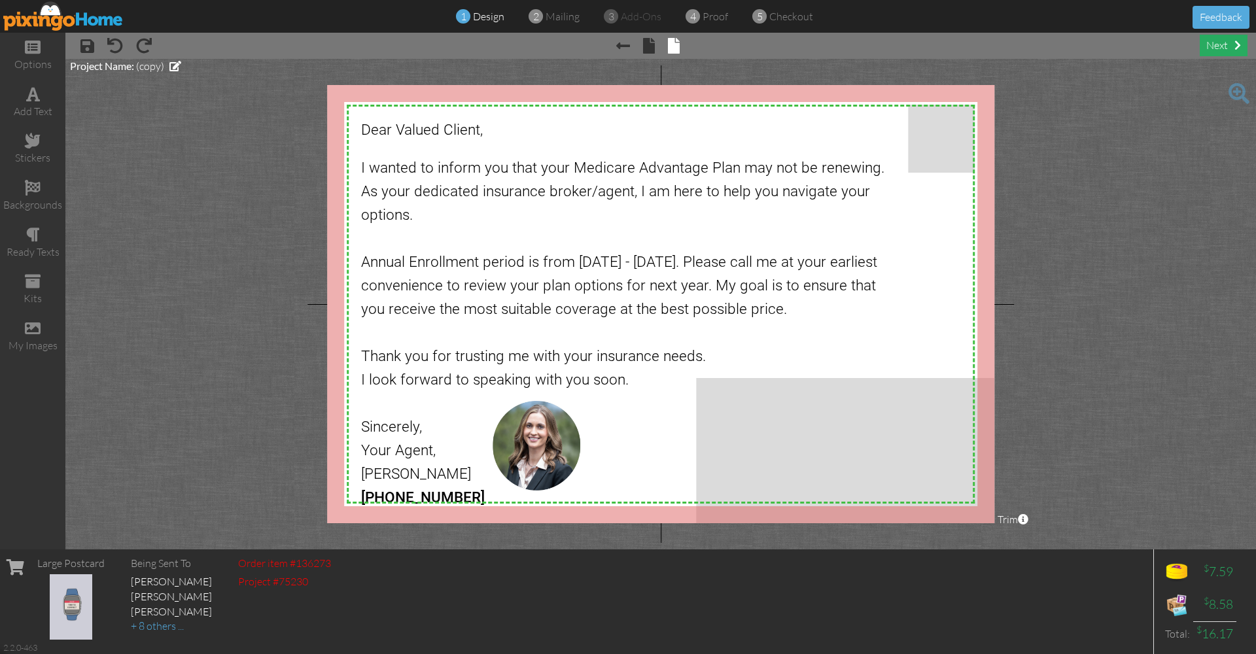
click at [1224, 46] on div "next" at bounding box center [1223, 46] width 48 height 22
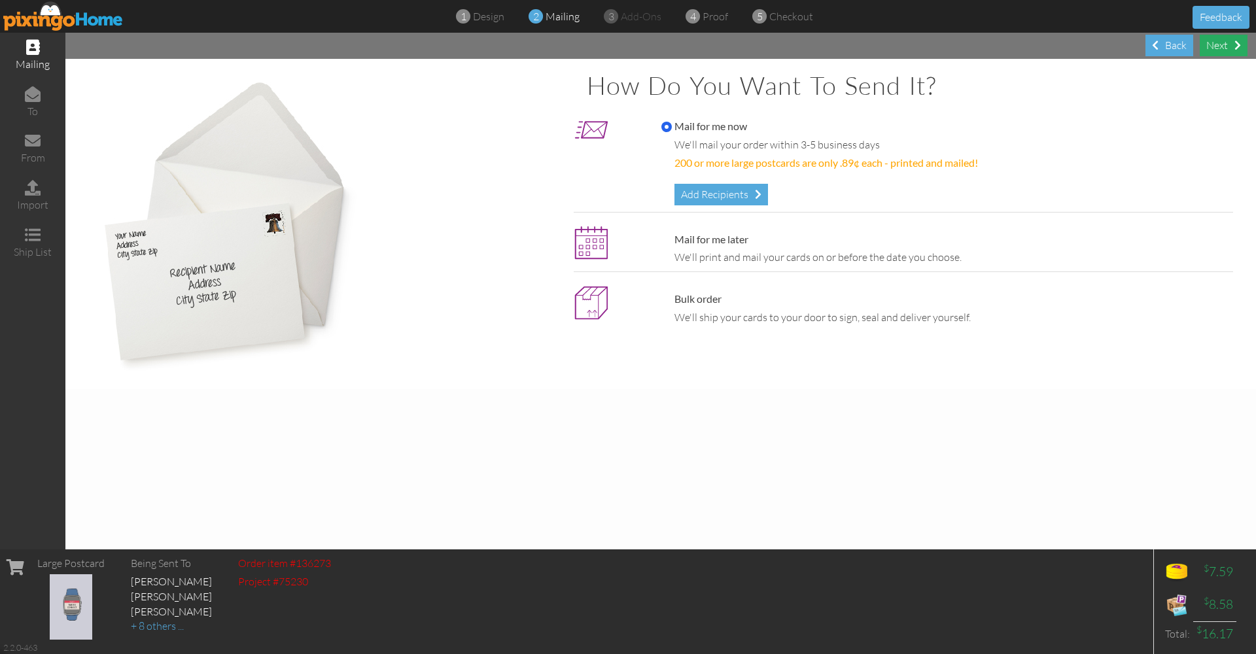
click at [1217, 43] on div "Next" at bounding box center [1223, 46] width 48 height 22
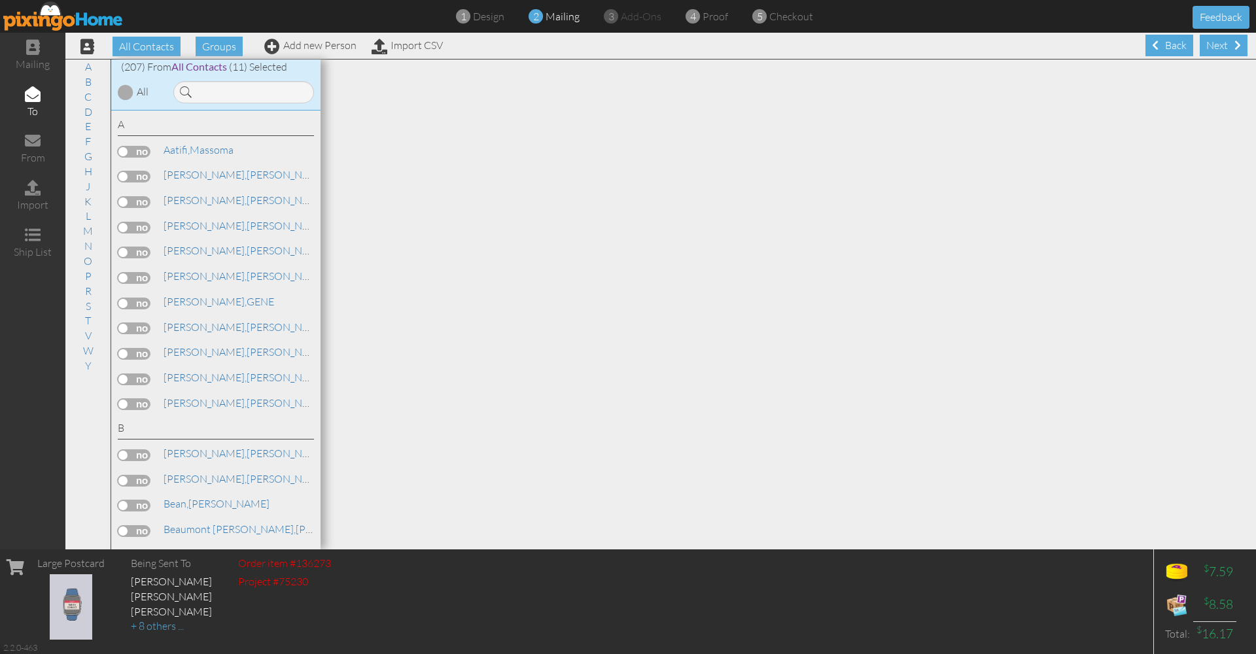
click at [1217, 43] on div "Next" at bounding box center [1223, 46] width 48 height 22
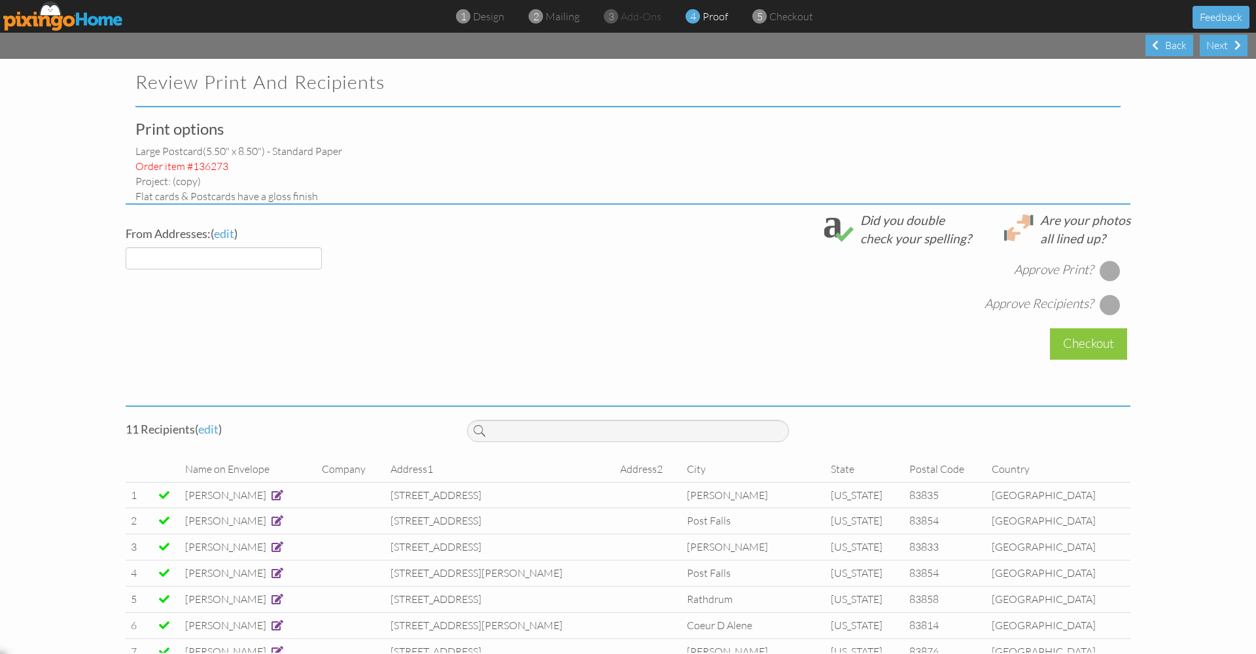
select select "object:5776"
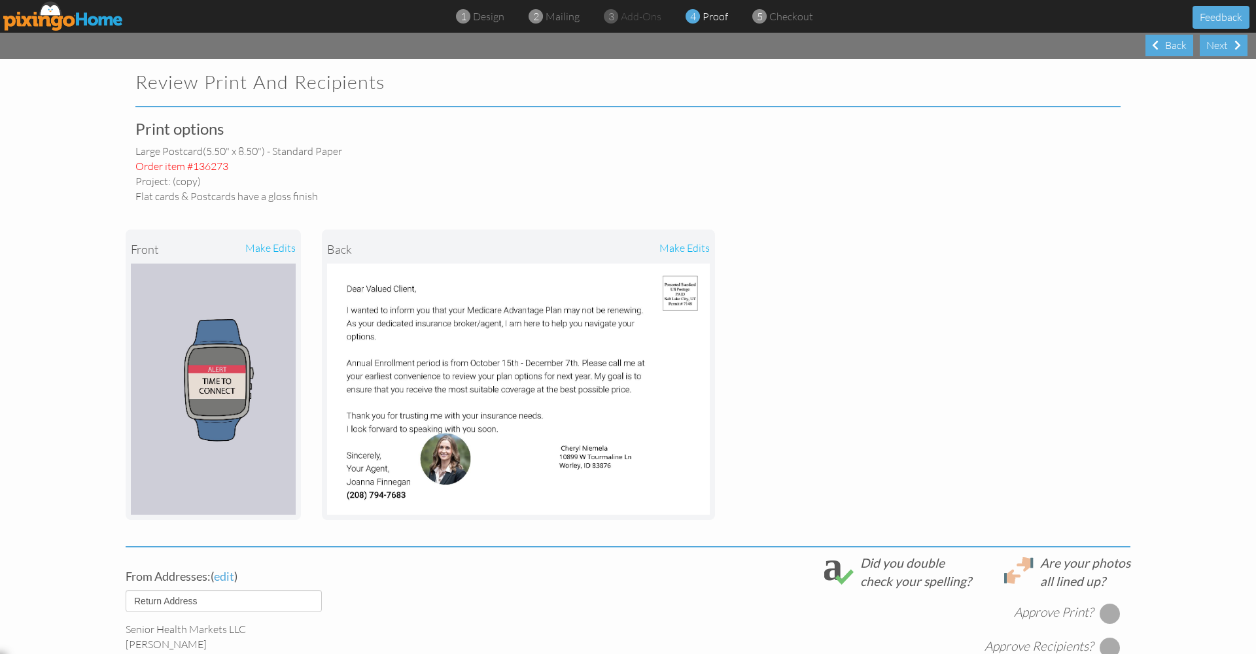
click at [677, 247] on div "make edits" at bounding box center [614, 249] width 191 height 29
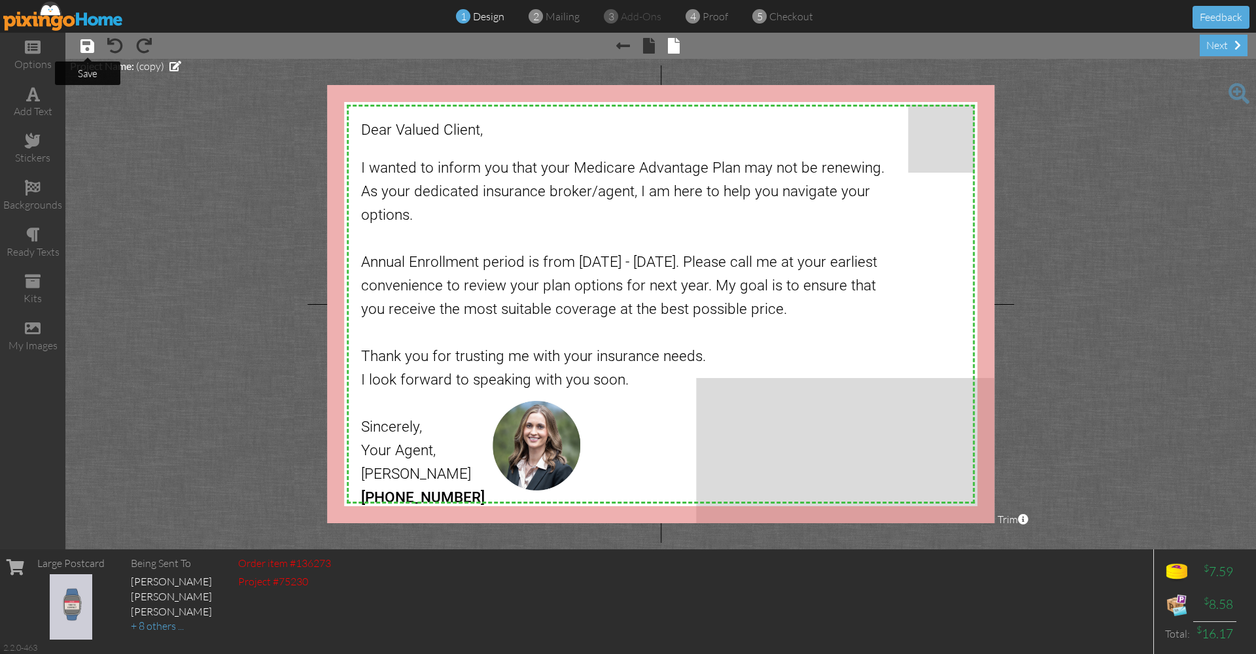
click at [84, 46] on span at bounding box center [87, 46] width 14 height 16
click at [708, 16] on span "proof" at bounding box center [715, 16] width 26 height 13
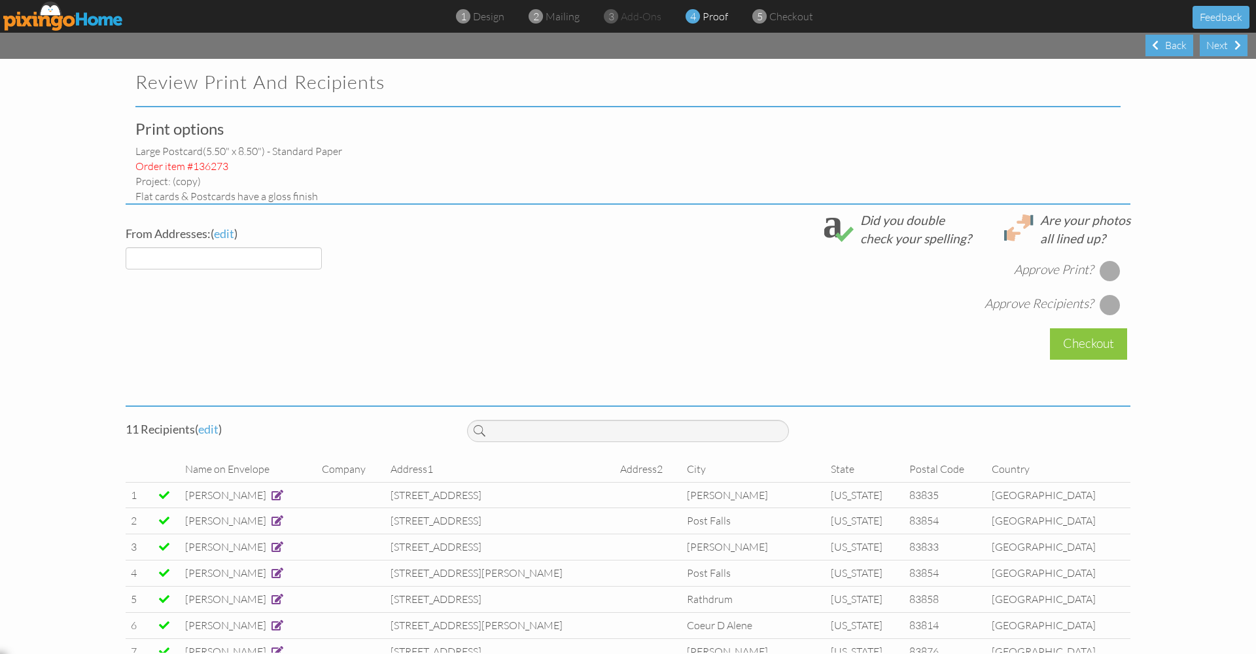
select select "object:5904"
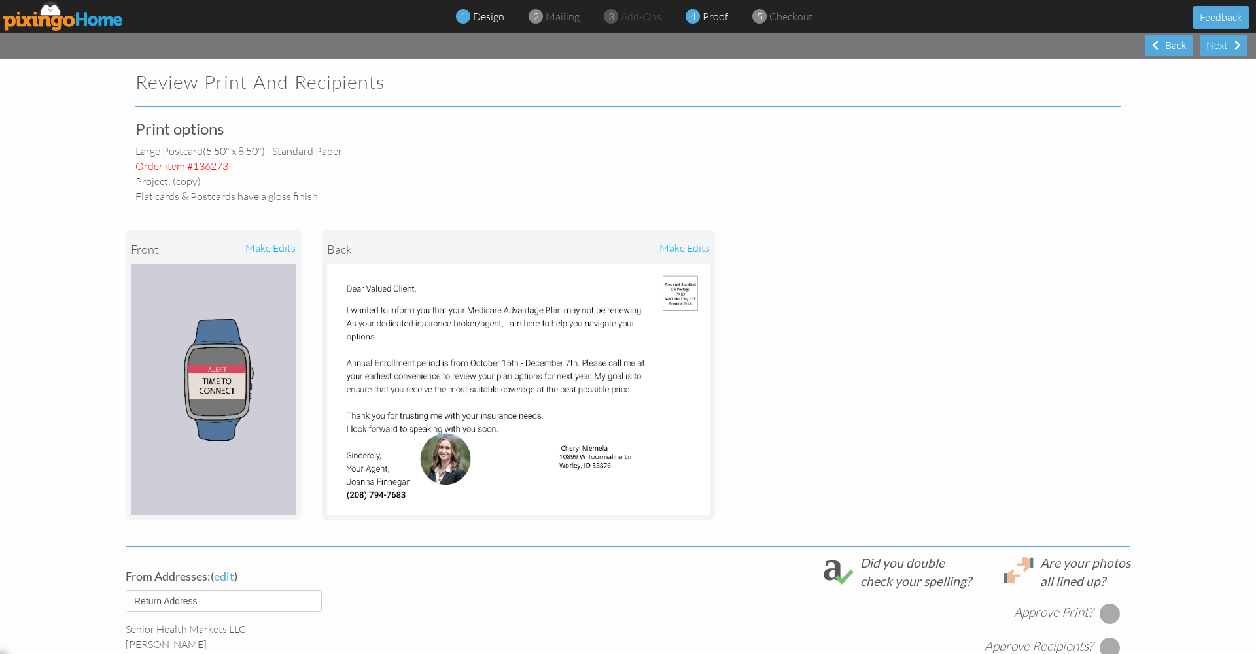
click at [482, 17] on span "design" at bounding box center [488, 16] width 31 height 13
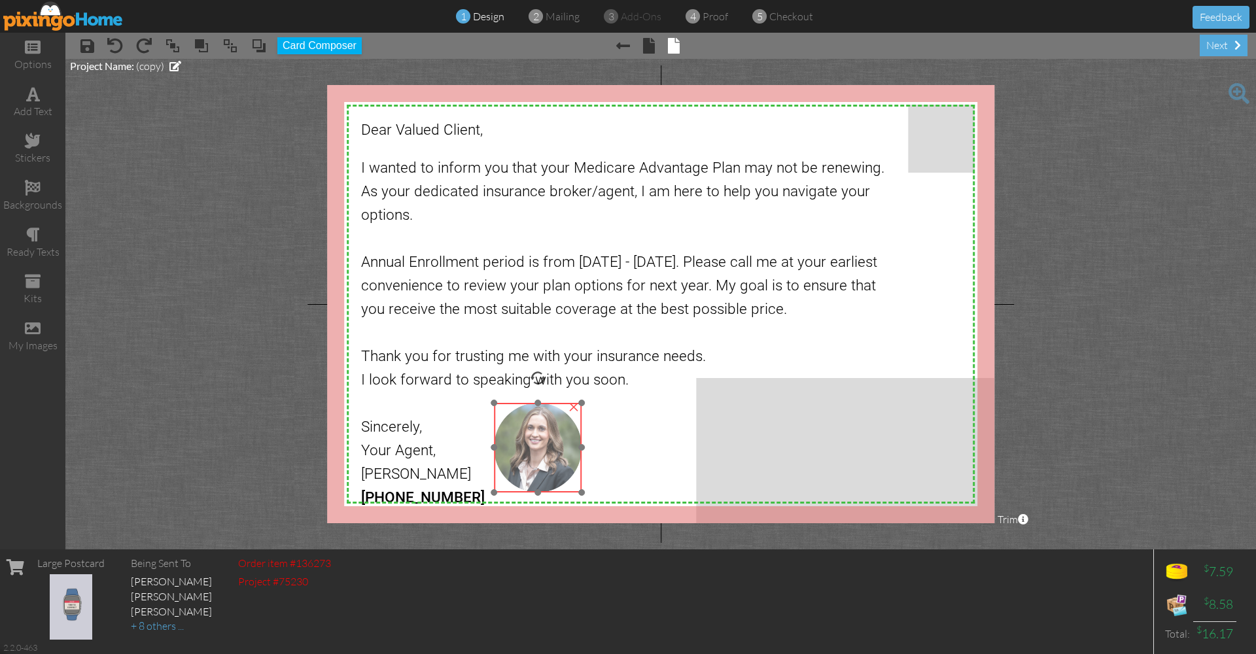
click at [554, 433] on img at bounding box center [538, 448] width 88 height 90
drag, startPoint x: 581, startPoint y: 404, endPoint x: 576, endPoint y: 409, distance: 7.9
click at [576, 408] on div at bounding box center [577, 407] width 7 height 7
click at [546, 430] on img at bounding box center [534, 447] width 83 height 85
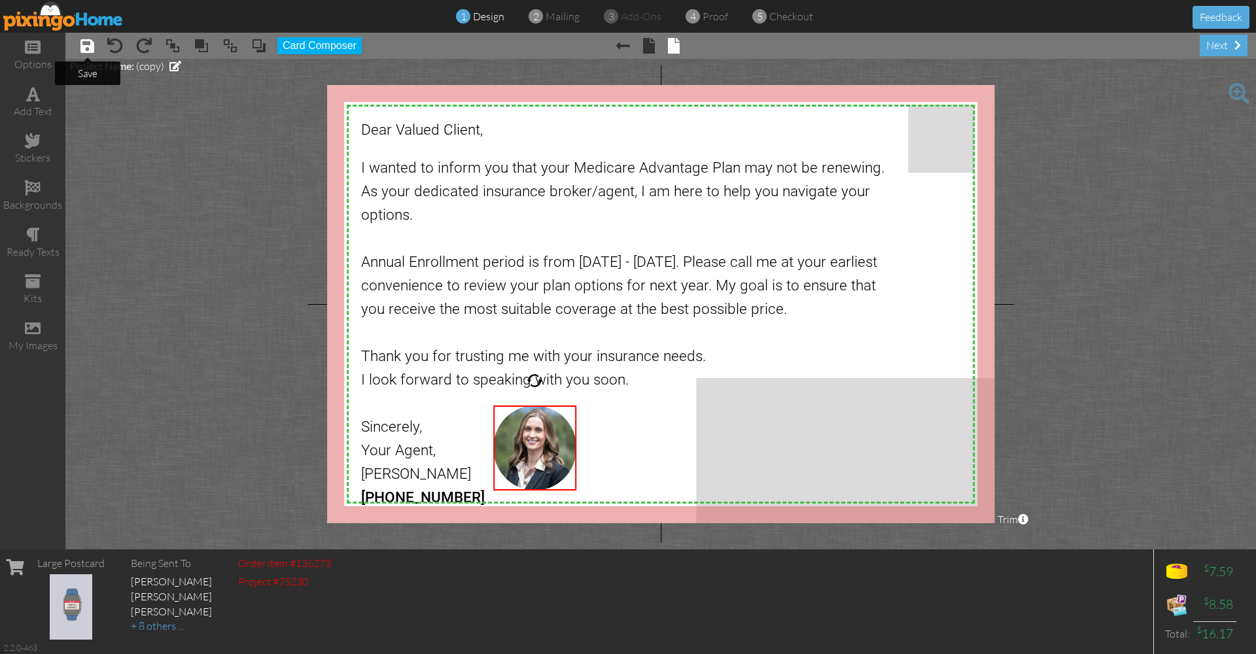
click at [84, 50] on span at bounding box center [87, 46] width 14 height 16
click at [710, 13] on span "proof" at bounding box center [715, 16] width 26 height 13
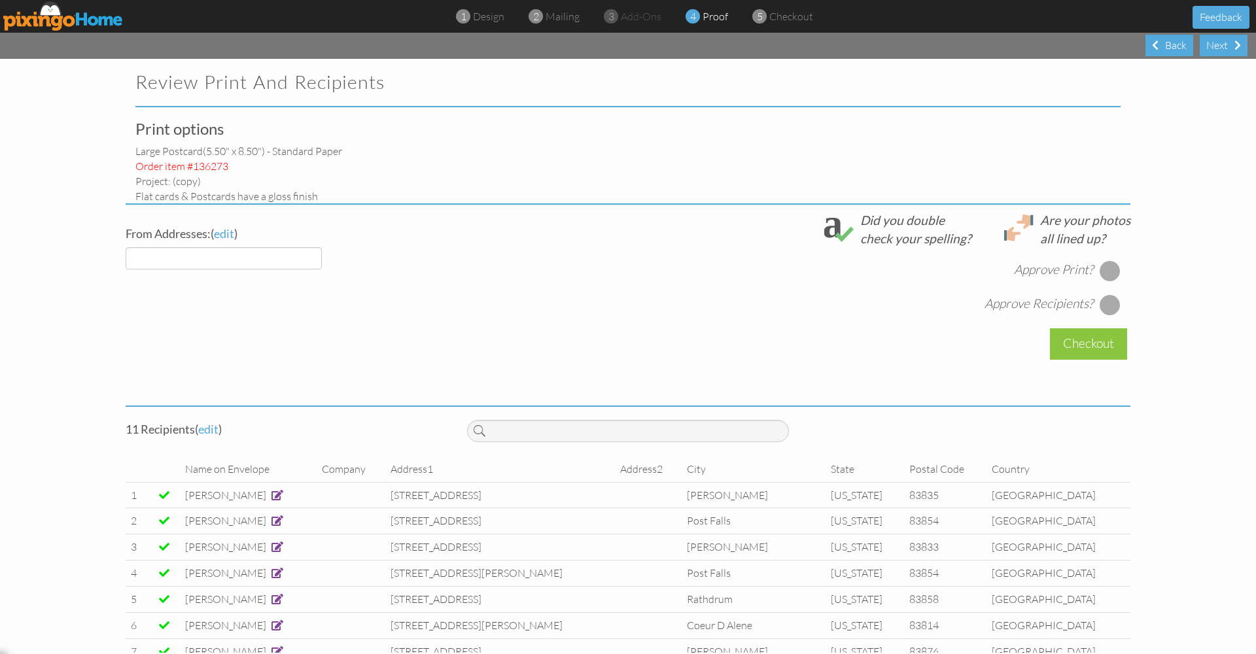
select select "object:6043"
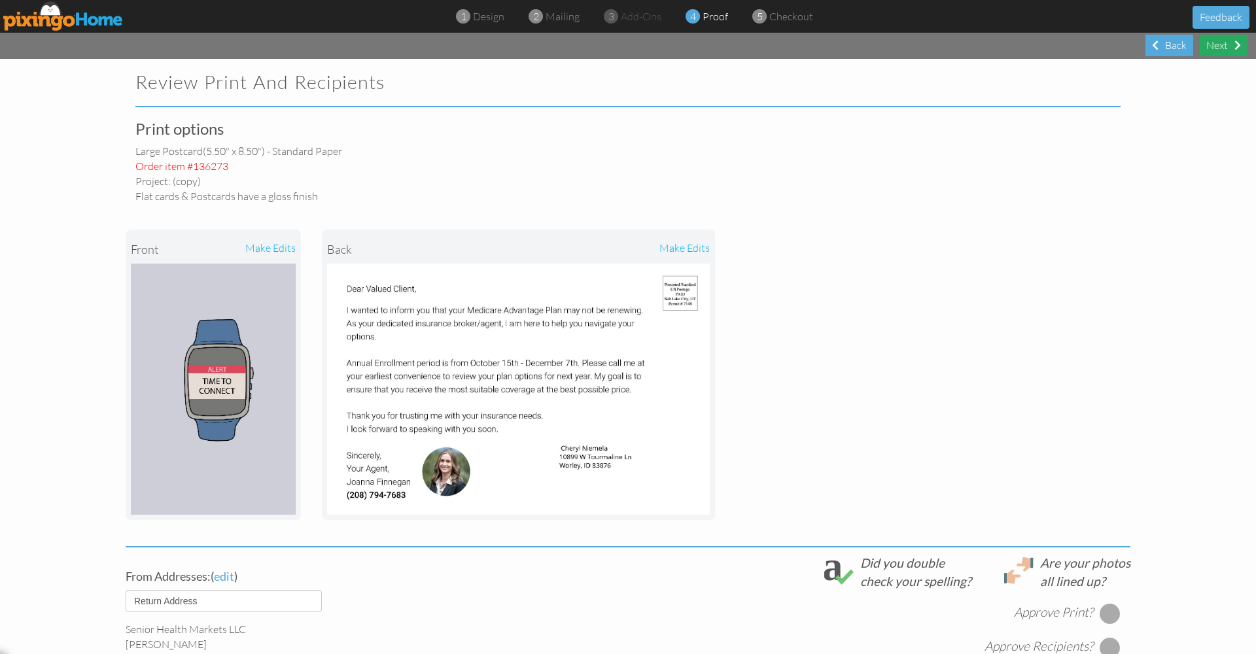
click at [1220, 44] on div "Next" at bounding box center [1223, 46] width 48 height 22
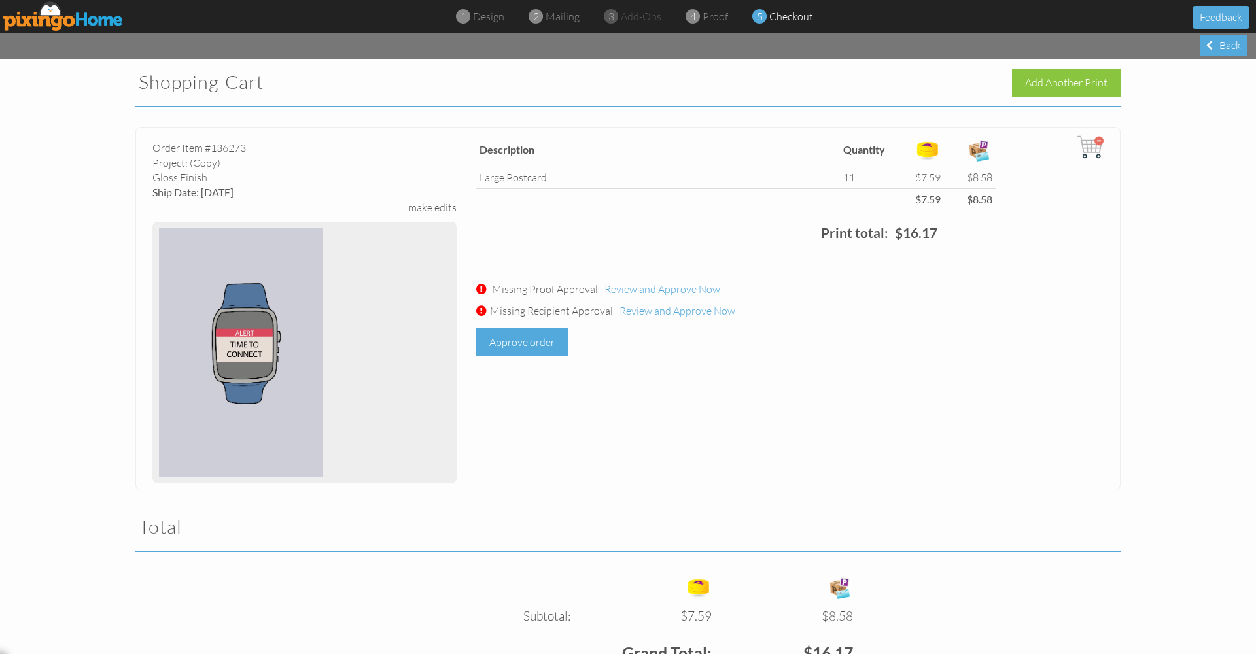
click at [528, 334] on div "Approve order" at bounding box center [522, 342] width 92 height 28
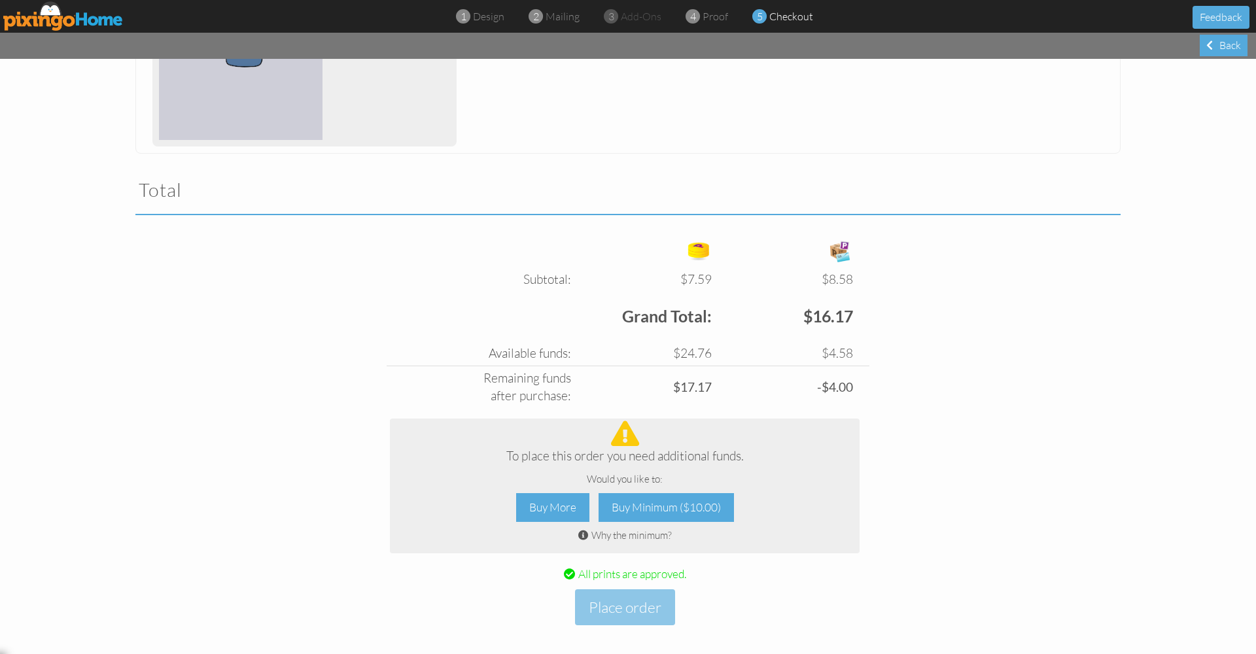
scroll to position [335, 0]
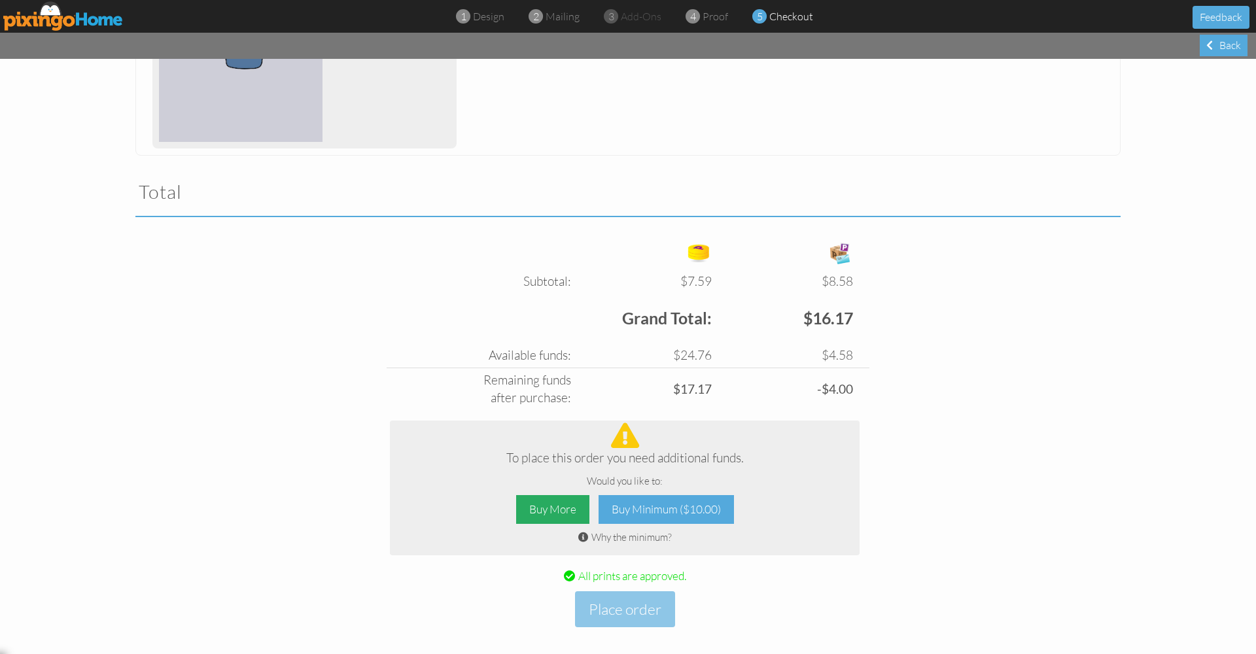
click at [557, 504] on div "Buy More" at bounding box center [552, 509] width 73 height 29
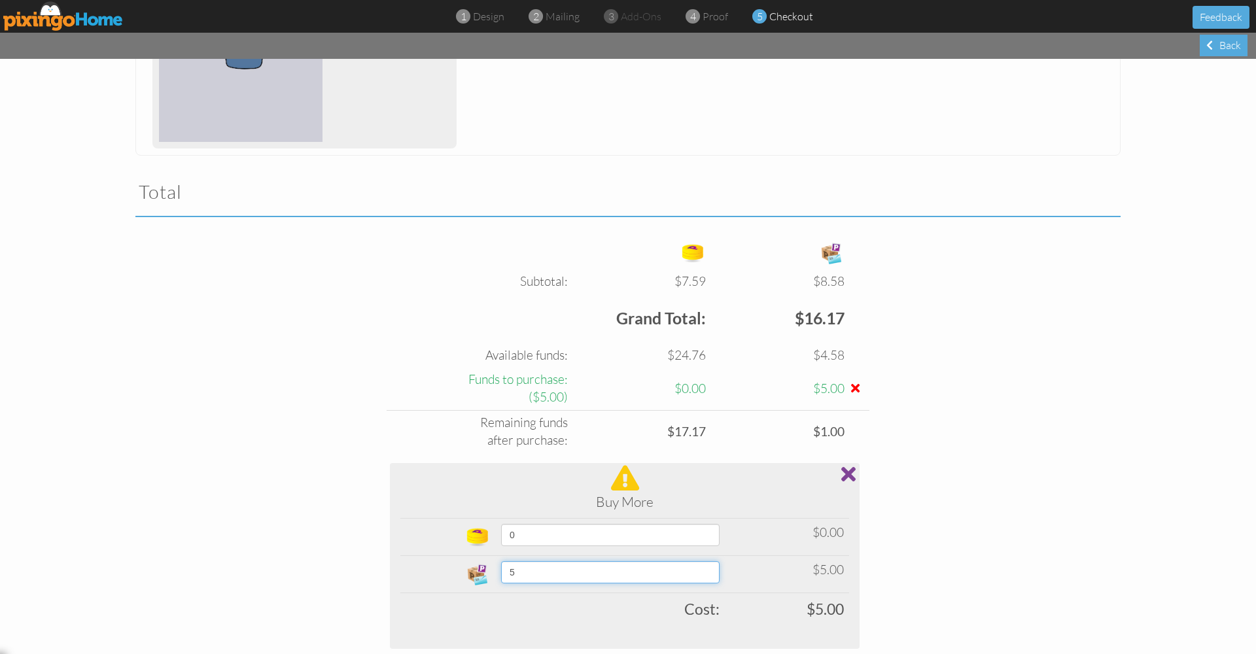
select select "number:10"
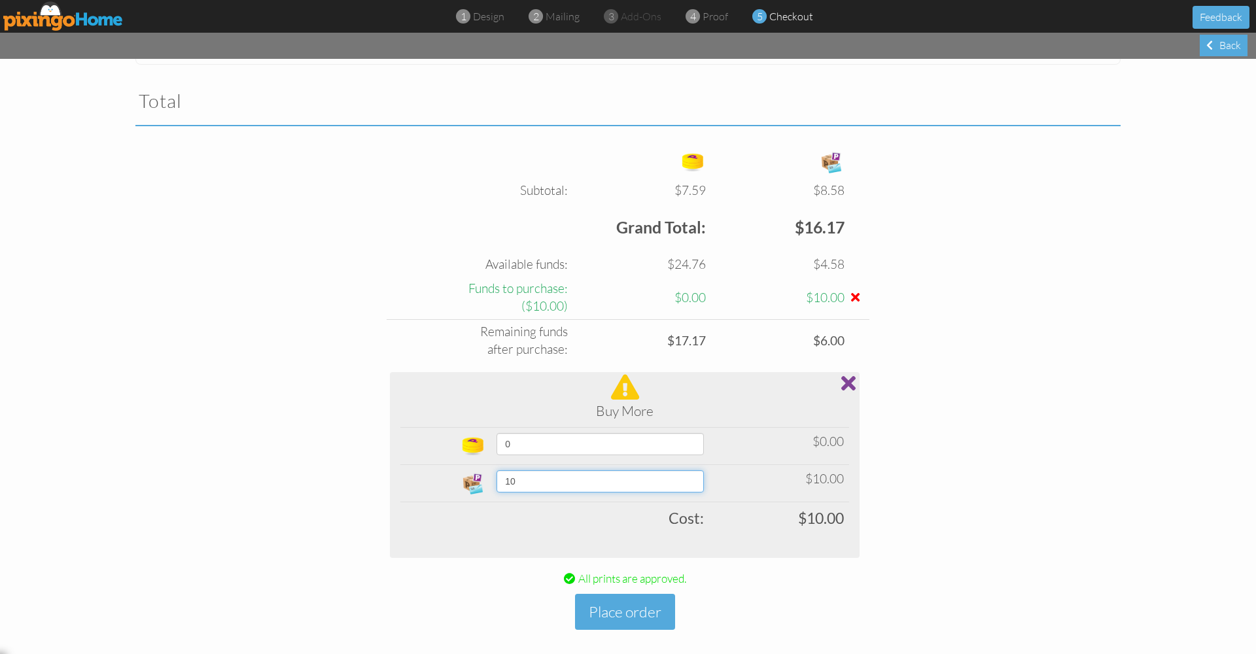
scroll to position [428, 0]
click at [645, 605] on button "Place order" at bounding box center [625, 610] width 100 height 36
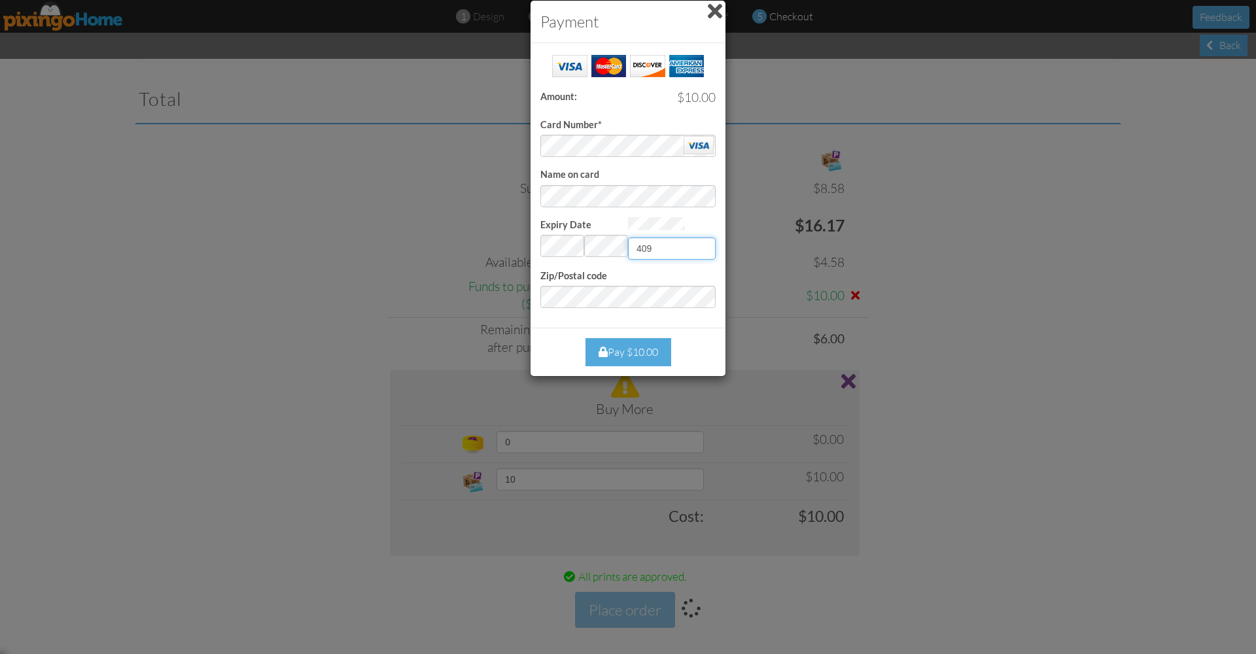
type input "409"
click at [645, 349] on div "Pay $10.00" at bounding box center [628, 352] width 86 height 28
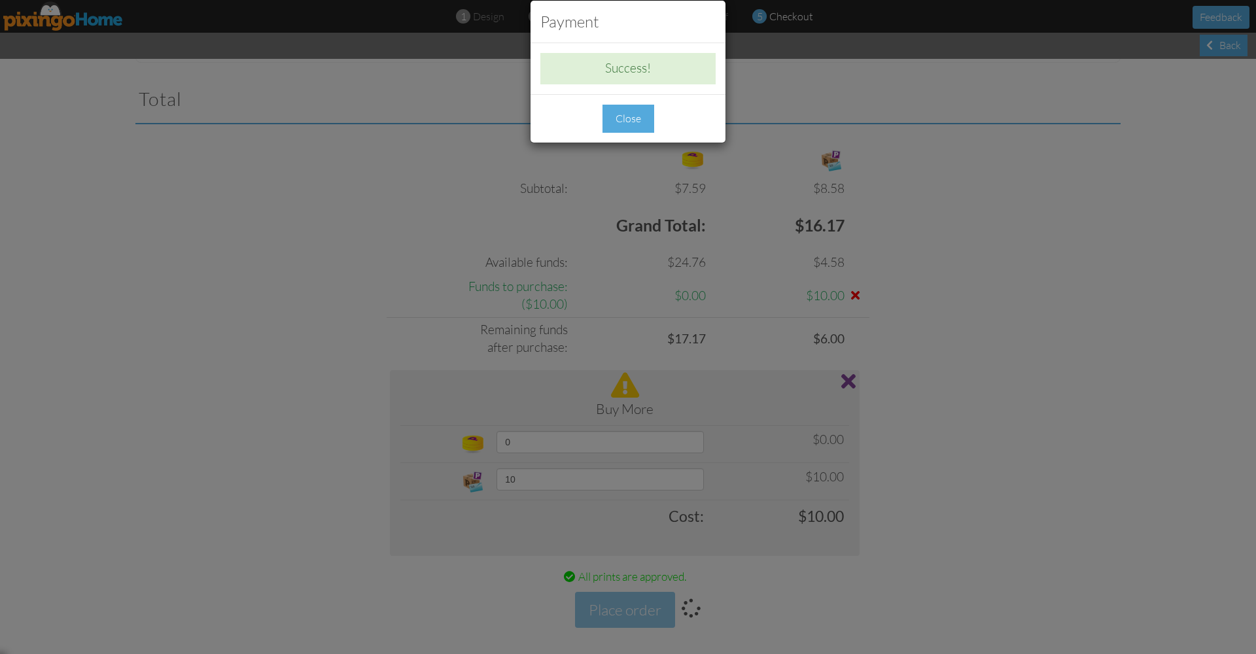
drag, startPoint x: 632, startPoint y: 116, endPoint x: 630, endPoint y: 156, distance: 39.9
click at [632, 116] on div "Close" at bounding box center [628, 119] width 52 height 28
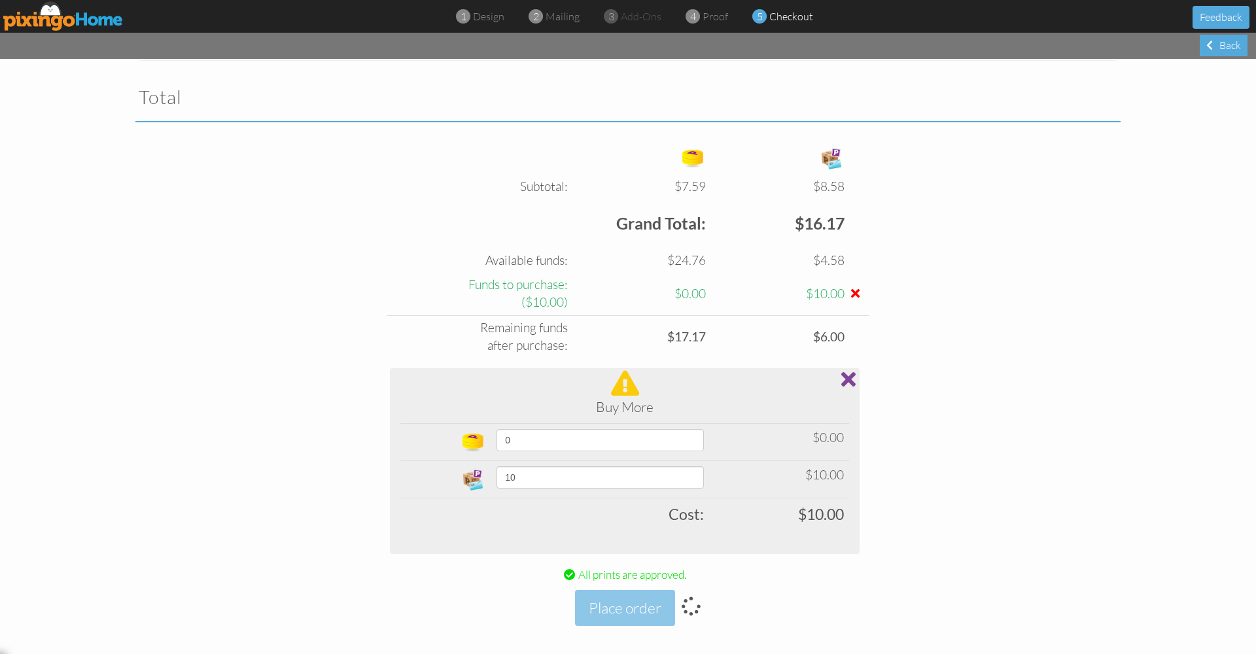
scroll to position [429, 0]
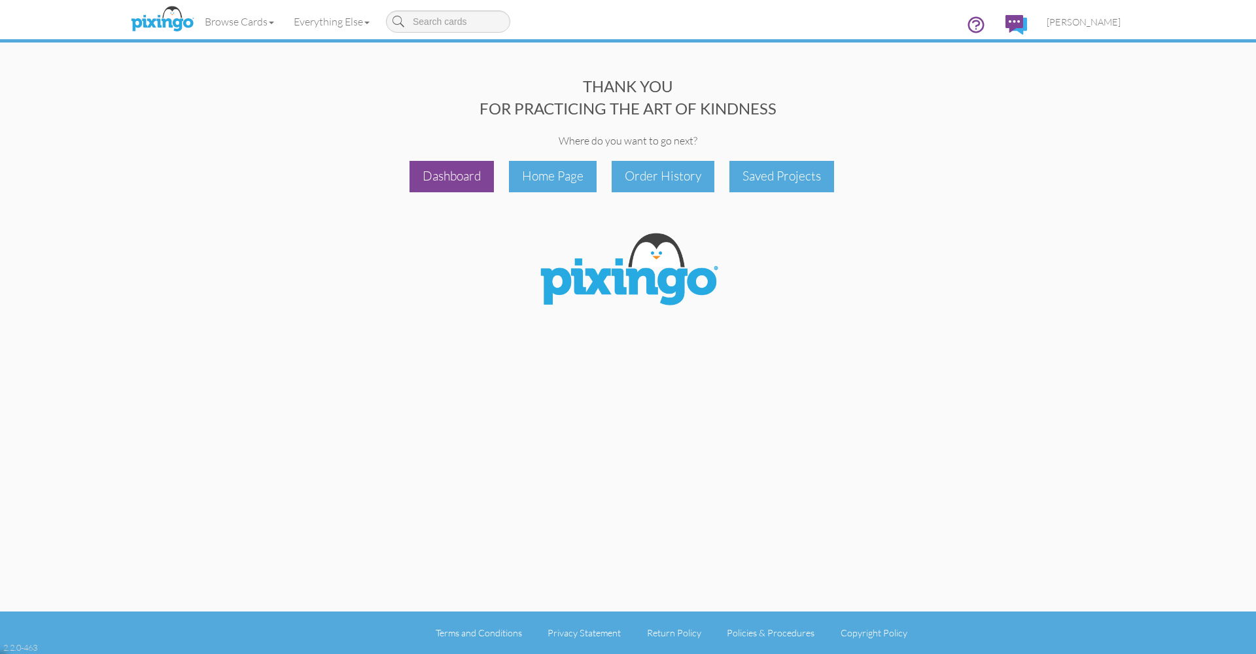
click at [472, 182] on div "Dashboard" at bounding box center [451, 176] width 84 height 31
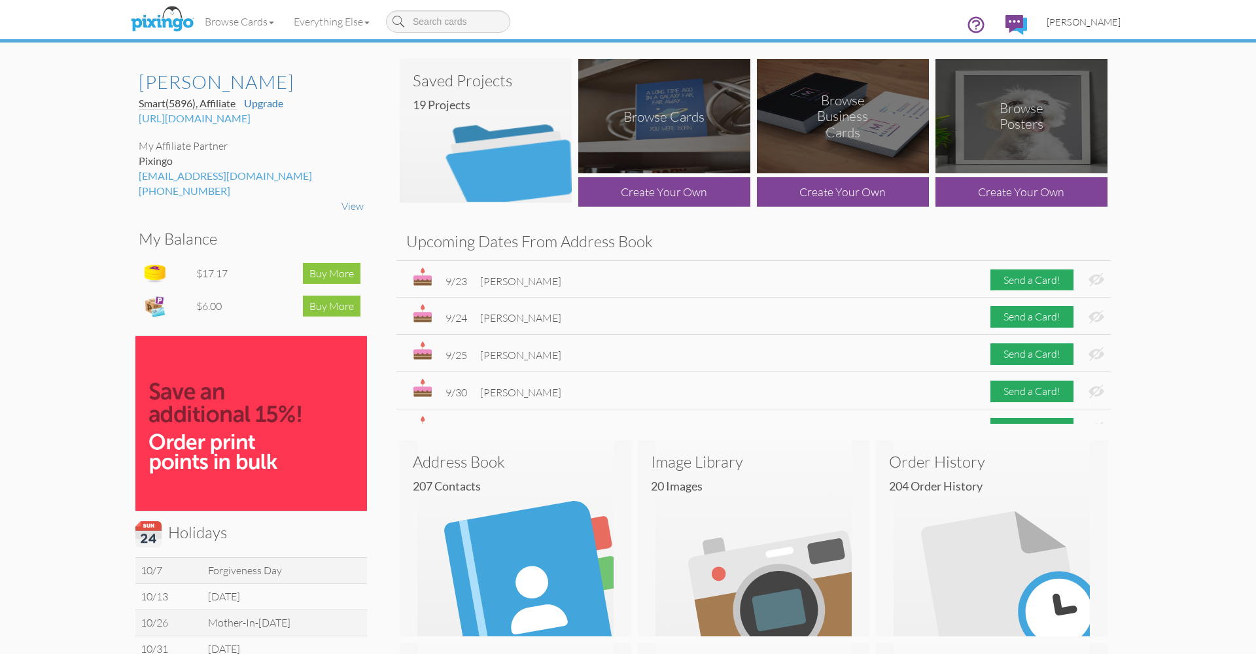
click at [1083, 24] on span "[PERSON_NAME]" at bounding box center [1083, 21] width 74 height 11
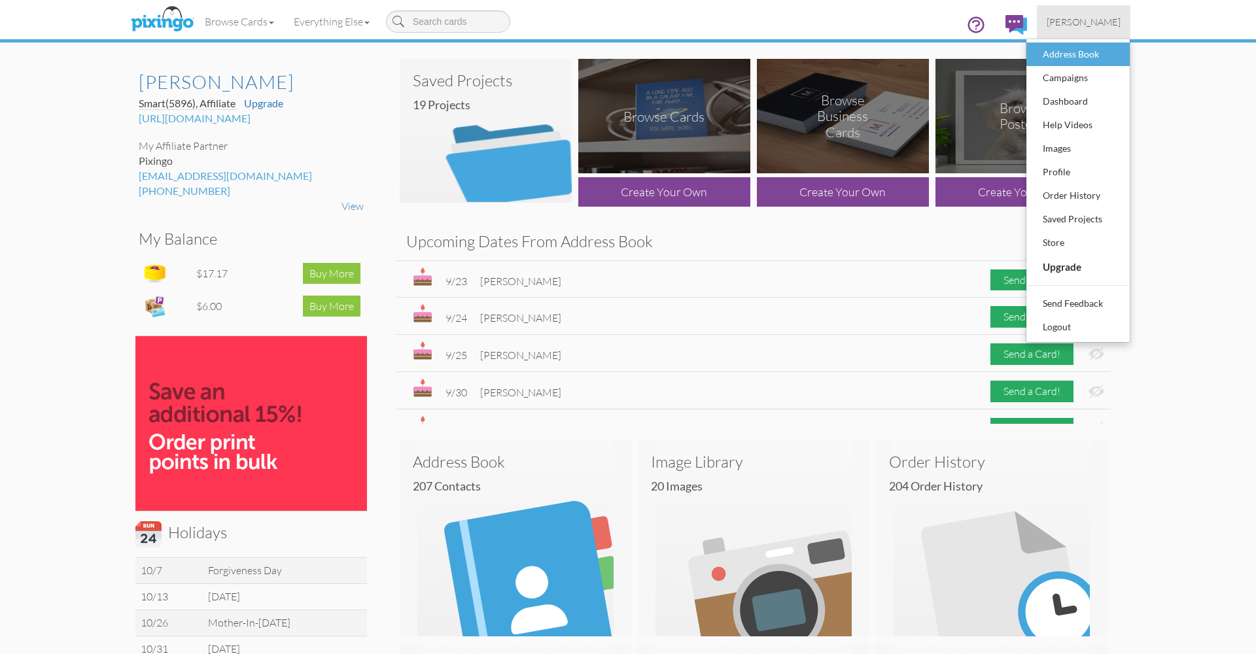
click at [1064, 58] on div "Address Book" at bounding box center [1077, 54] width 77 height 20
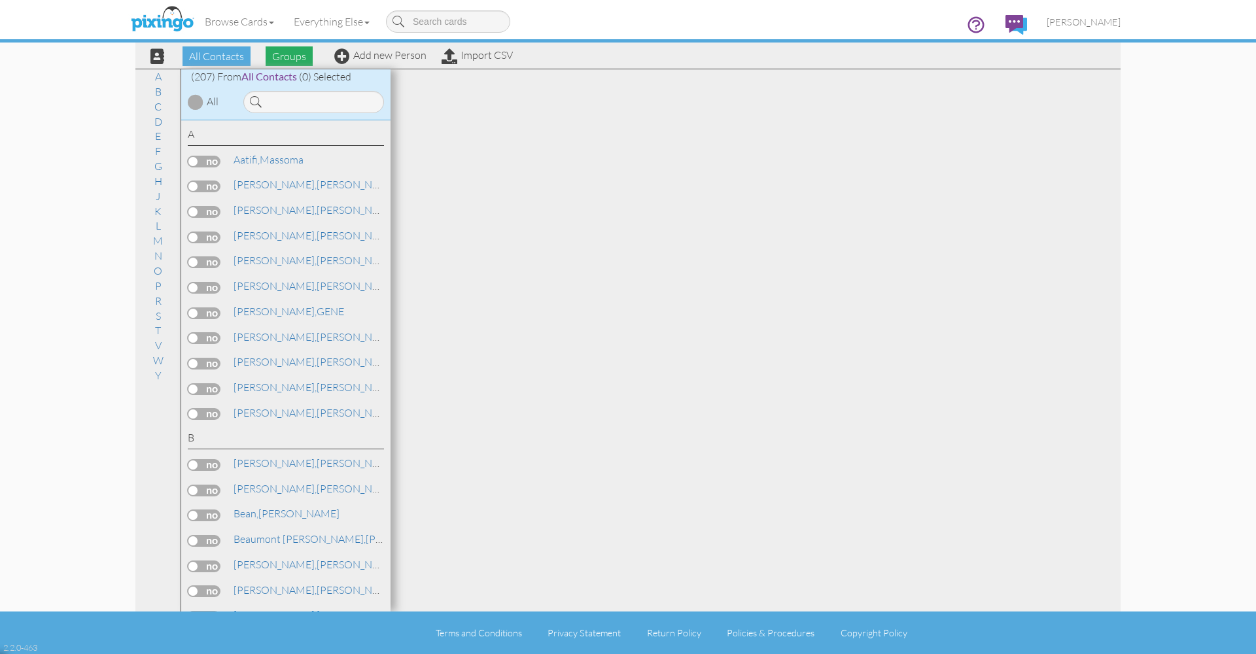
click at [284, 58] on span "Groups" at bounding box center [289, 56] width 47 height 20
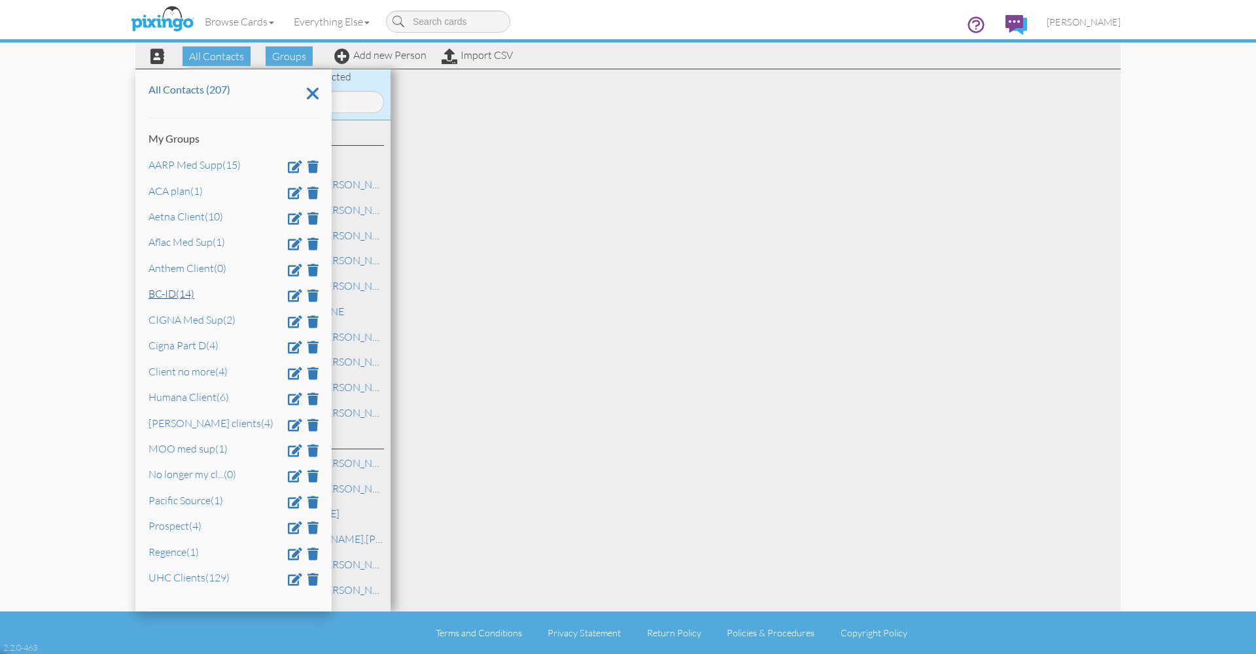
click at [170, 292] on link "BC-ID (14)" at bounding box center [171, 293] width 46 height 13
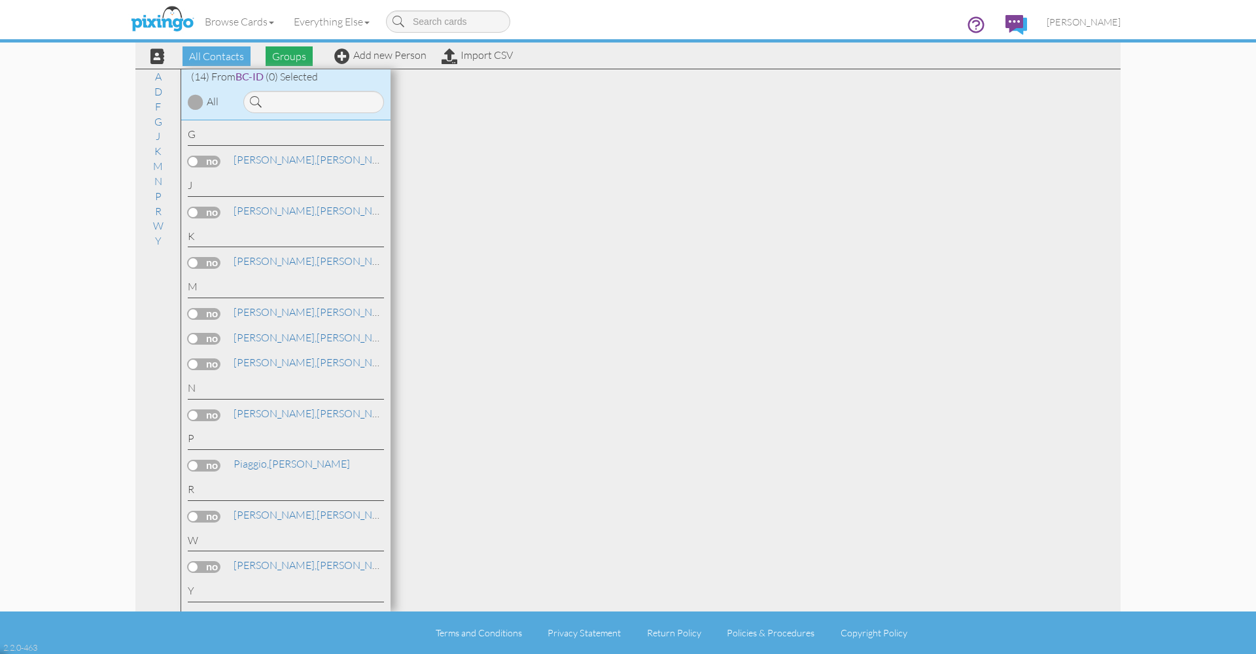
click at [294, 55] on span "Groups" at bounding box center [289, 56] width 47 height 20
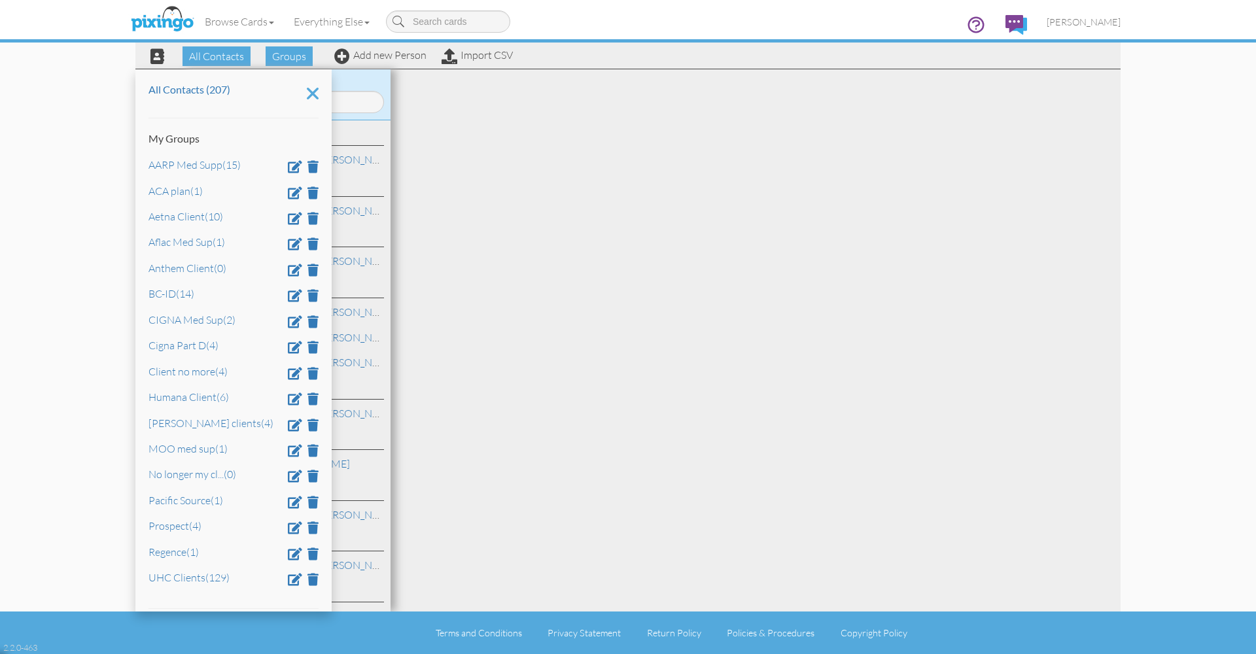
click at [310, 95] on icon at bounding box center [313, 93] width 12 height 22
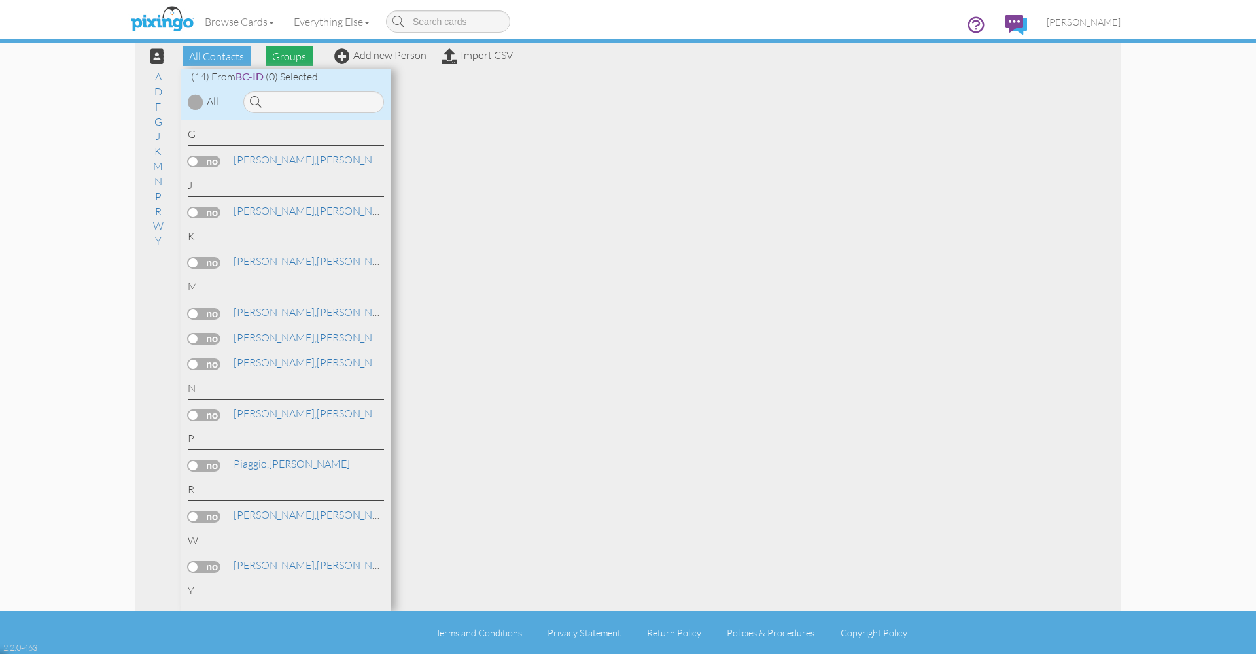
click at [290, 55] on span "Groups" at bounding box center [289, 56] width 47 height 20
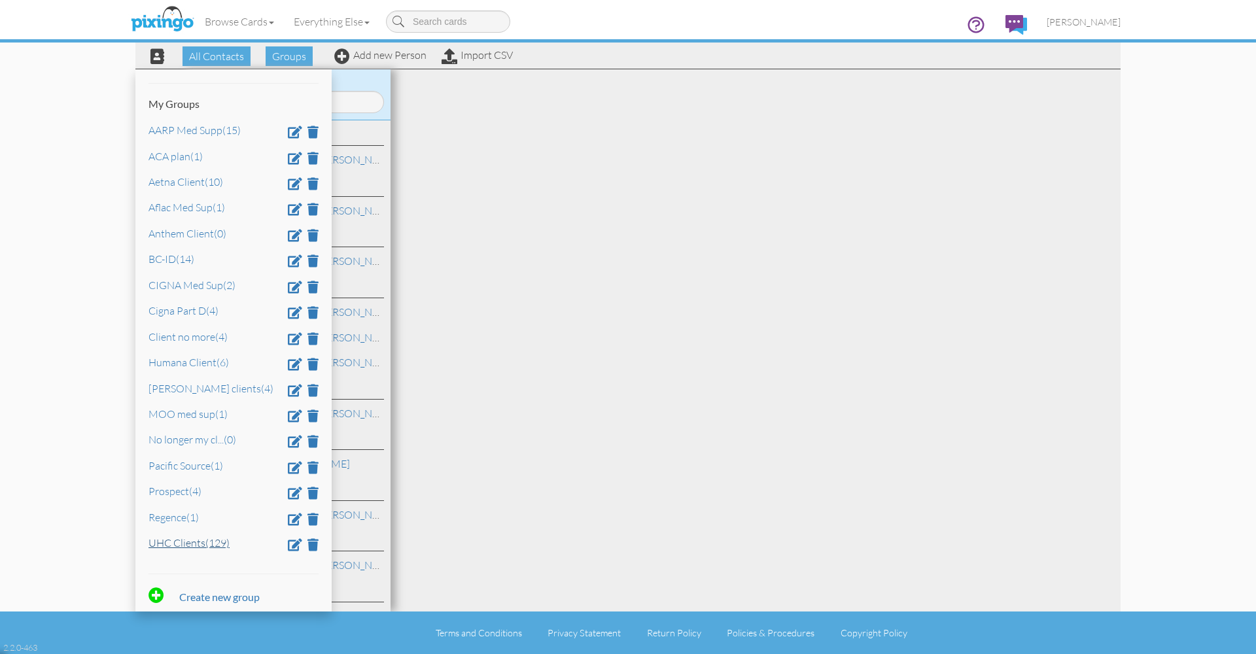
click at [162, 538] on link "UHC Clients (129)" at bounding box center [188, 542] width 81 height 13
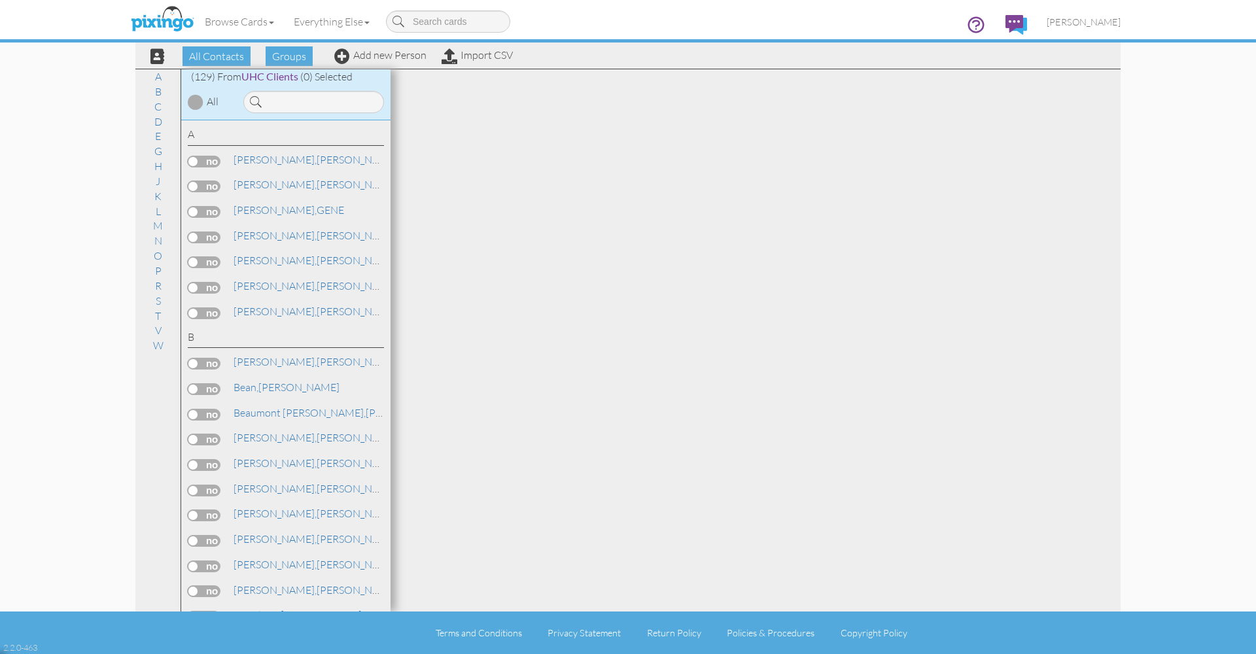
click at [158, 25] on img at bounding box center [162, 19] width 69 height 33
